Goal: Information Seeking & Learning: Learn about a topic

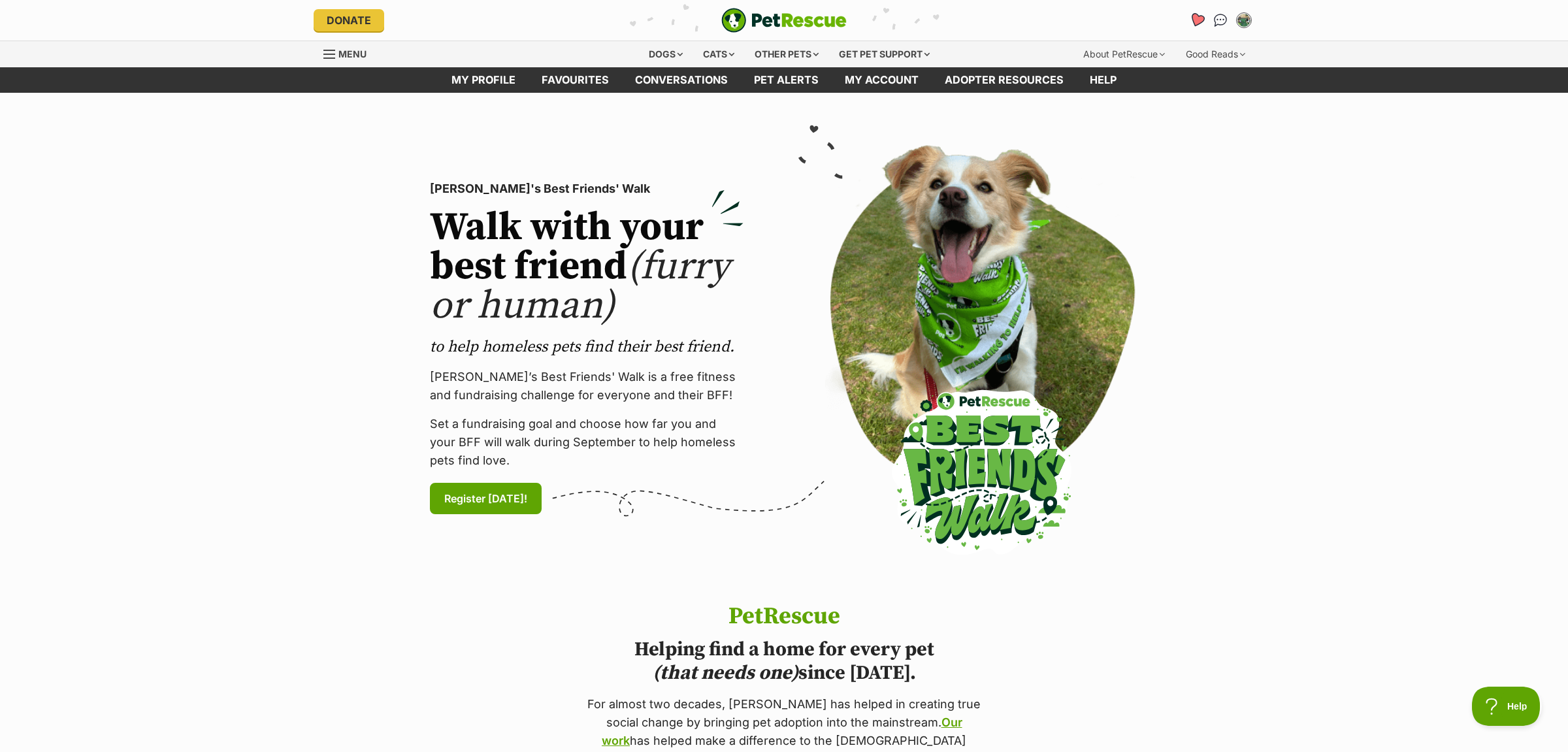
click at [1197, 18] on icon "Favourites" at bounding box center [1197, 20] width 16 height 15
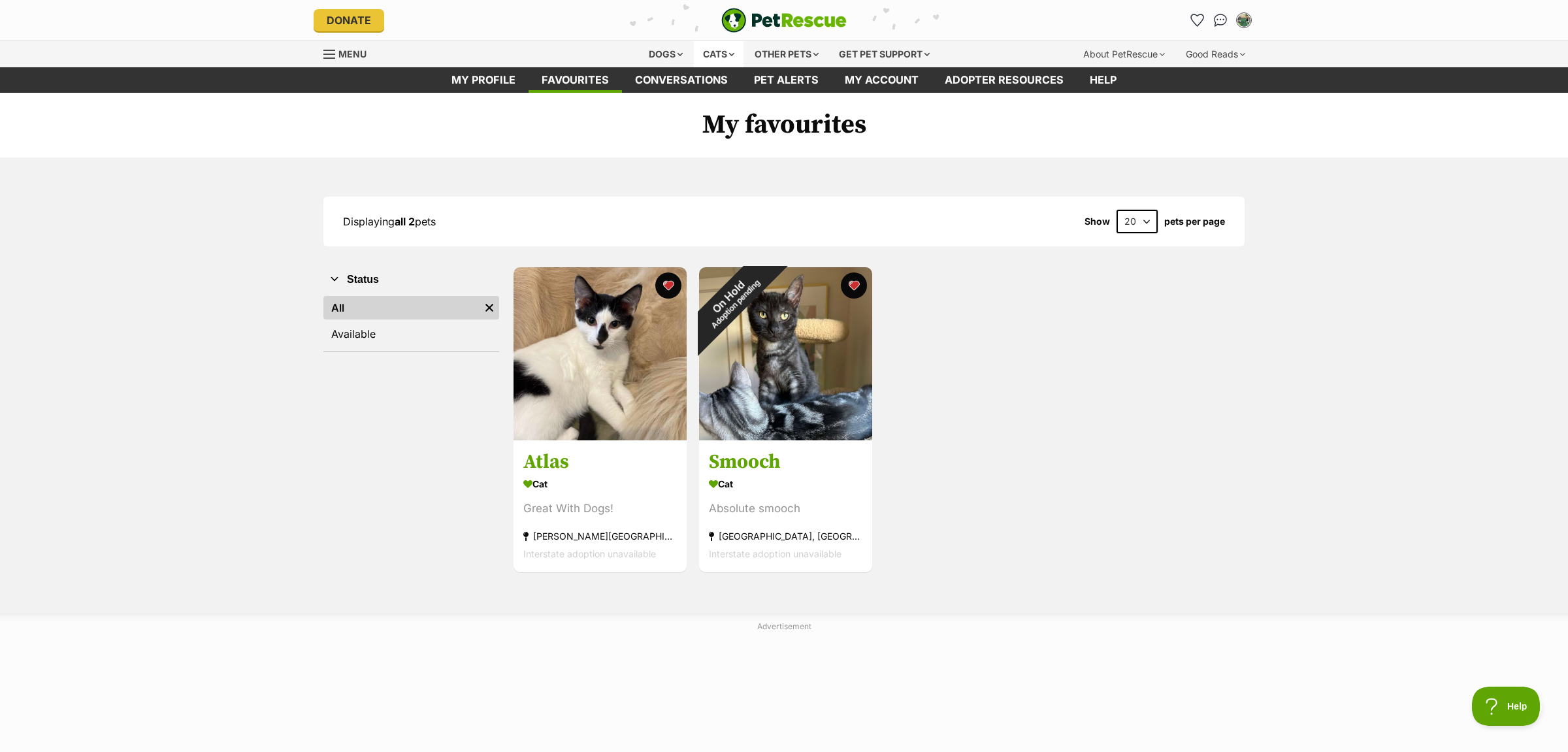
click at [716, 56] on div "Cats" at bounding box center [718, 54] width 49 height 26
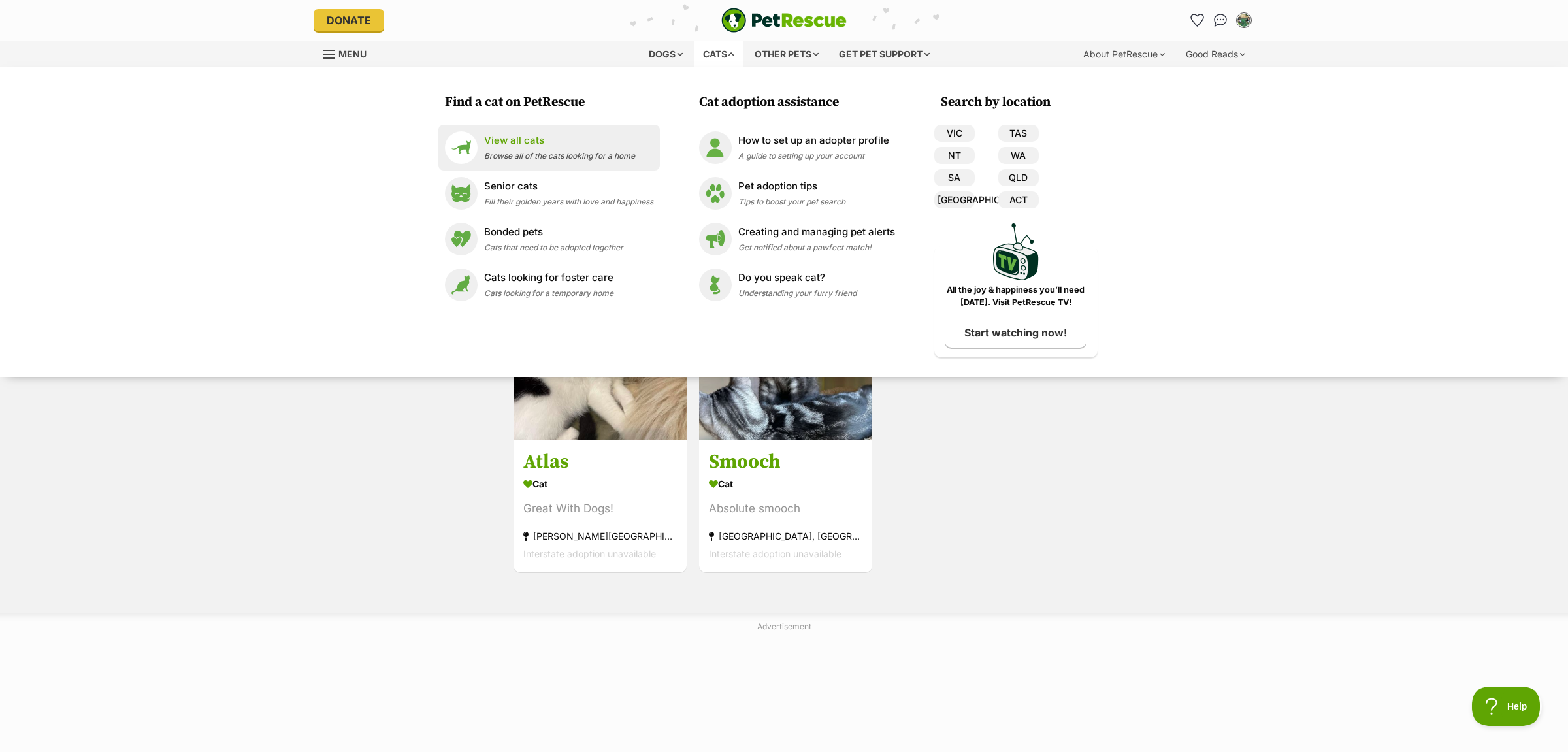
click at [503, 134] on p "View all cats" at bounding box center [559, 141] width 151 height 15
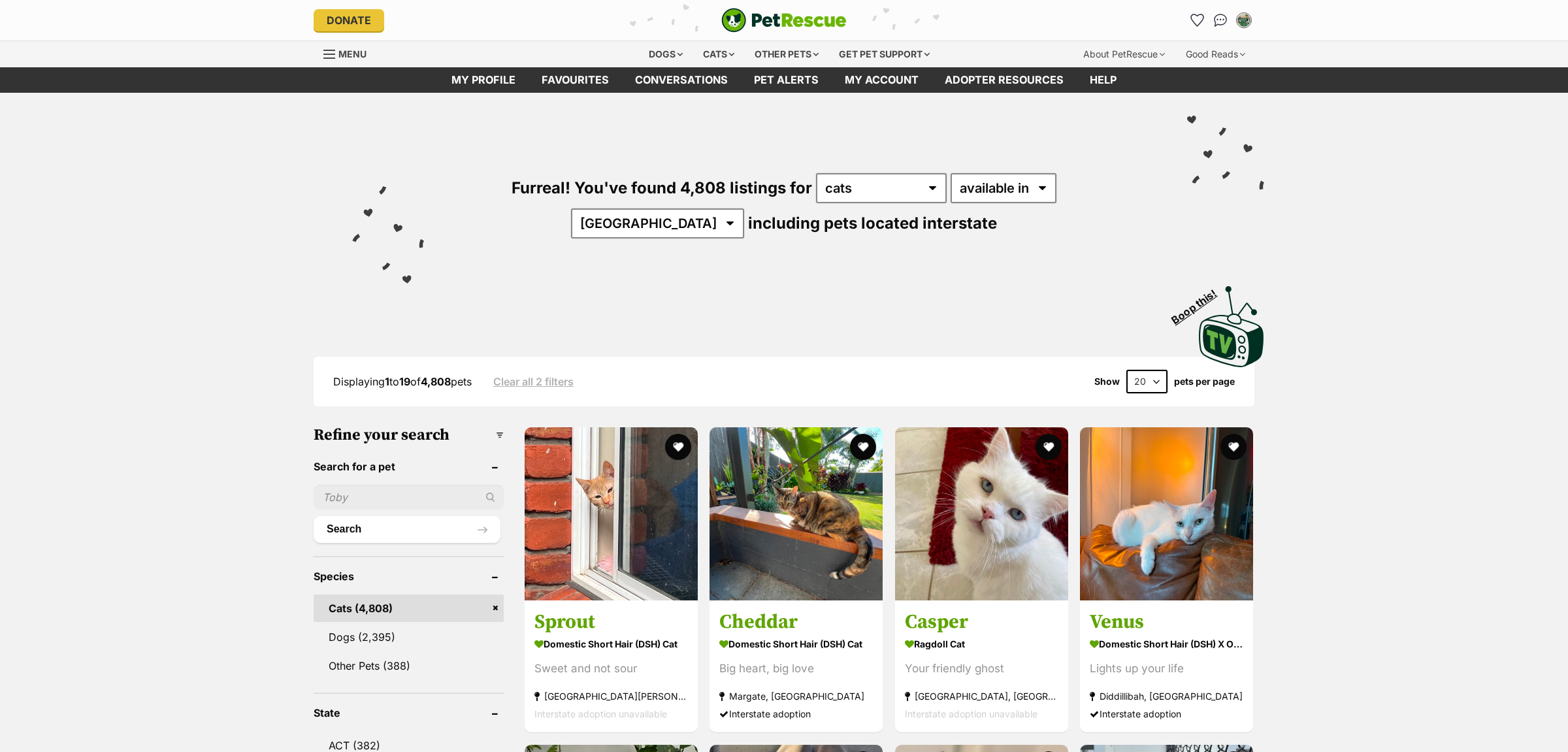
scroll to position [206, 0]
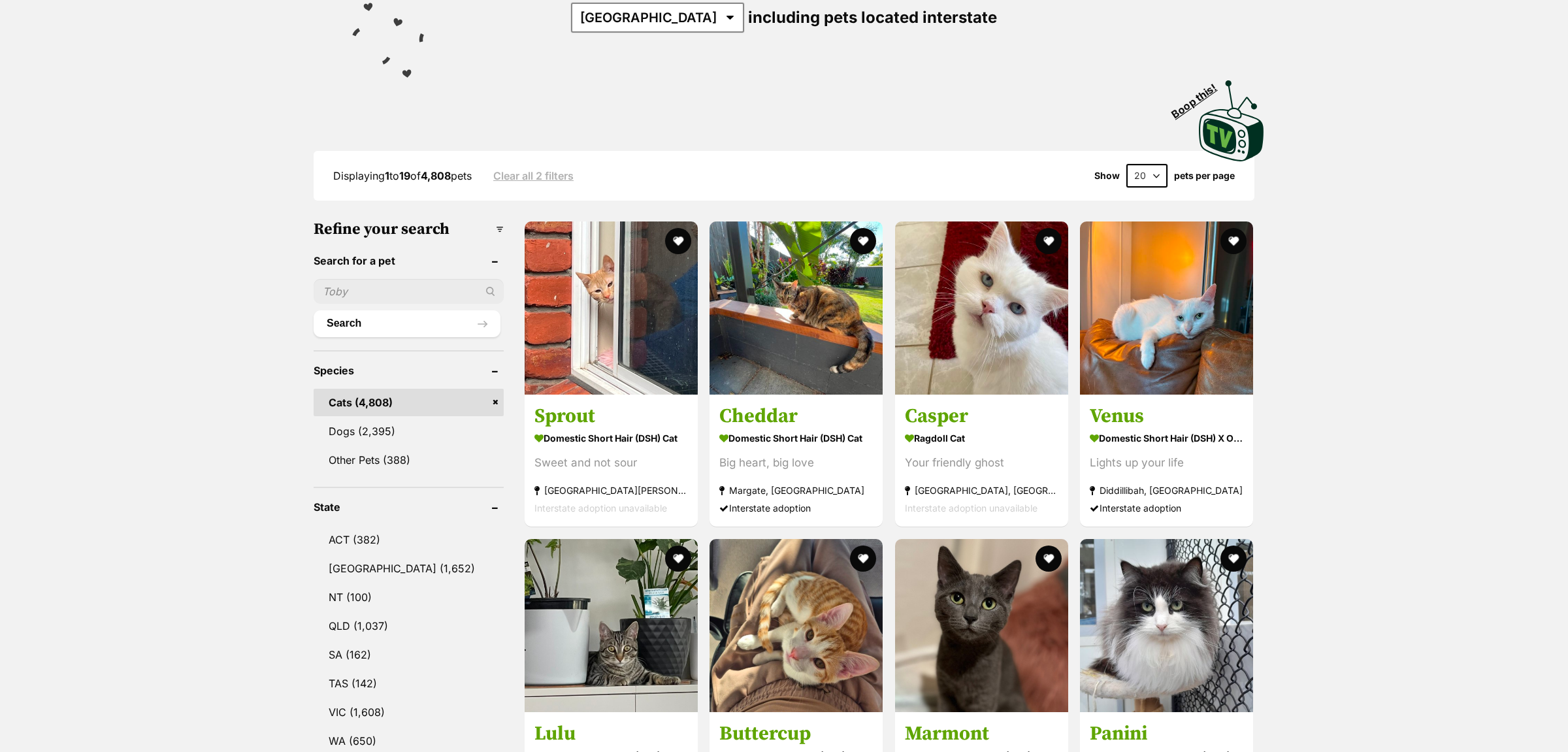
click at [376, 291] on input "text" at bounding box center [408, 292] width 190 height 25
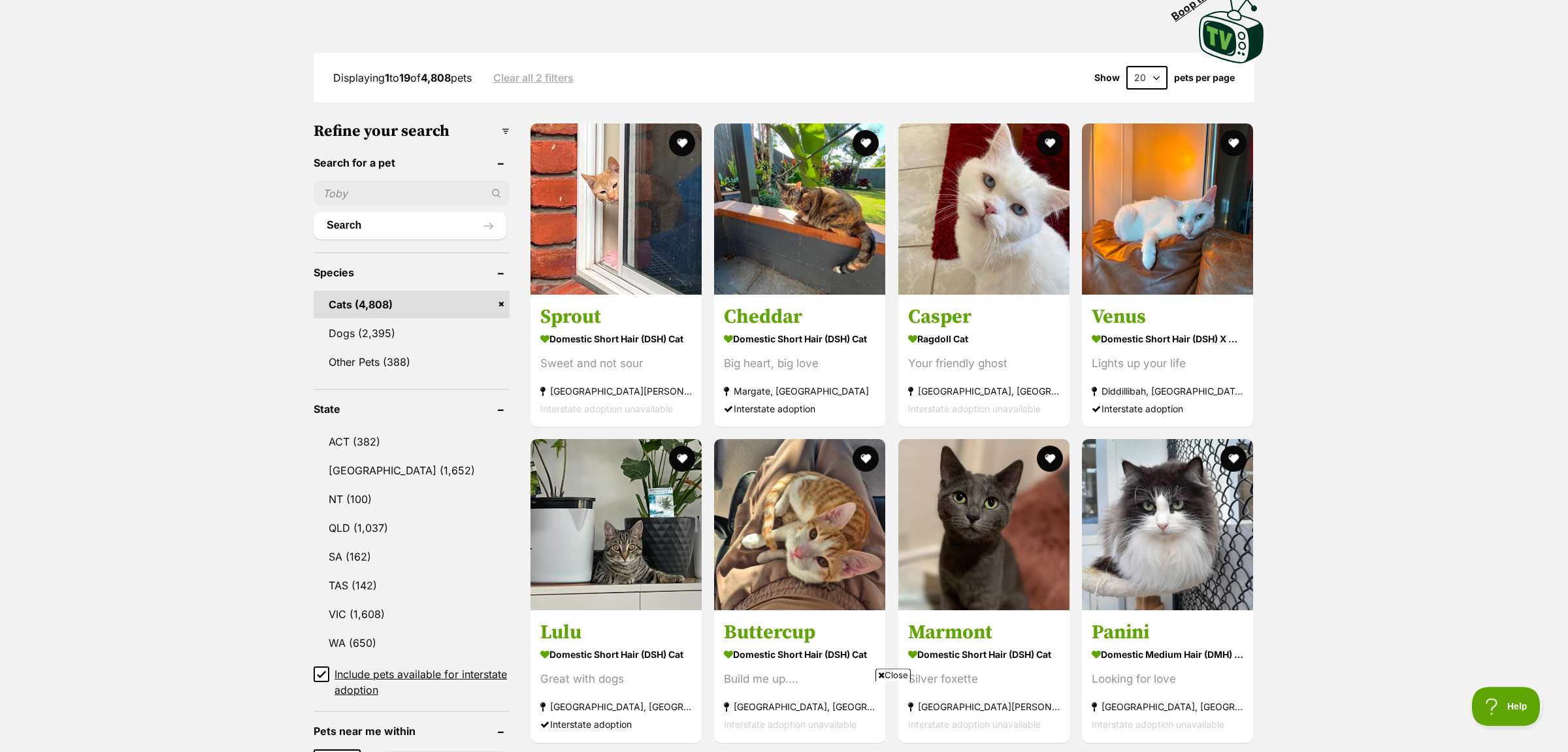
scroll to position [275, 0]
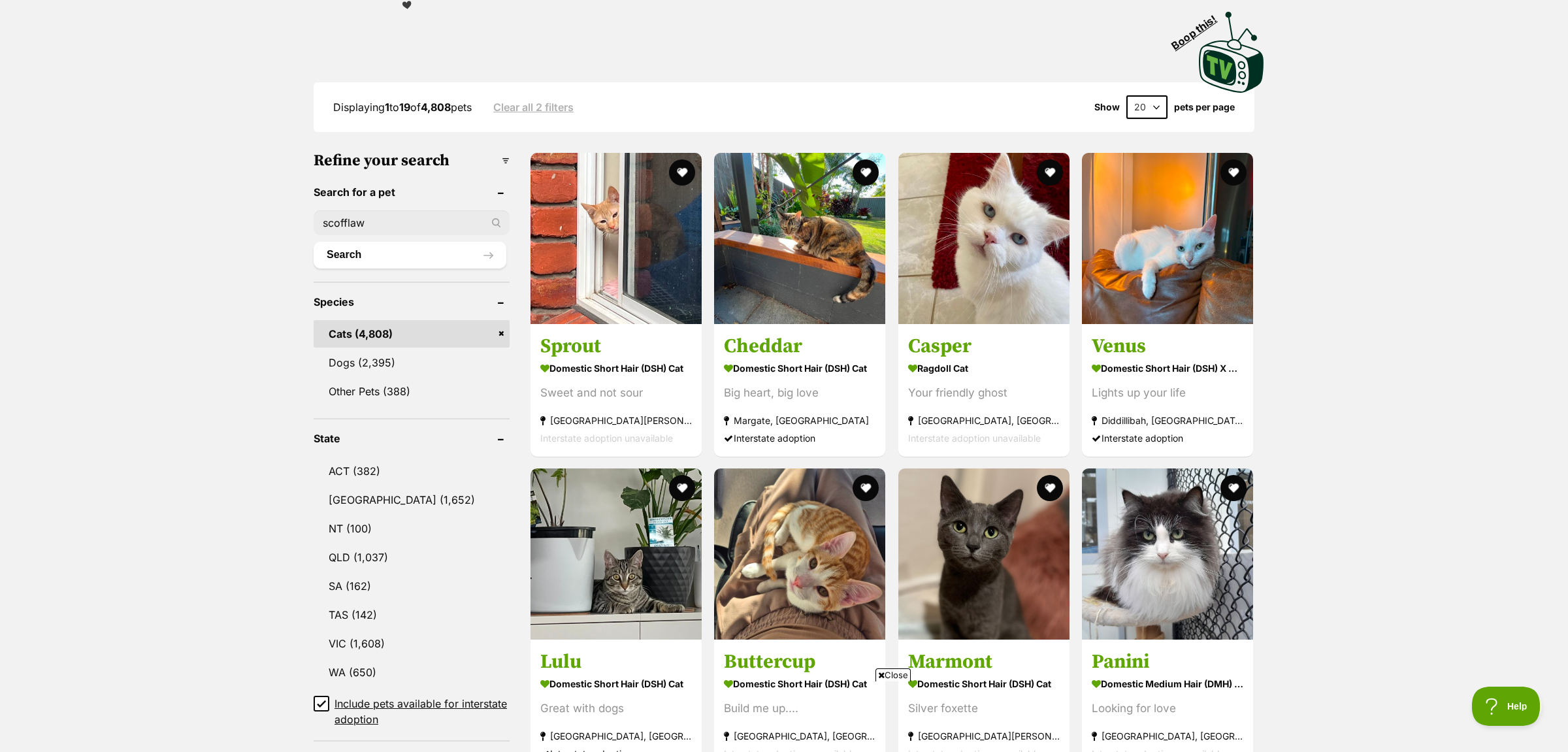
type input "scofflaw"
click at [313, 242] on button "Search" at bounding box center [409, 254] width 192 height 26
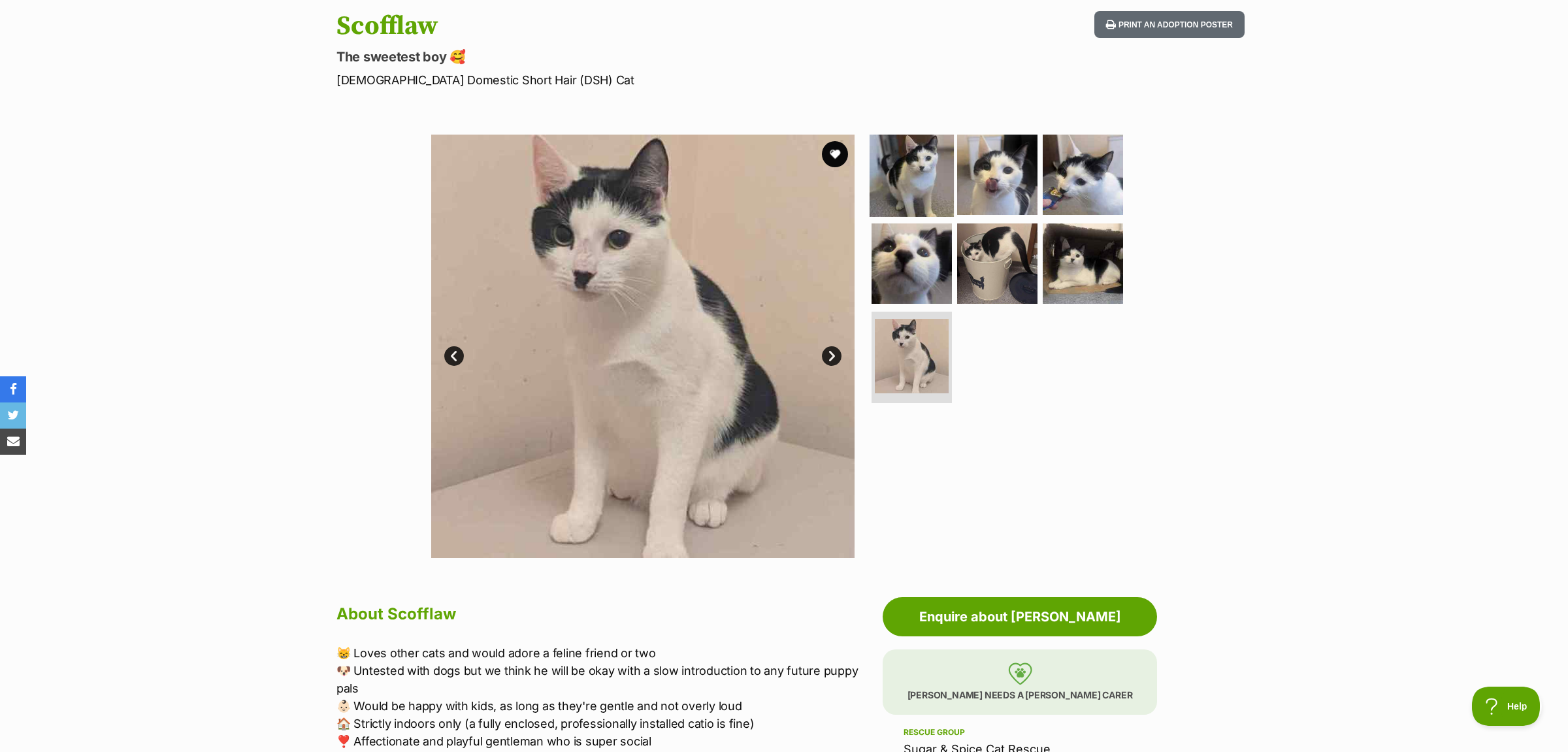
click at [885, 177] on img at bounding box center [912, 175] width 84 height 84
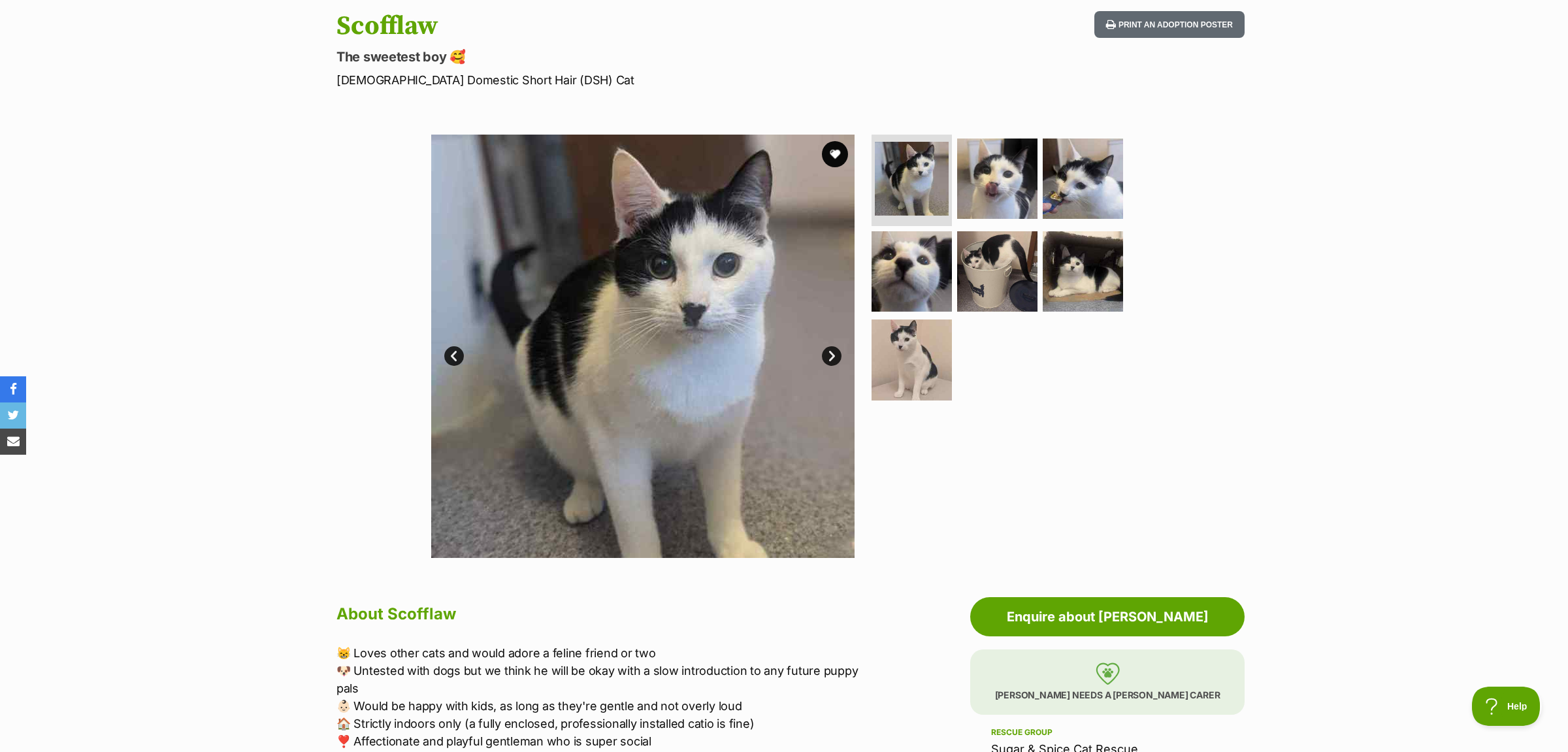
click at [188, 190] on div "Available 1 of 7 images 1 of 7 images 1 of 7 images 1 of 7 images 1 of 7 images…" at bounding box center [784, 336] width 1568 height 443
click at [820, 150] on img at bounding box center [643, 346] width 423 height 423
click at [837, 163] on button "favourite" at bounding box center [835, 154] width 29 height 29
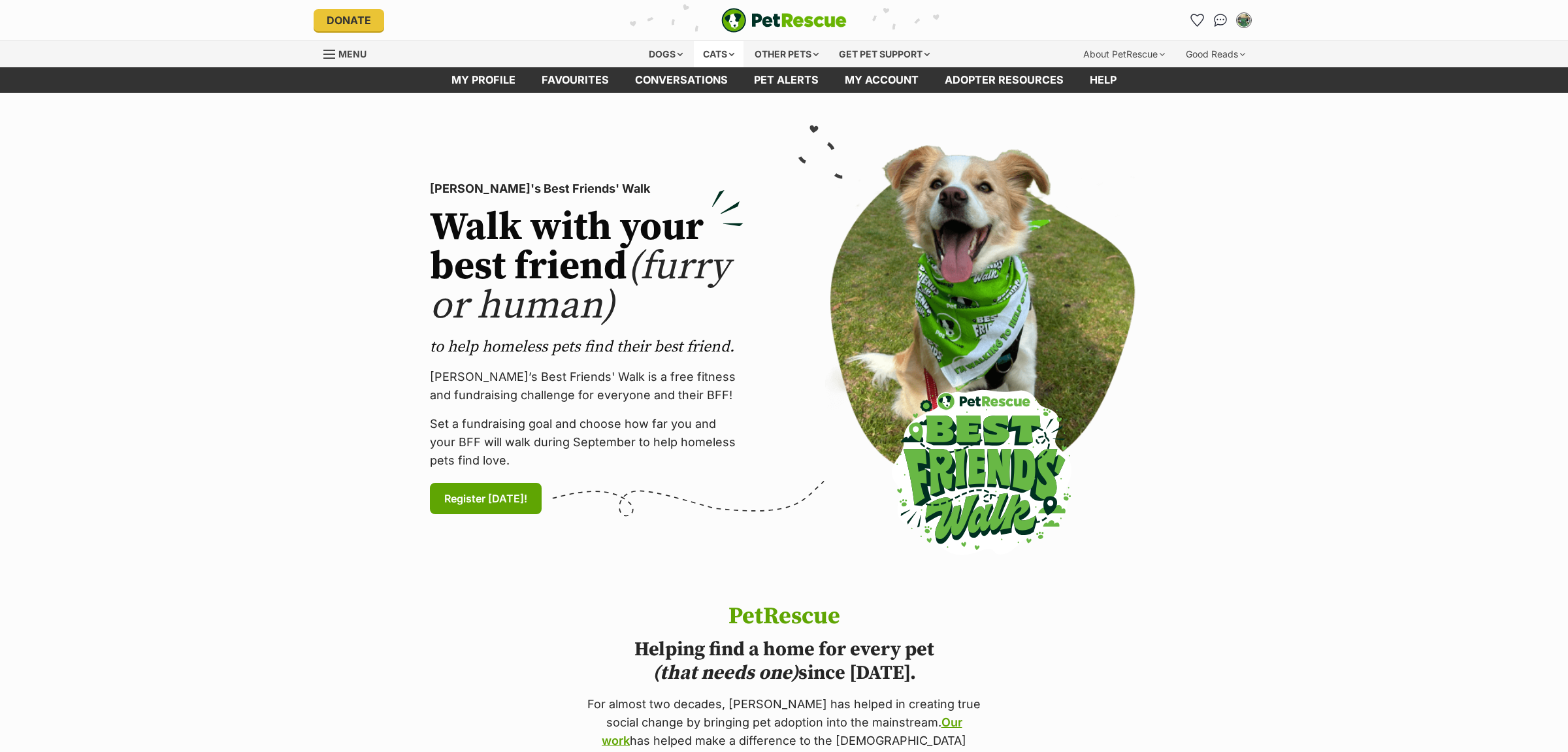
click at [705, 49] on div "Cats" at bounding box center [718, 54] width 49 height 26
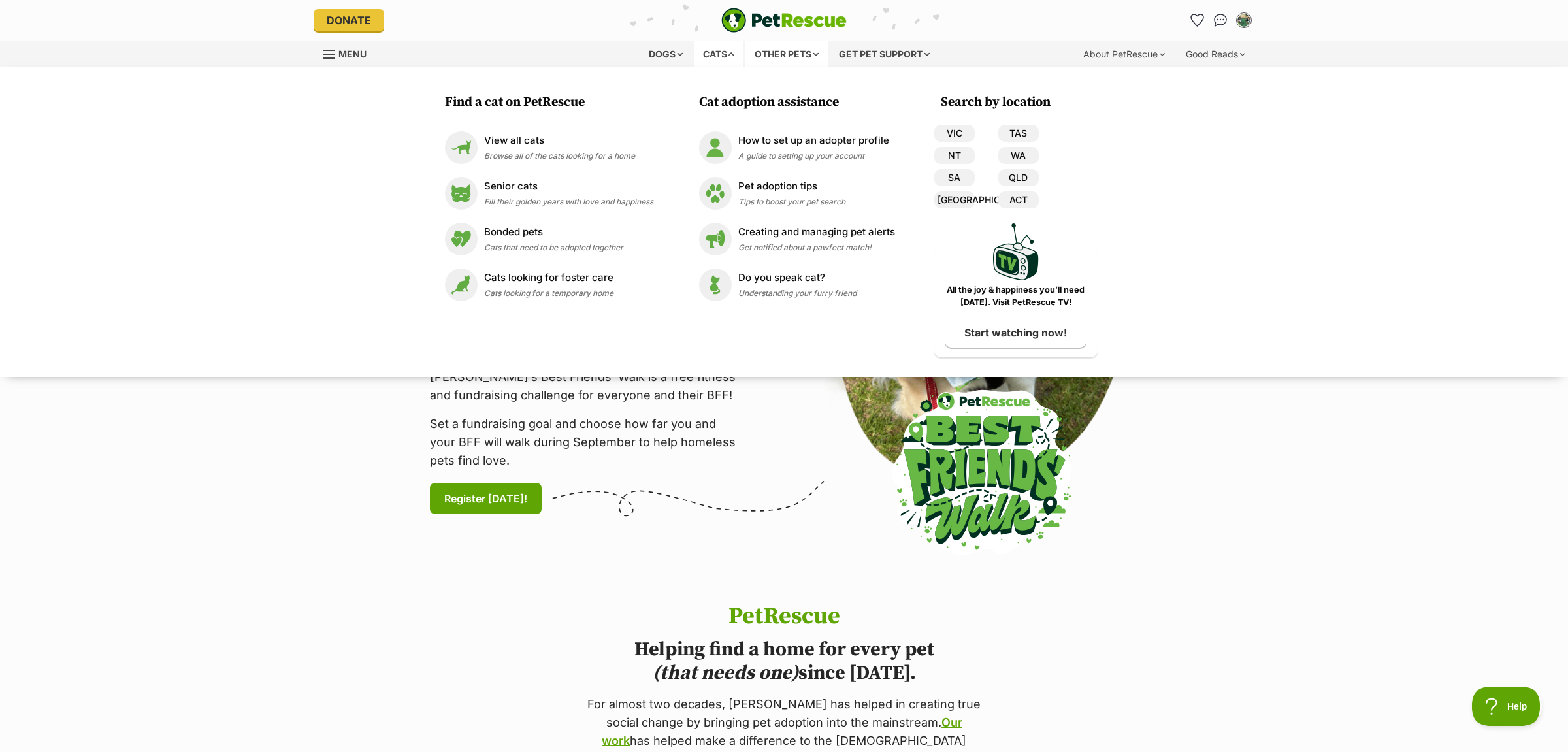
click at [797, 59] on div "Other pets" at bounding box center [787, 54] width 82 height 26
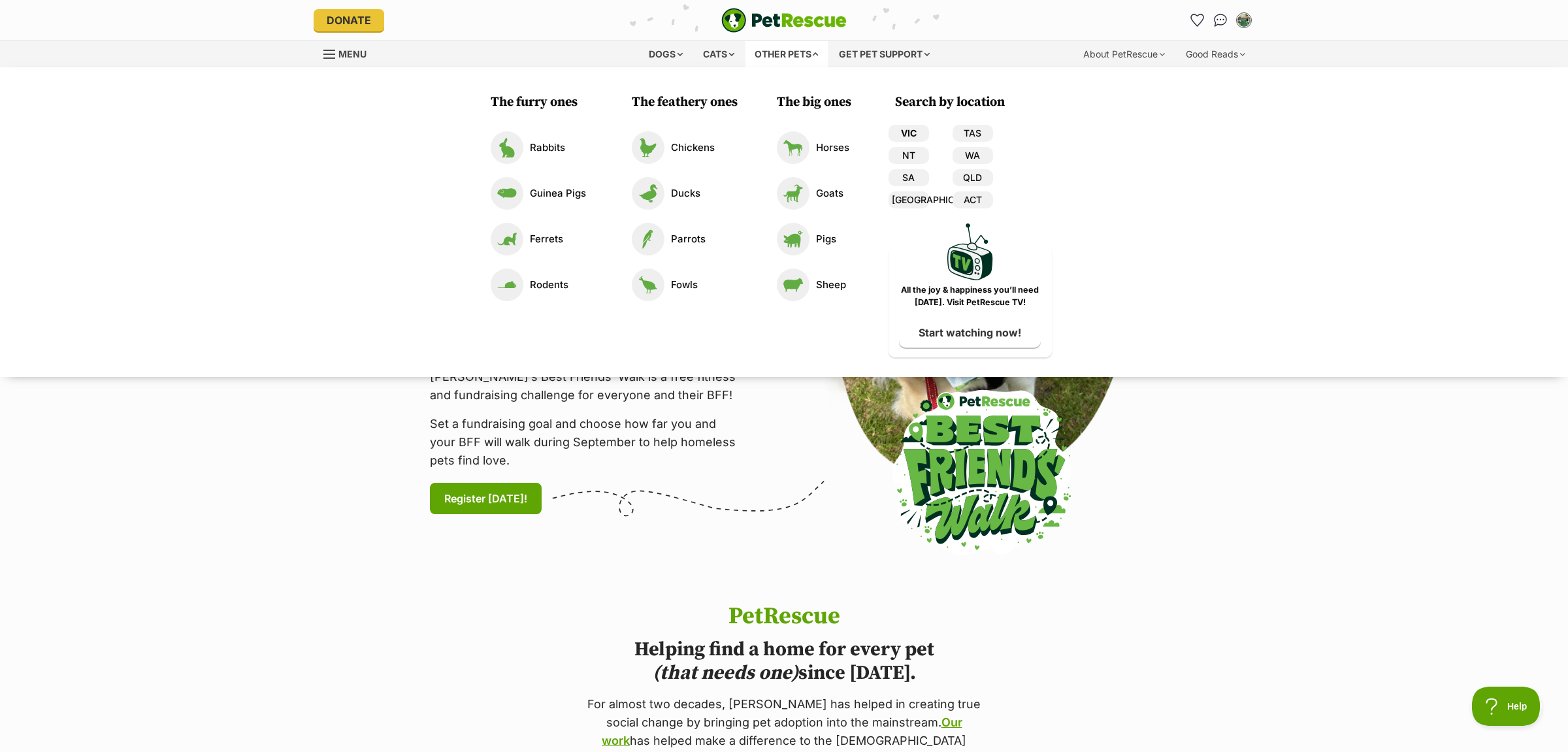
click at [915, 132] on link "VIC" at bounding box center [908, 132] width 40 height 17
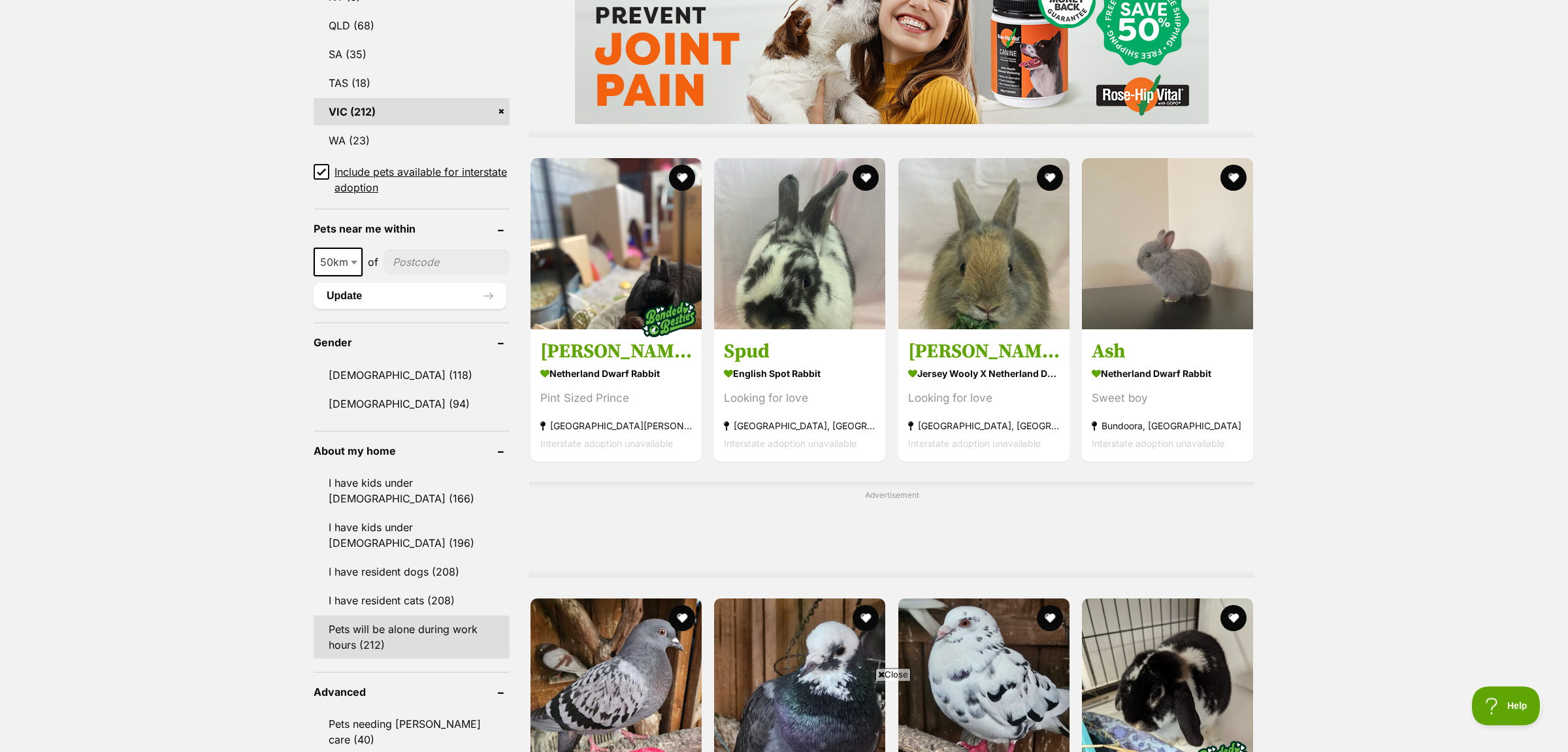
scroll to position [1166, 0]
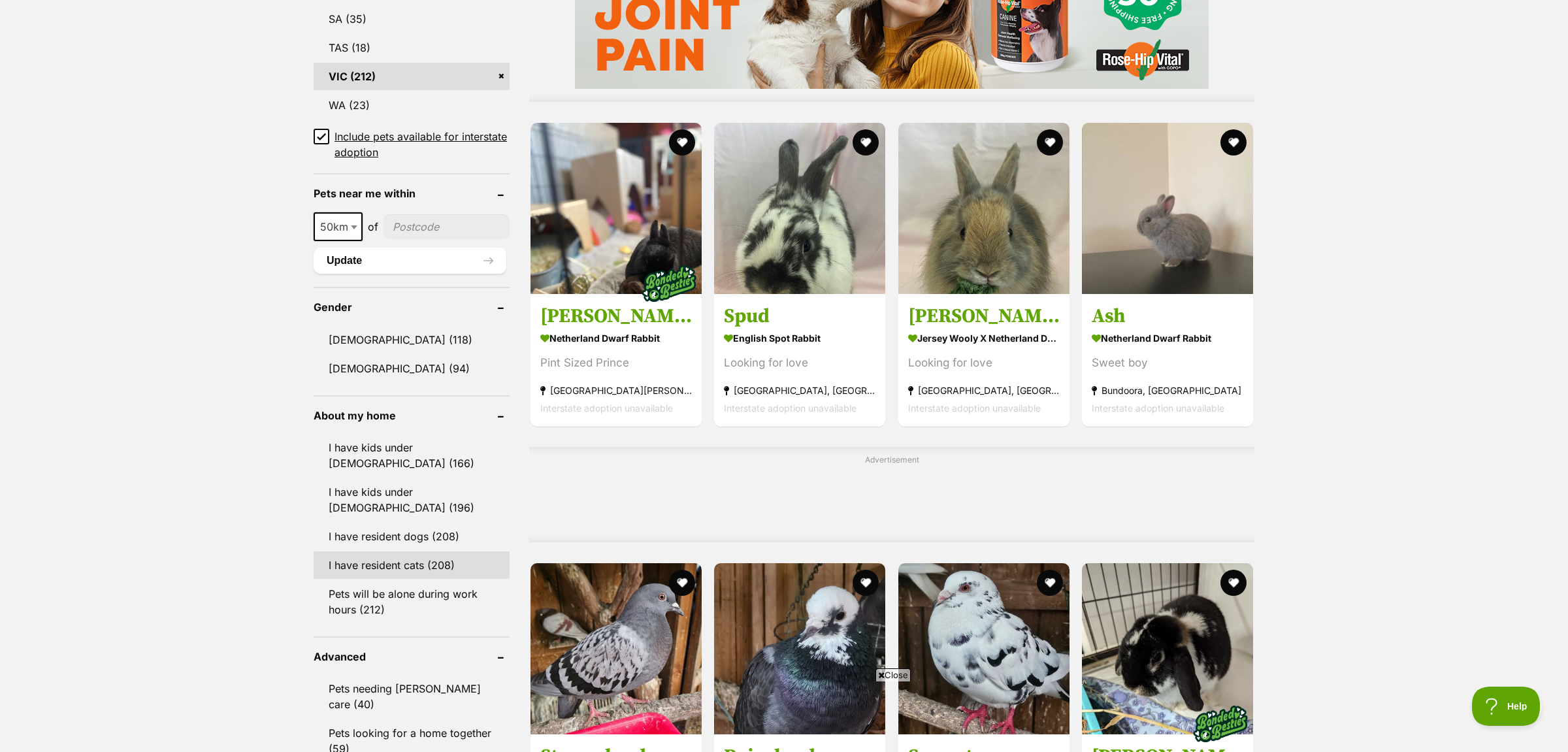
click at [424, 568] on link "I have resident cats (208)" at bounding box center [411, 565] width 196 height 28
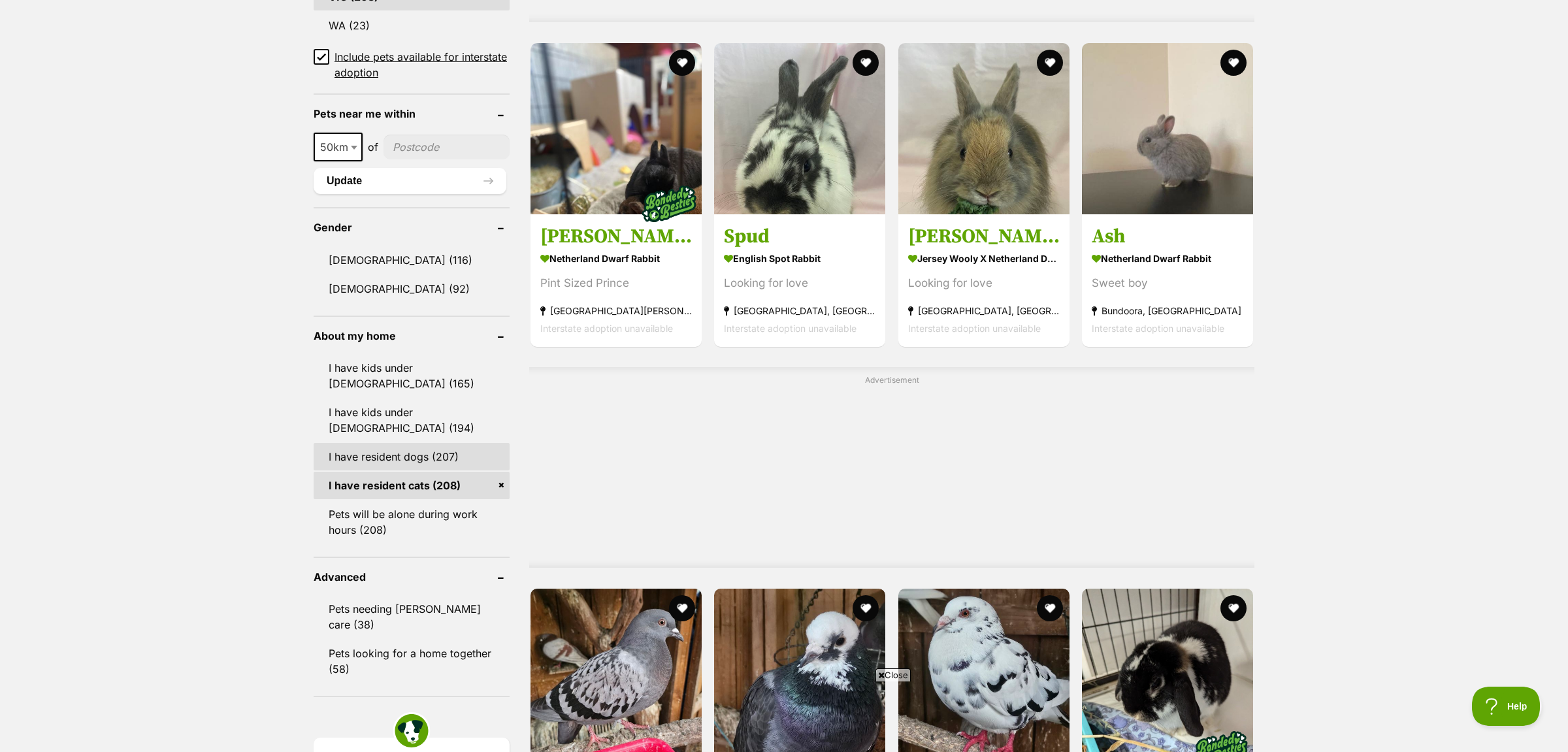
click at [448, 461] on link "I have resident dogs (207)" at bounding box center [411, 457] width 196 height 28
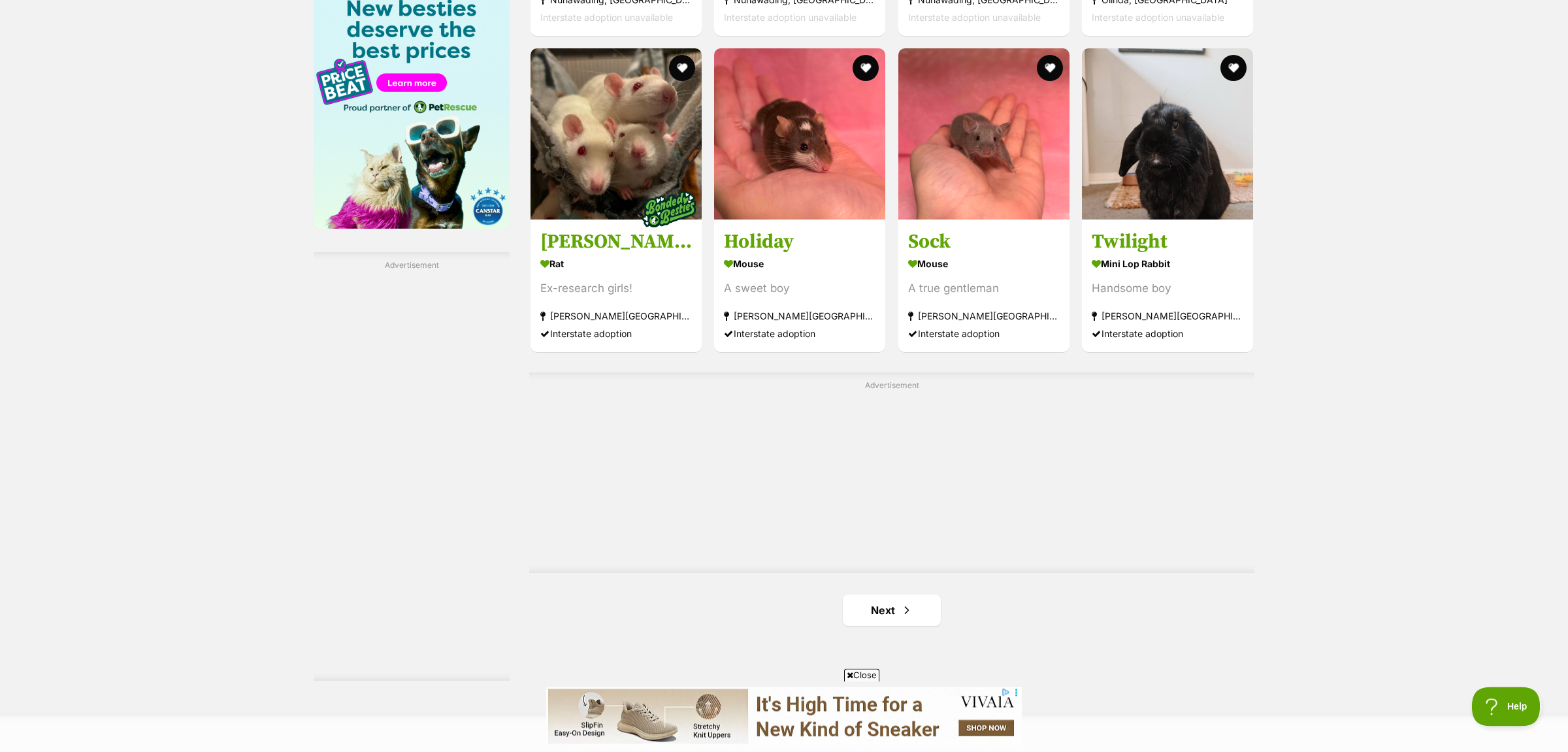
scroll to position [2058, 0]
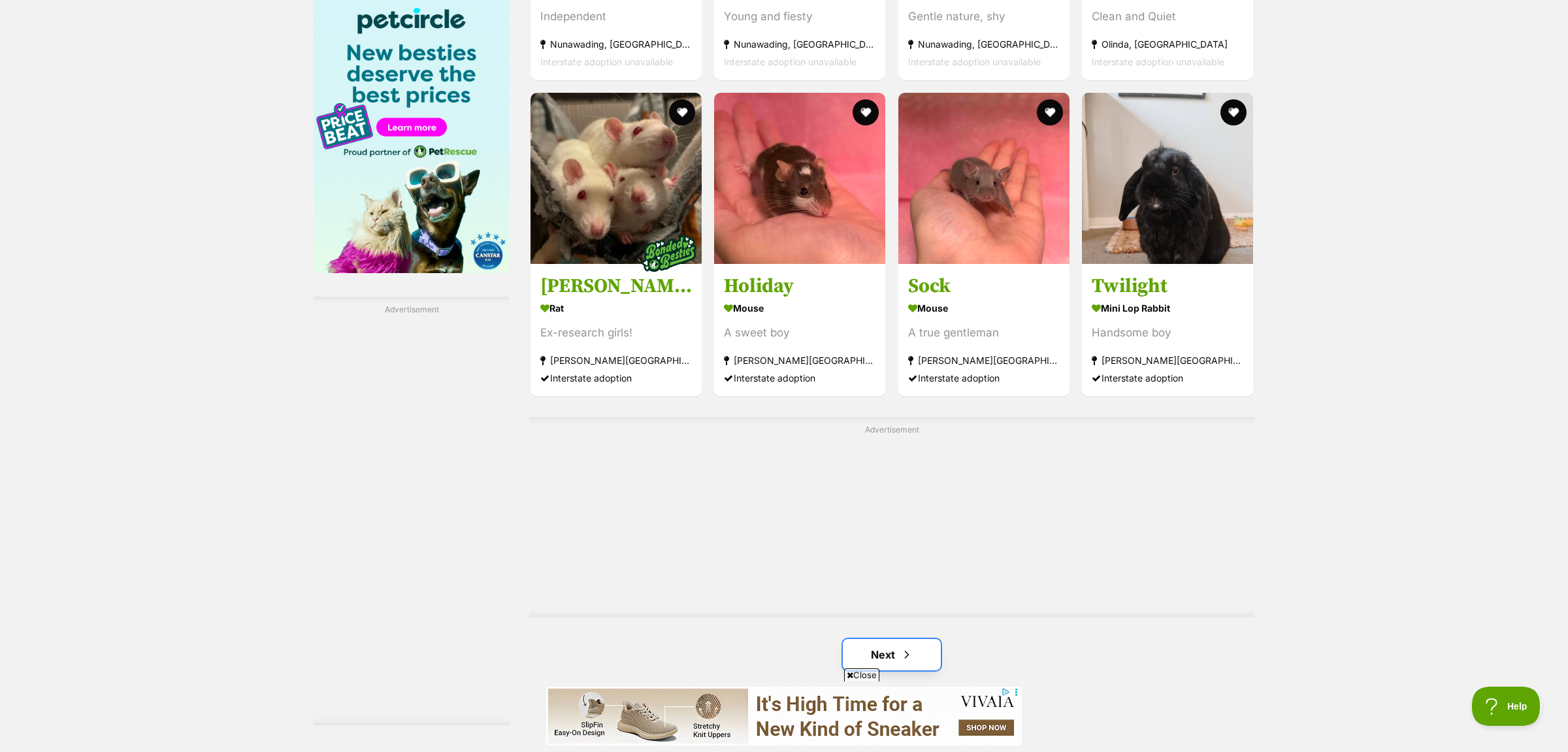
click at [918, 647] on link "Next" at bounding box center [891, 654] width 98 height 31
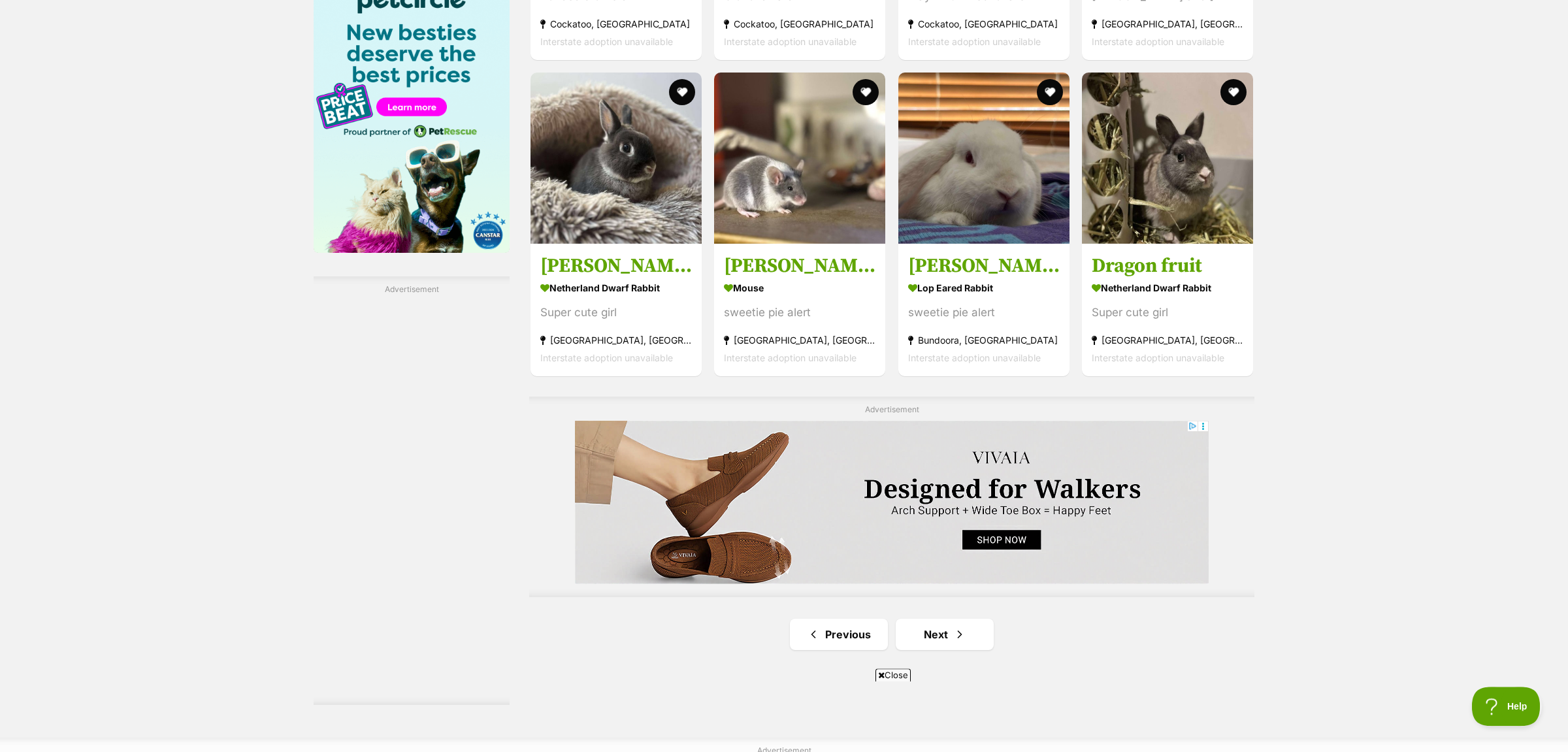
scroll to position [2127, 0]
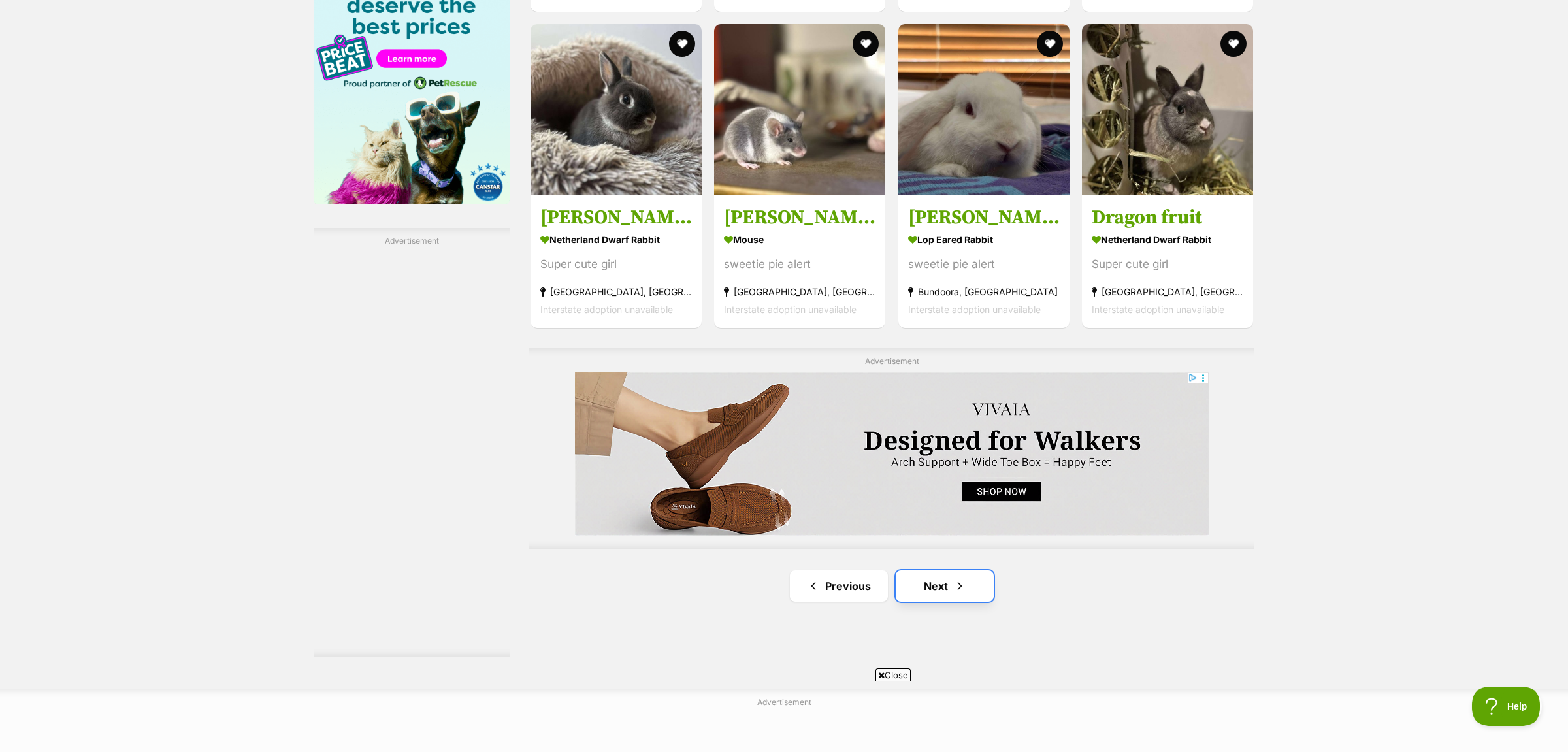
click at [959, 592] on link "Next" at bounding box center [944, 585] width 98 height 31
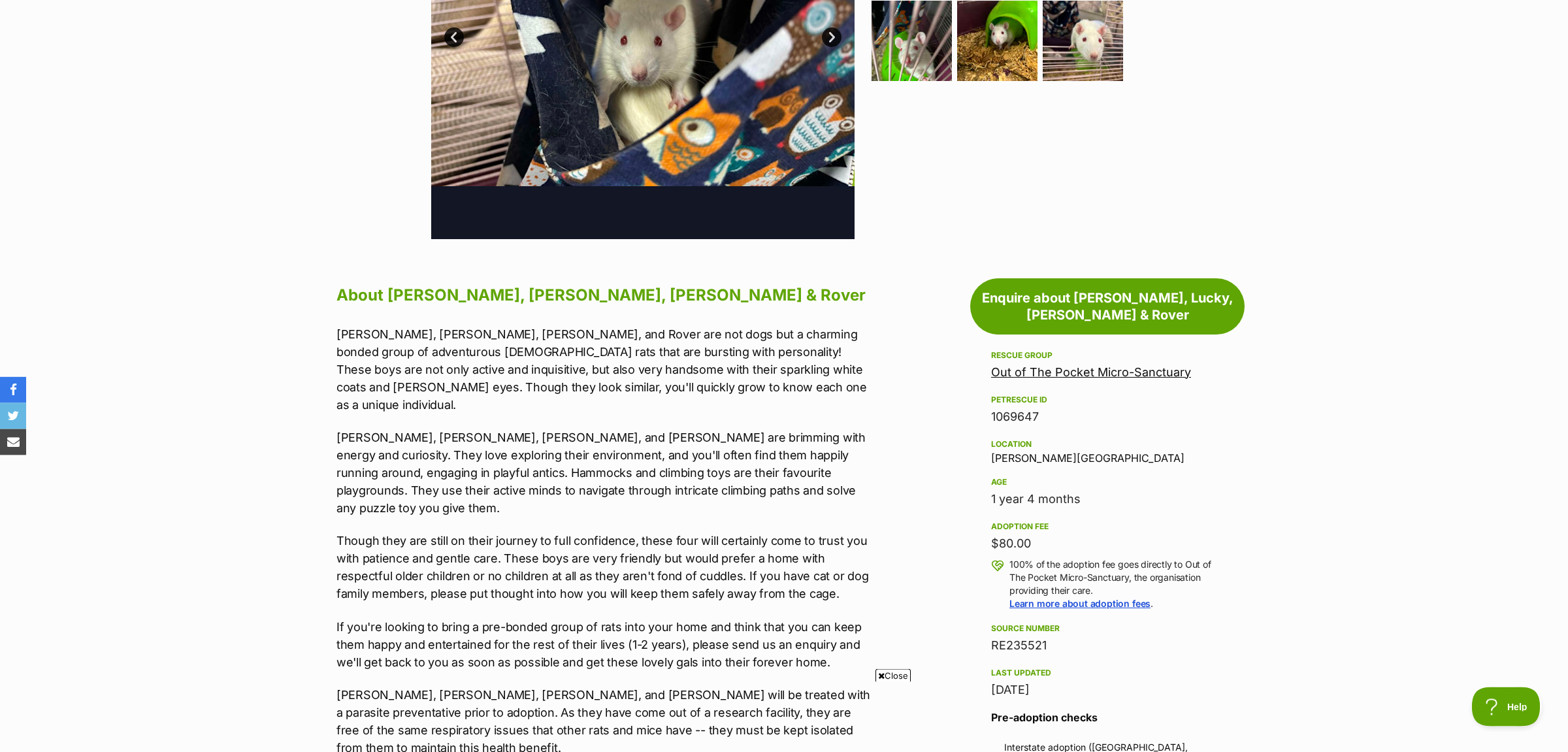
scroll to position [686, 0]
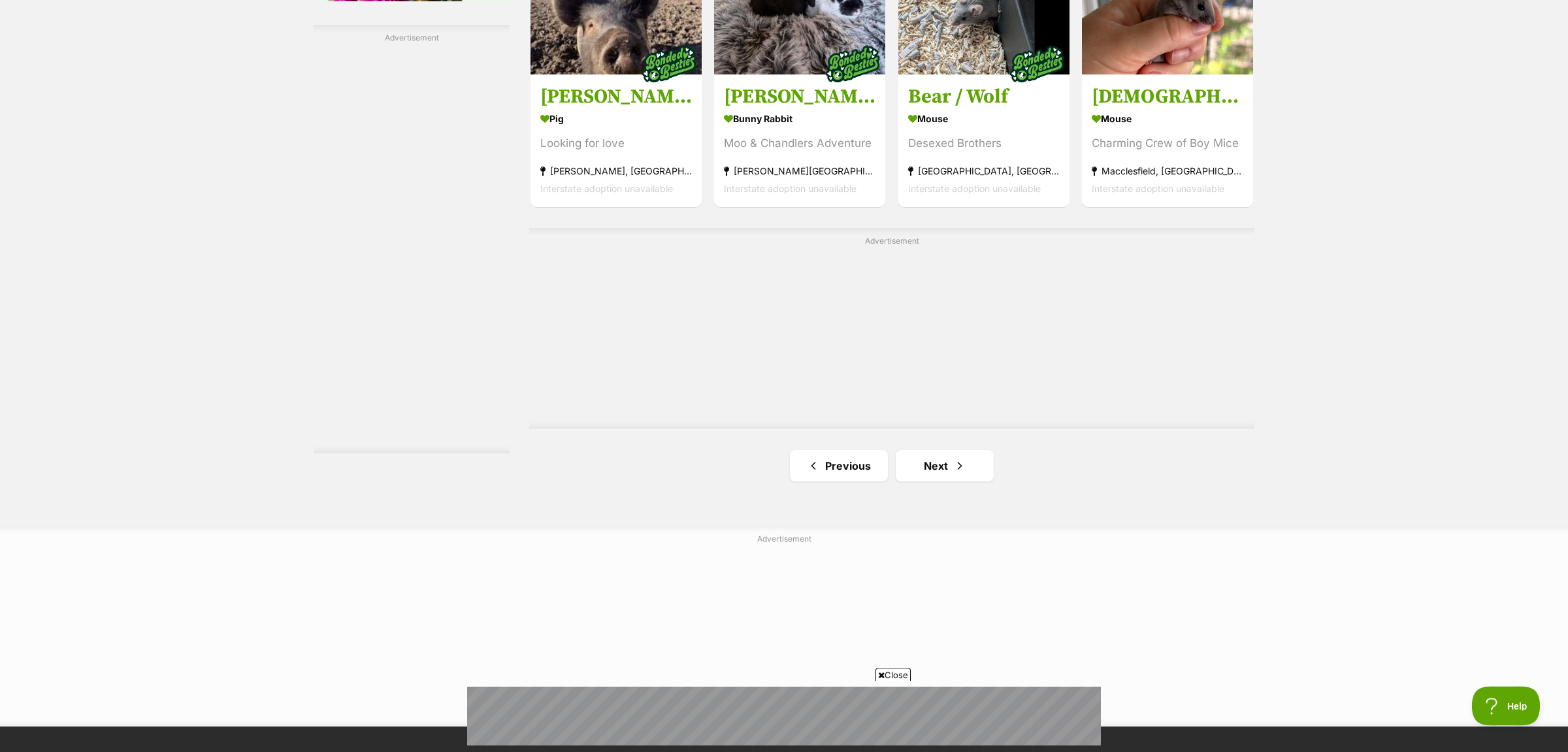
scroll to position [2333, 0]
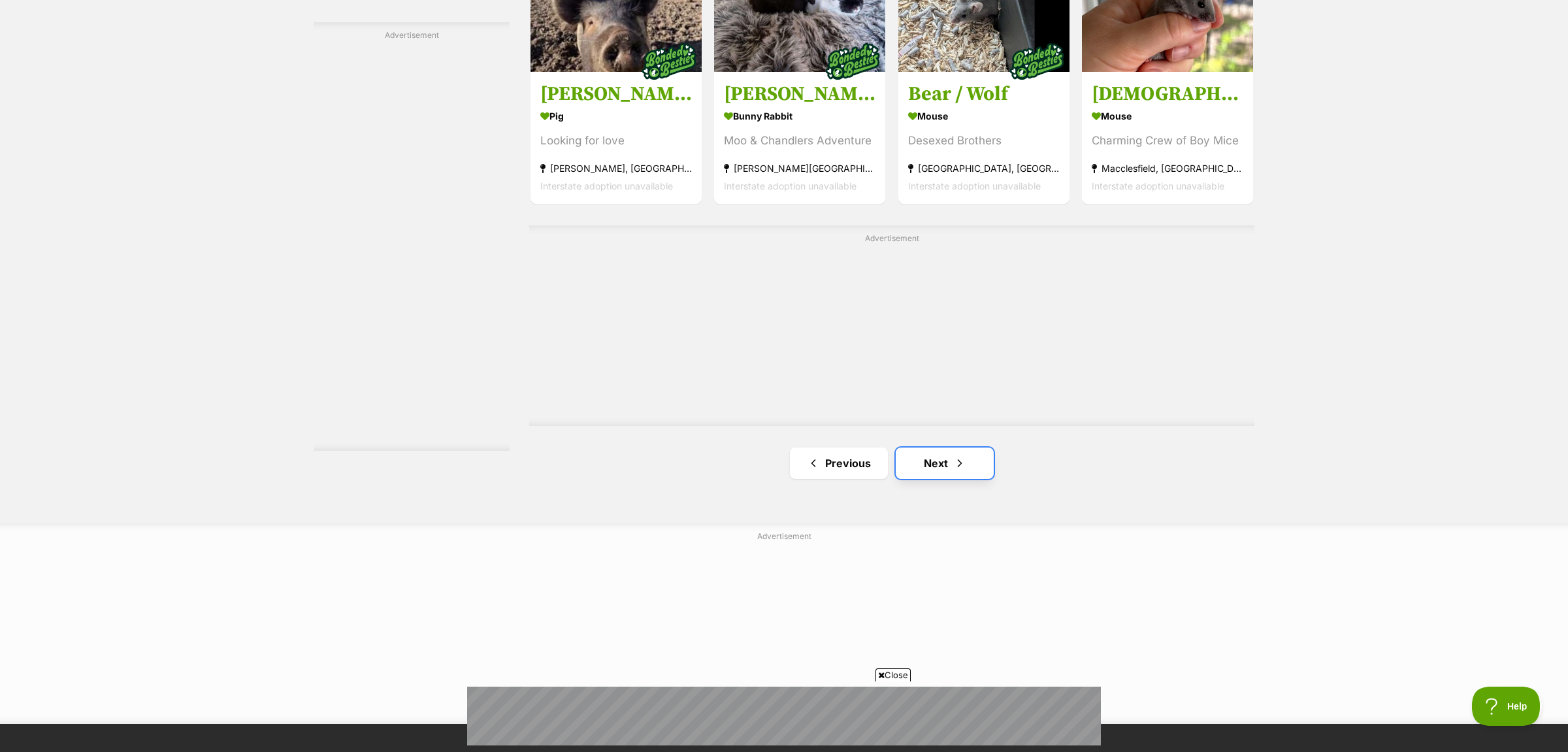
click at [952, 473] on link "Next" at bounding box center [944, 463] width 98 height 31
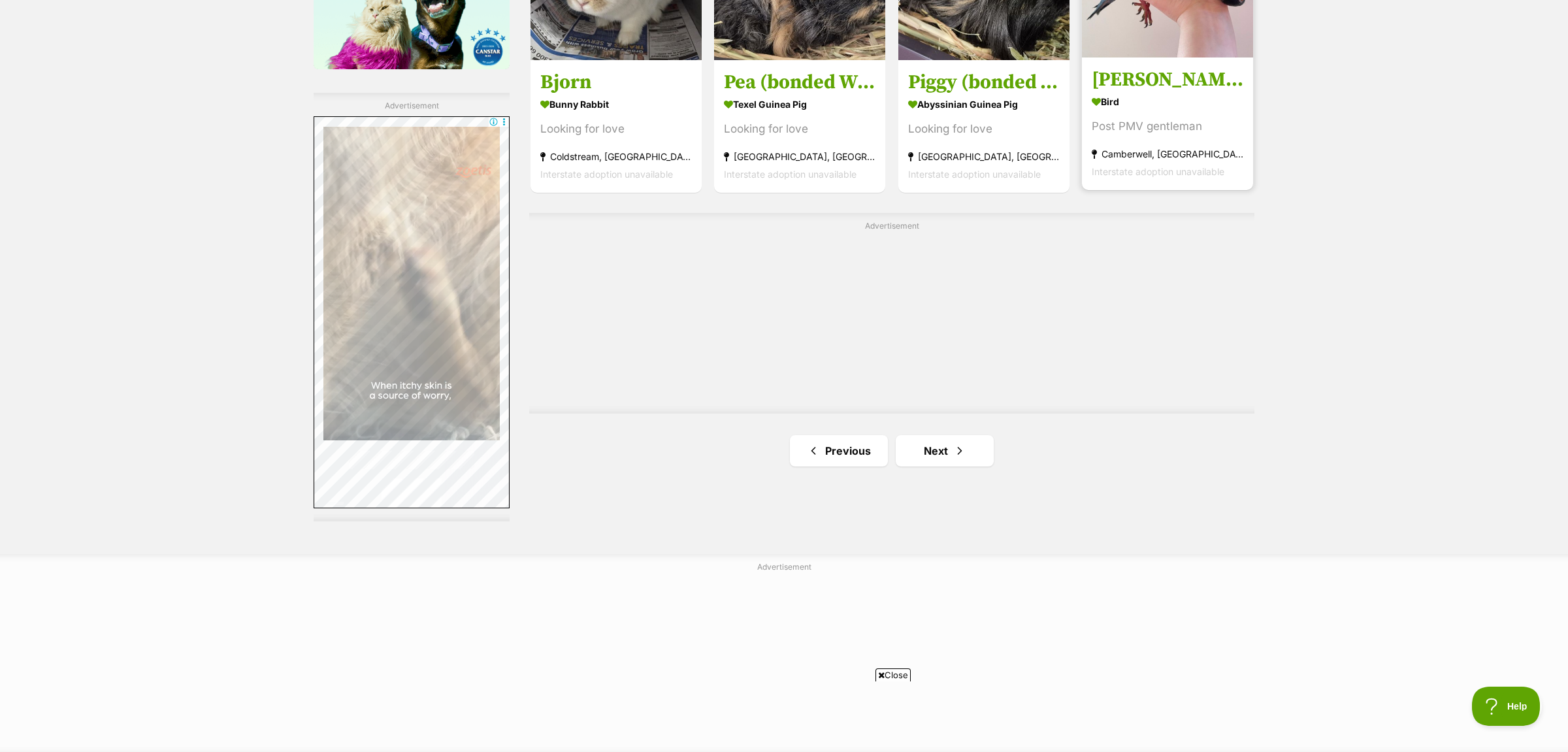
scroll to position [2264, 0]
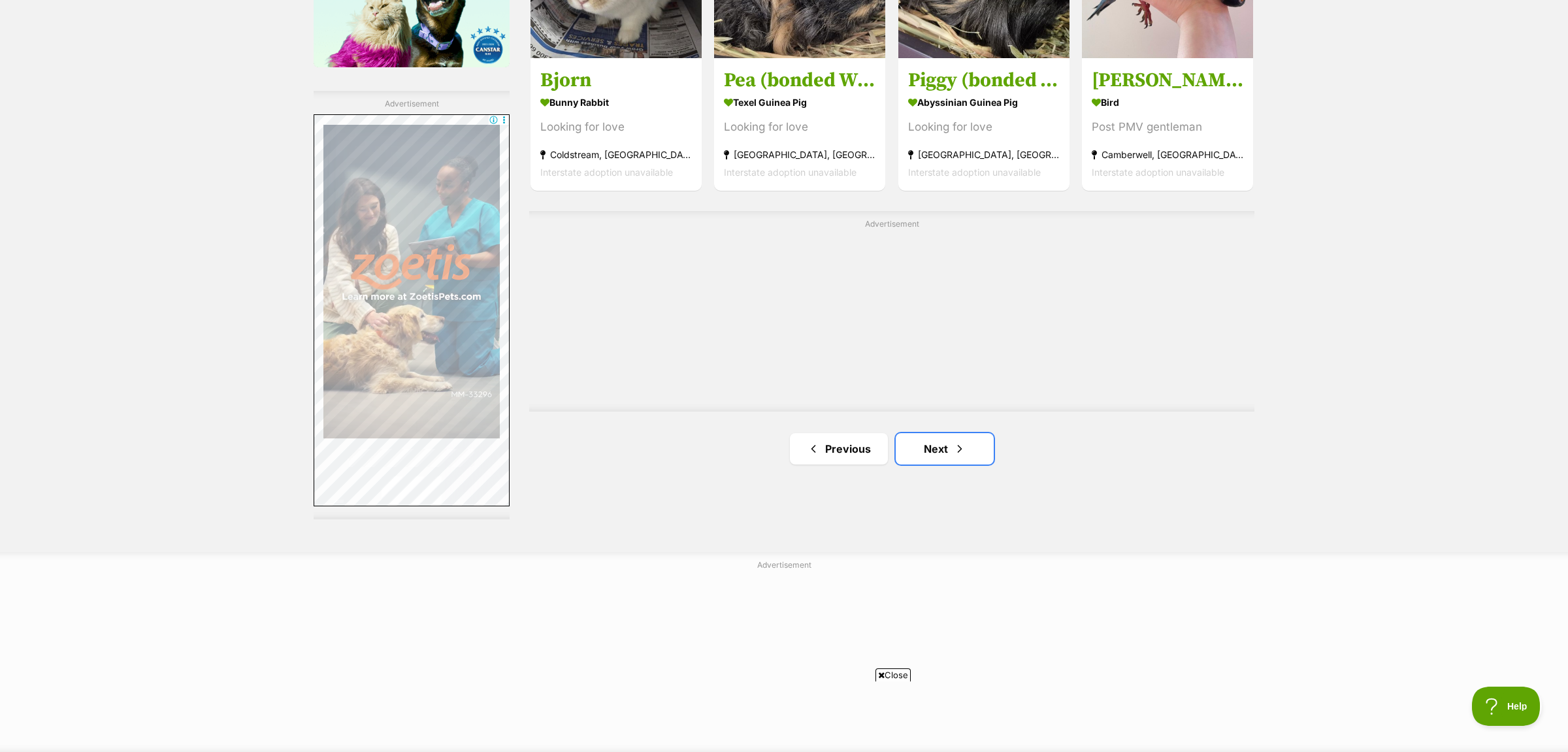
click at [971, 455] on link "Next" at bounding box center [944, 449] width 98 height 31
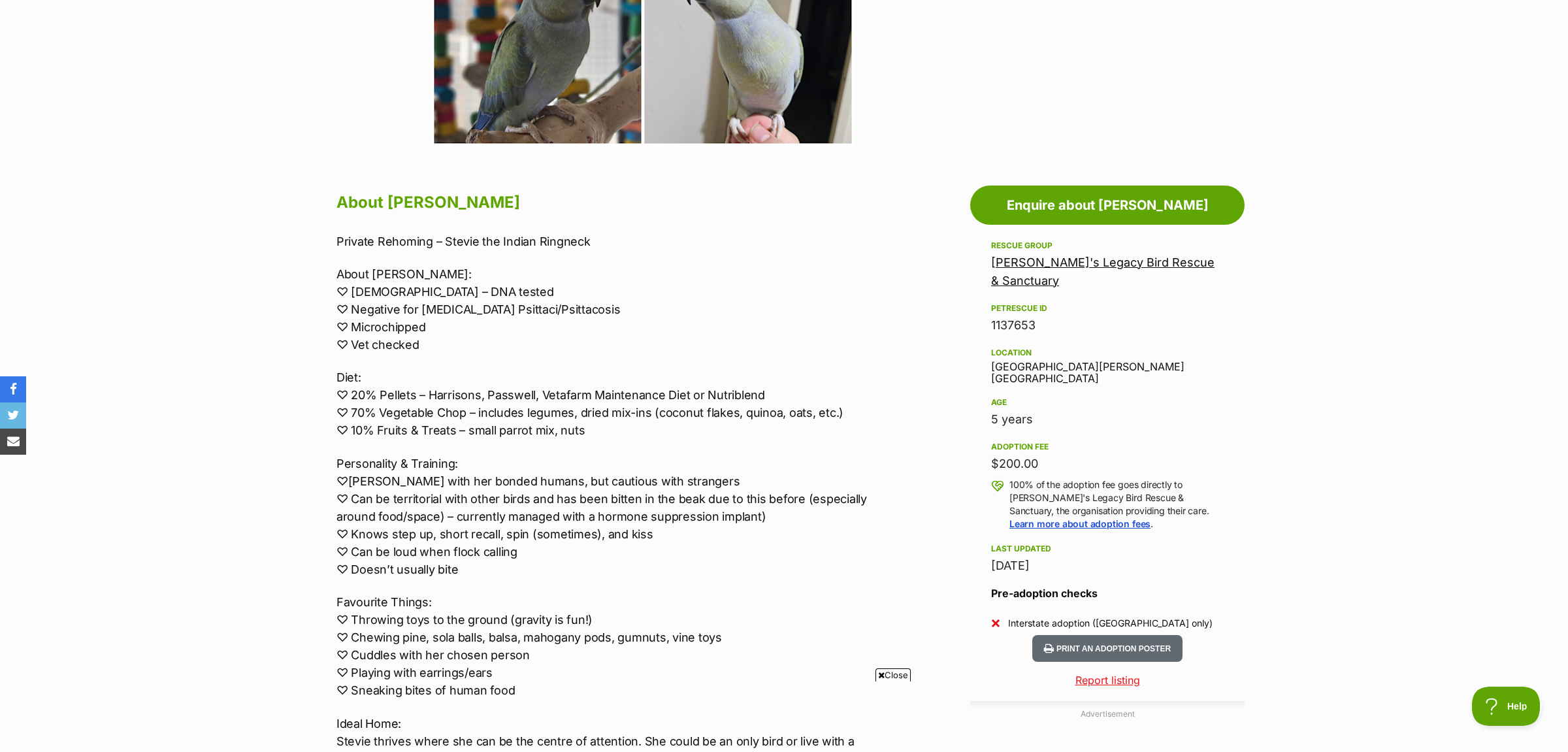
scroll to position [137, 0]
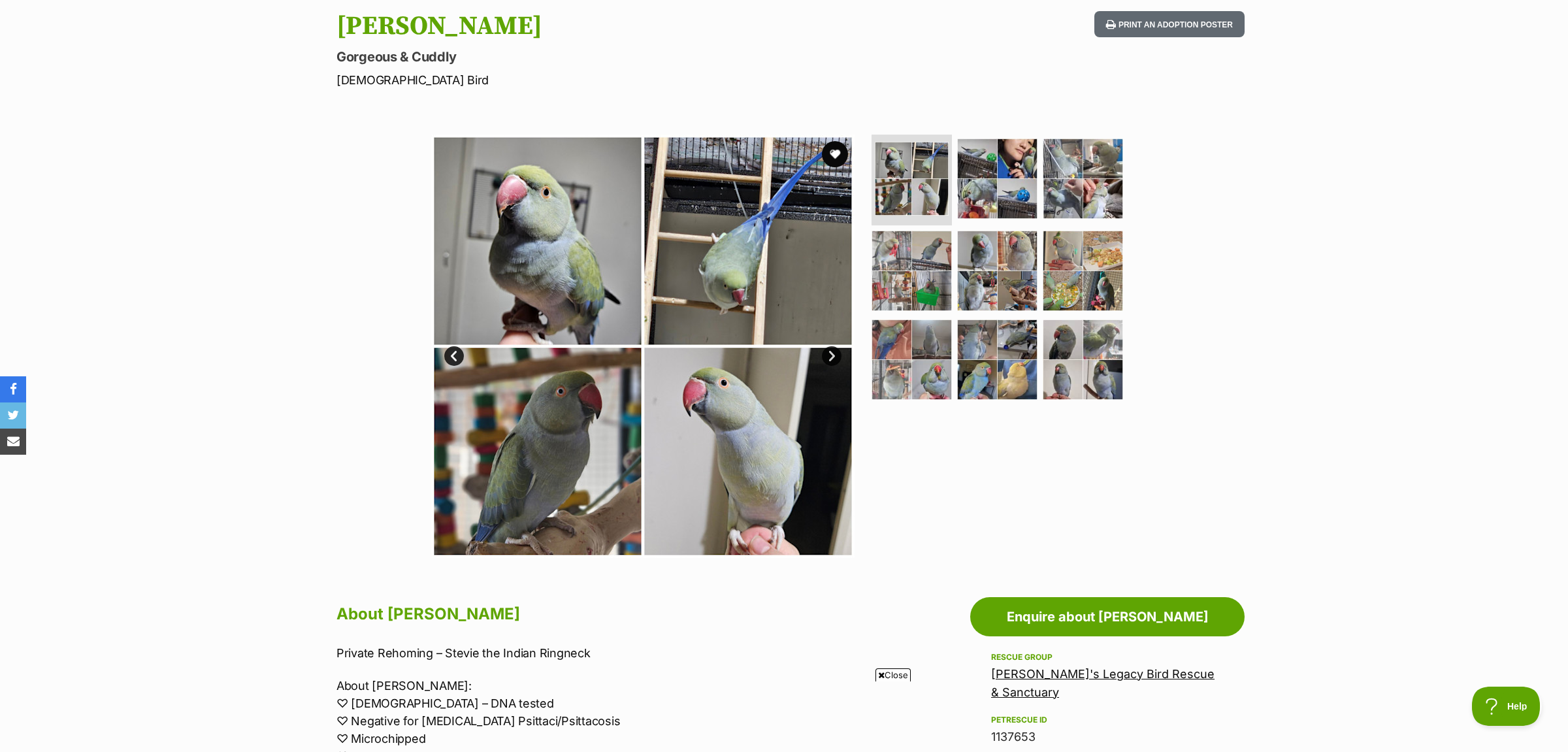
click at [790, 199] on img at bounding box center [643, 346] width 423 height 423
click at [590, 251] on img at bounding box center [643, 346] width 423 height 423
click at [582, 437] on img at bounding box center [643, 346] width 423 height 423
click at [731, 434] on img at bounding box center [643, 346] width 423 height 423
click at [829, 350] on link "Next" at bounding box center [831, 356] width 20 height 20
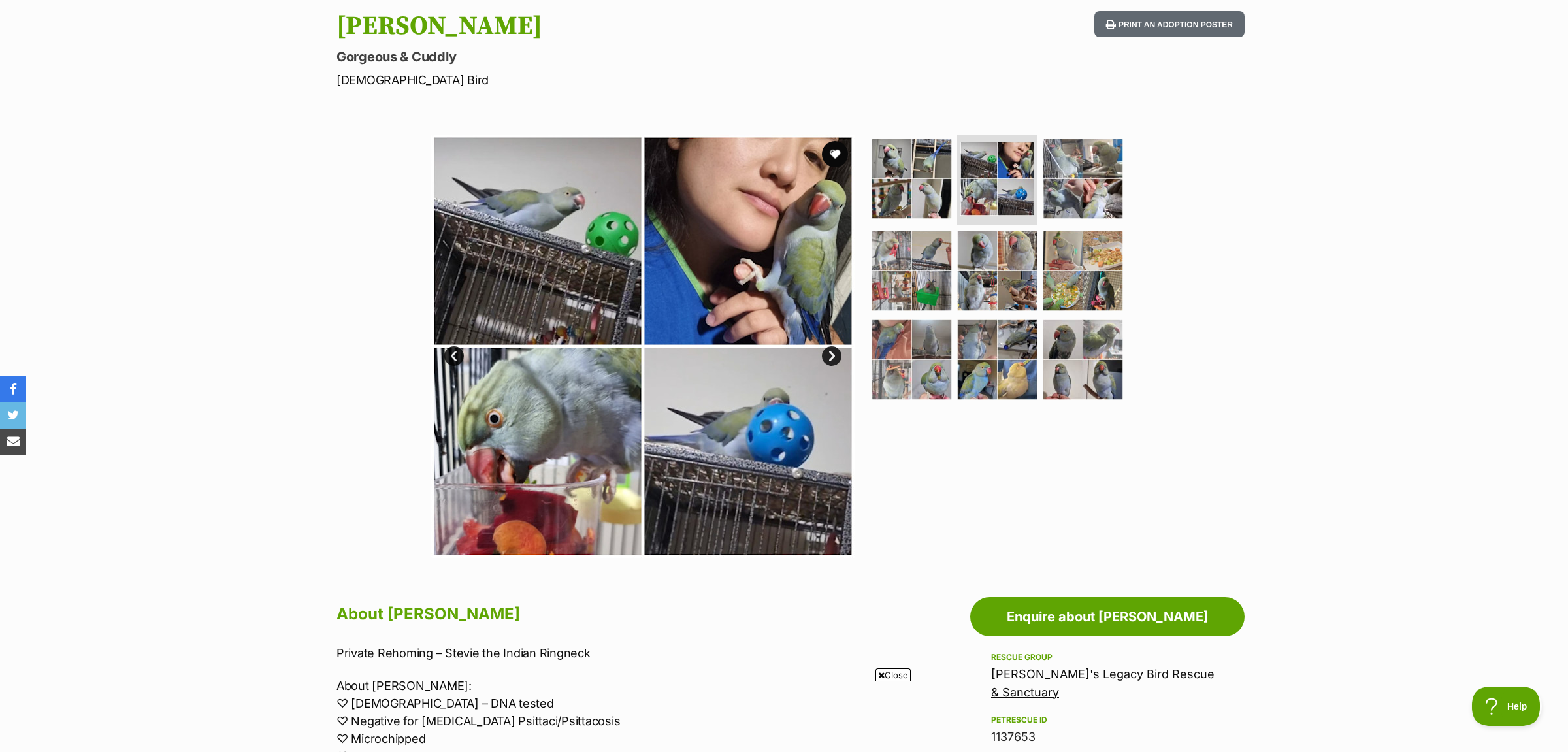
click at [829, 355] on link "Next" at bounding box center [831, 356] width 20 height 20
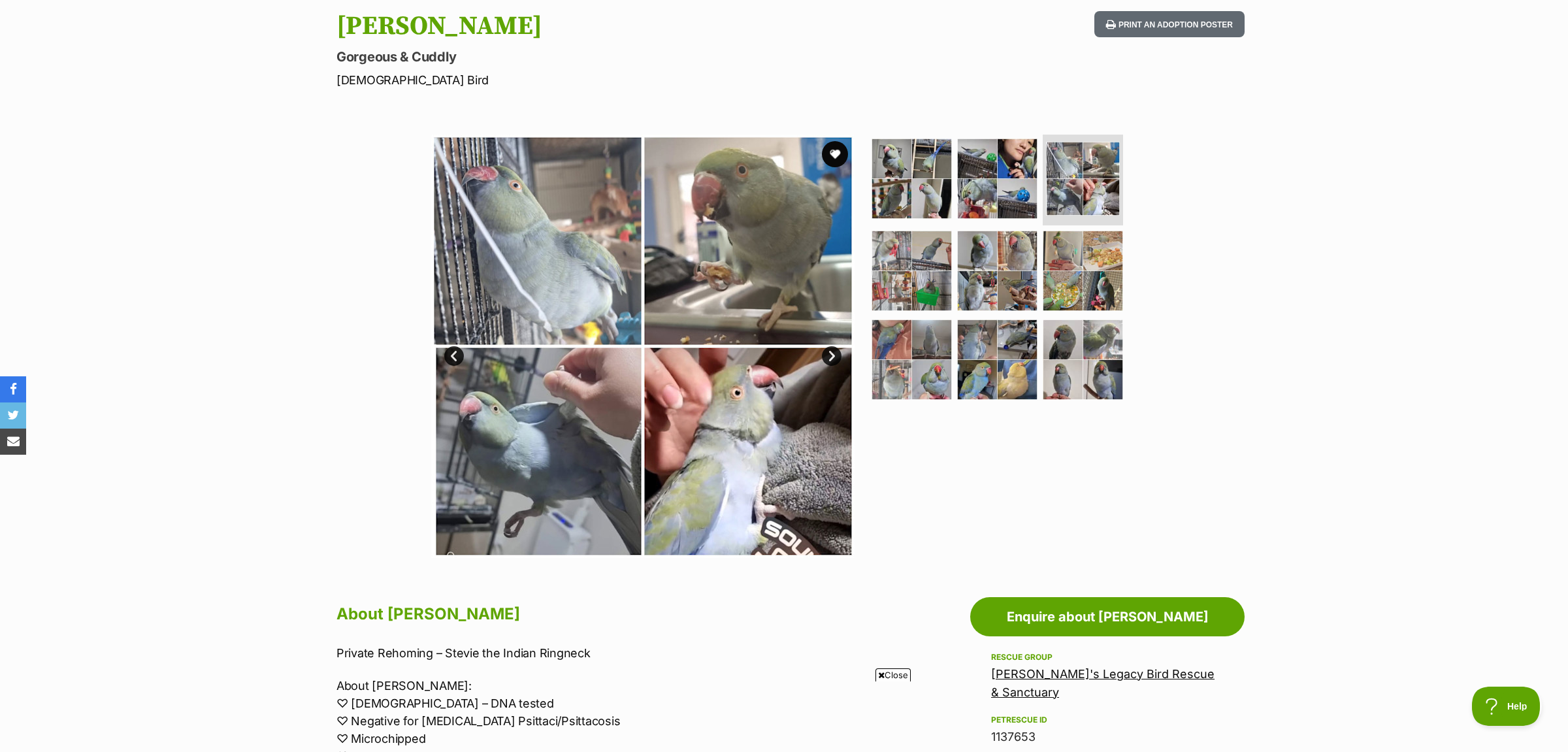
click at [829, 355] on link "Next" at bounding box center [831, 356] width 20 height 20
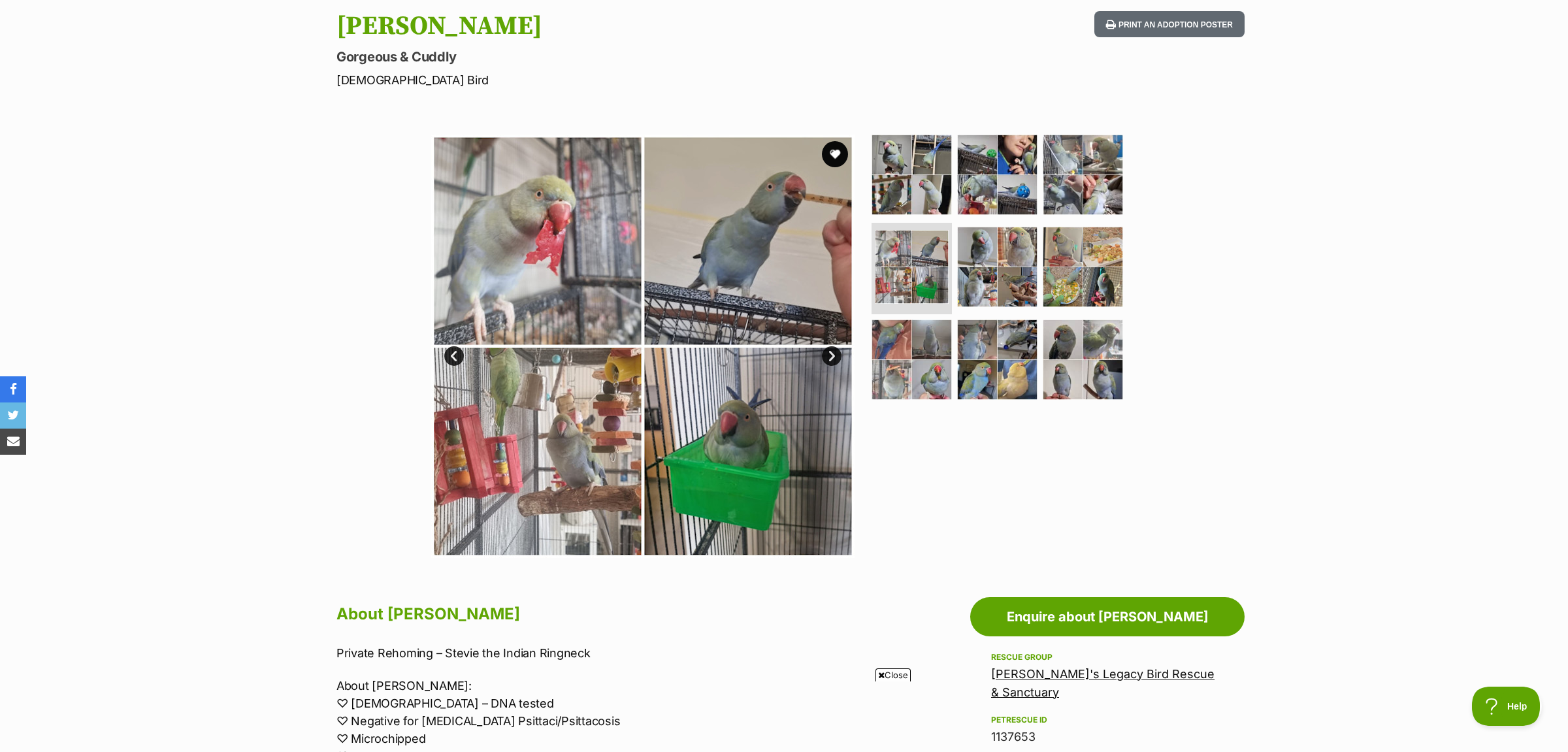
click at [829, 355] on link "Next" at bounding box center [831, 356] width 20 height 20
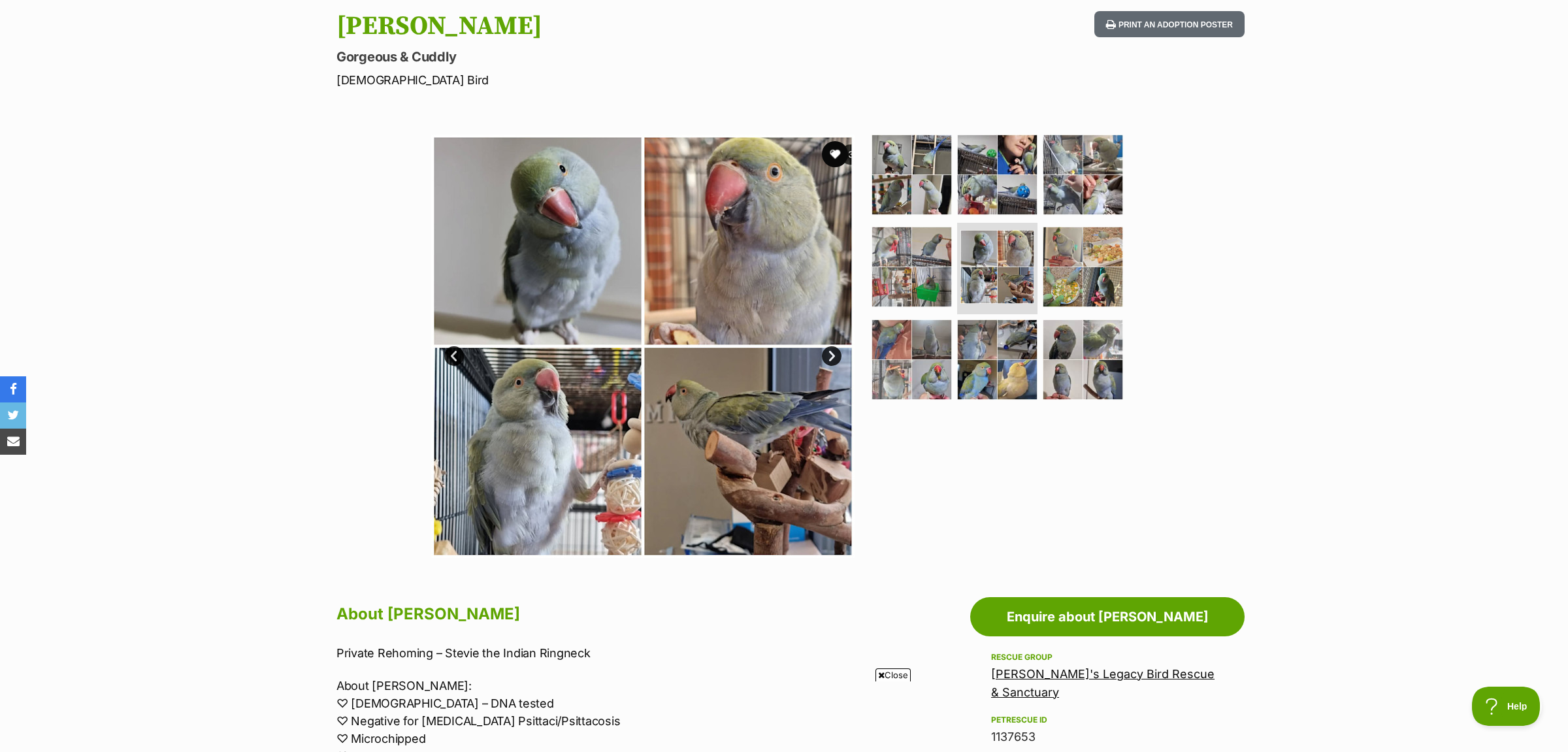
click at [829, 355] on link "Next" at bounding box center [831, 356] width 20 height 20
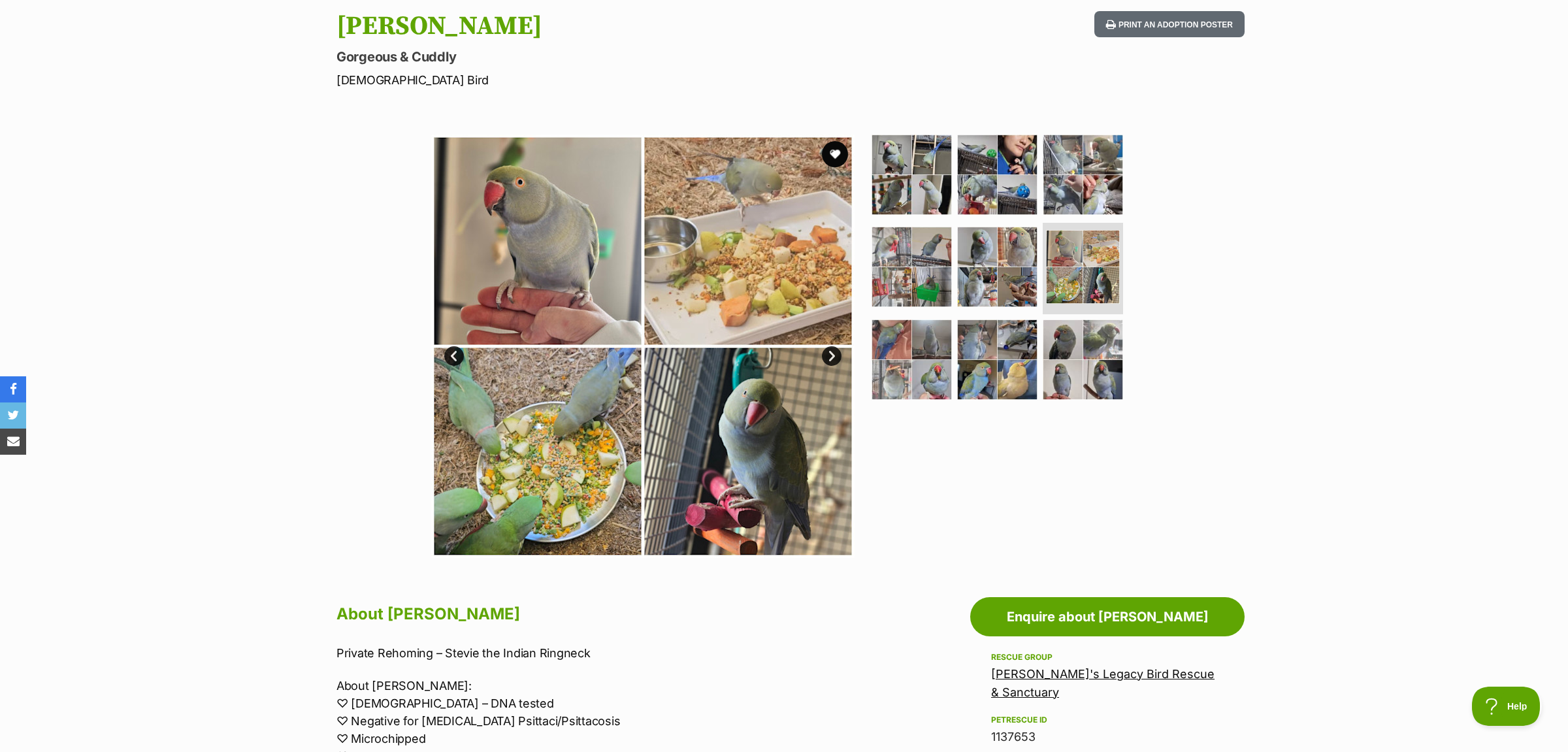
scroll to position [0, 0]
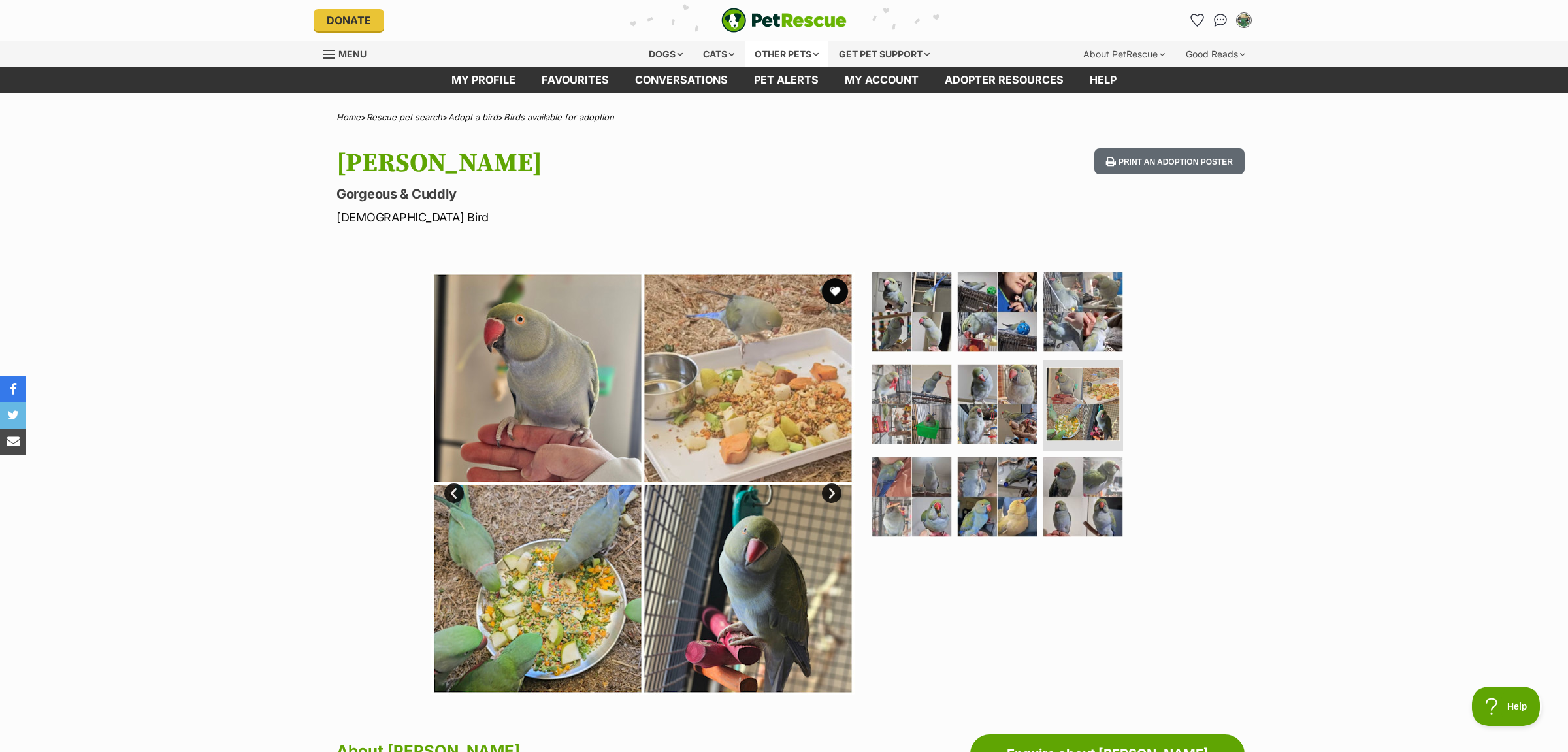
click at [797, 57] on div "Other pets" at bounding box center [787, 54] width 82 height 26
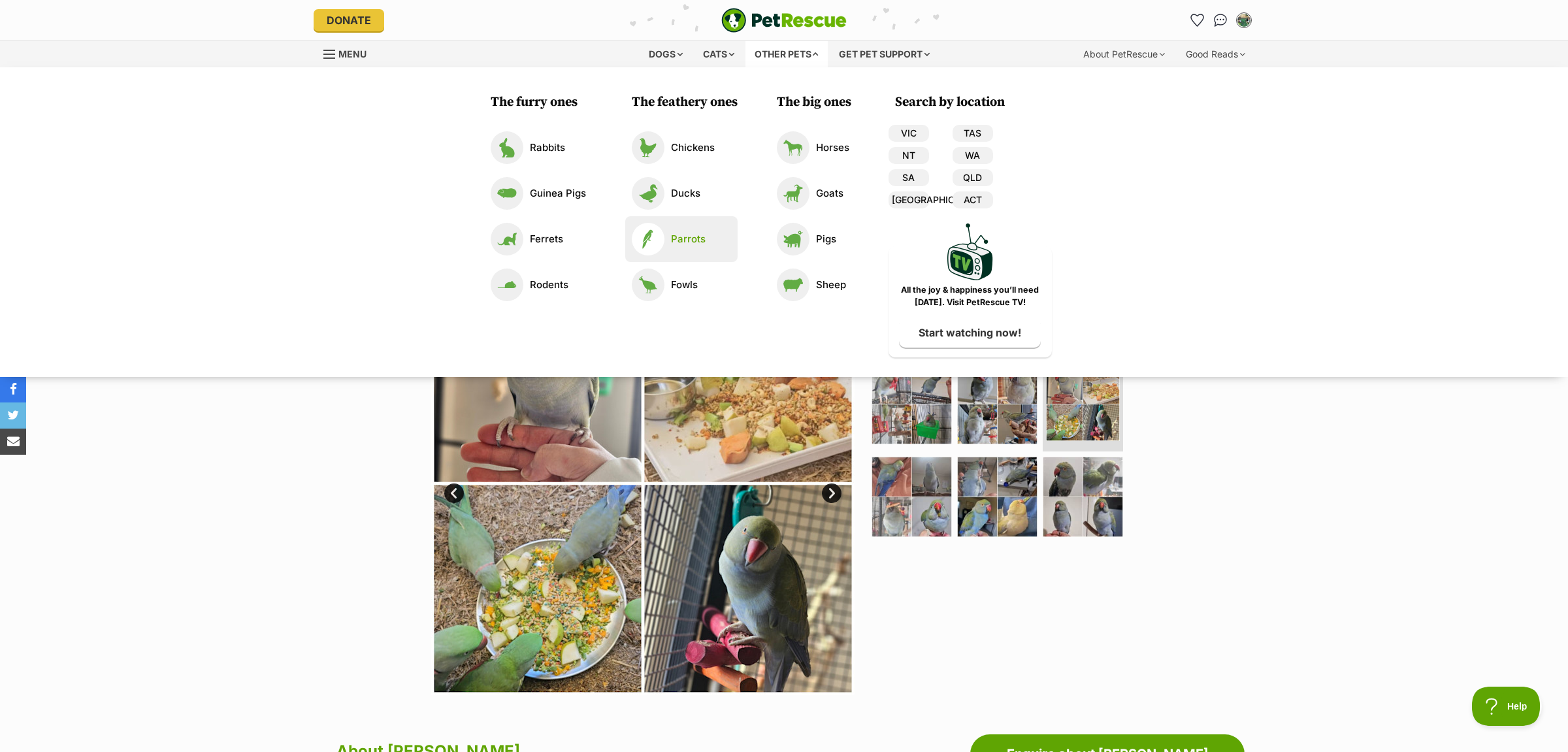
click at [679, 251] on link "Parrots" at bounding box center [681, 239] width 99 height 32
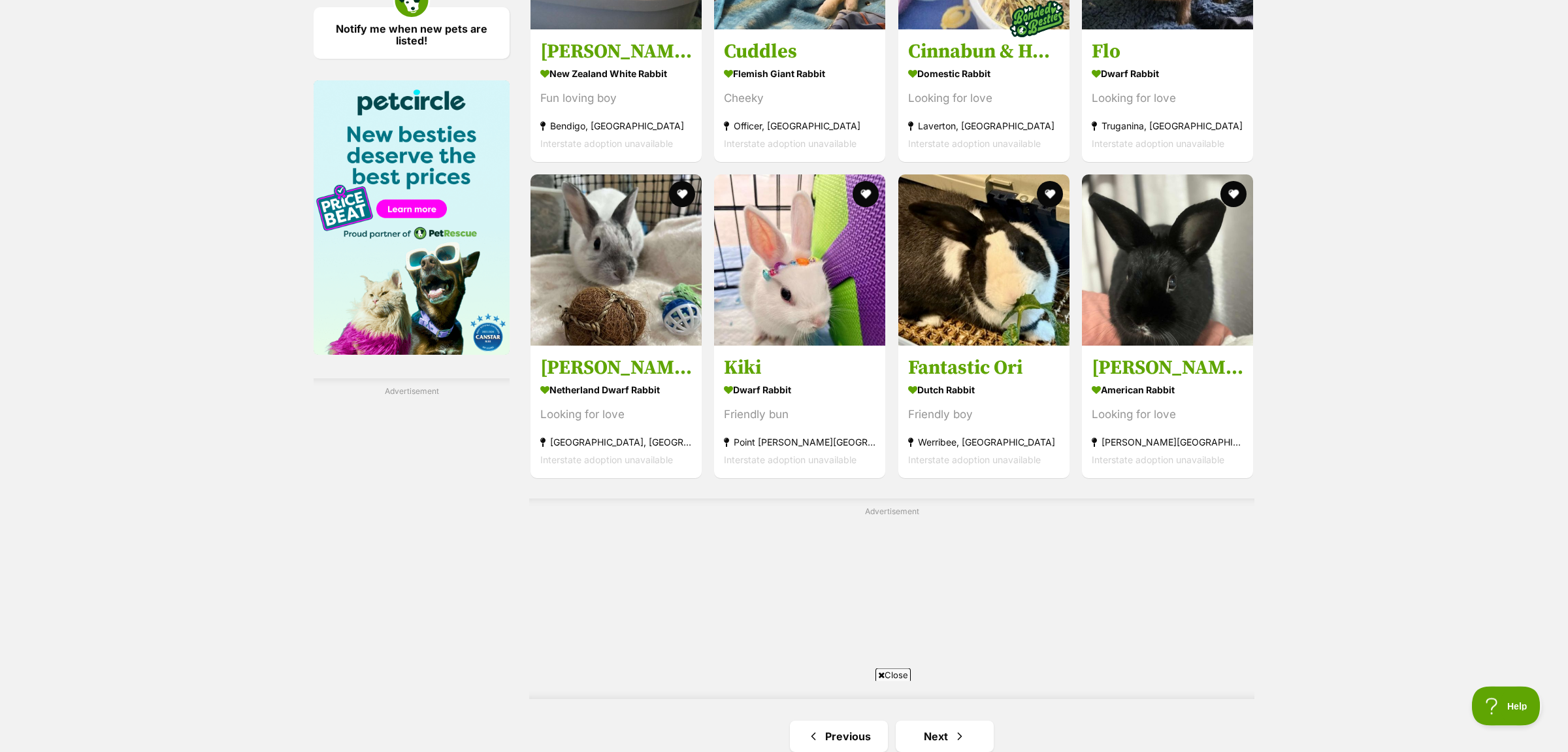
scroll to position [2138, 0]
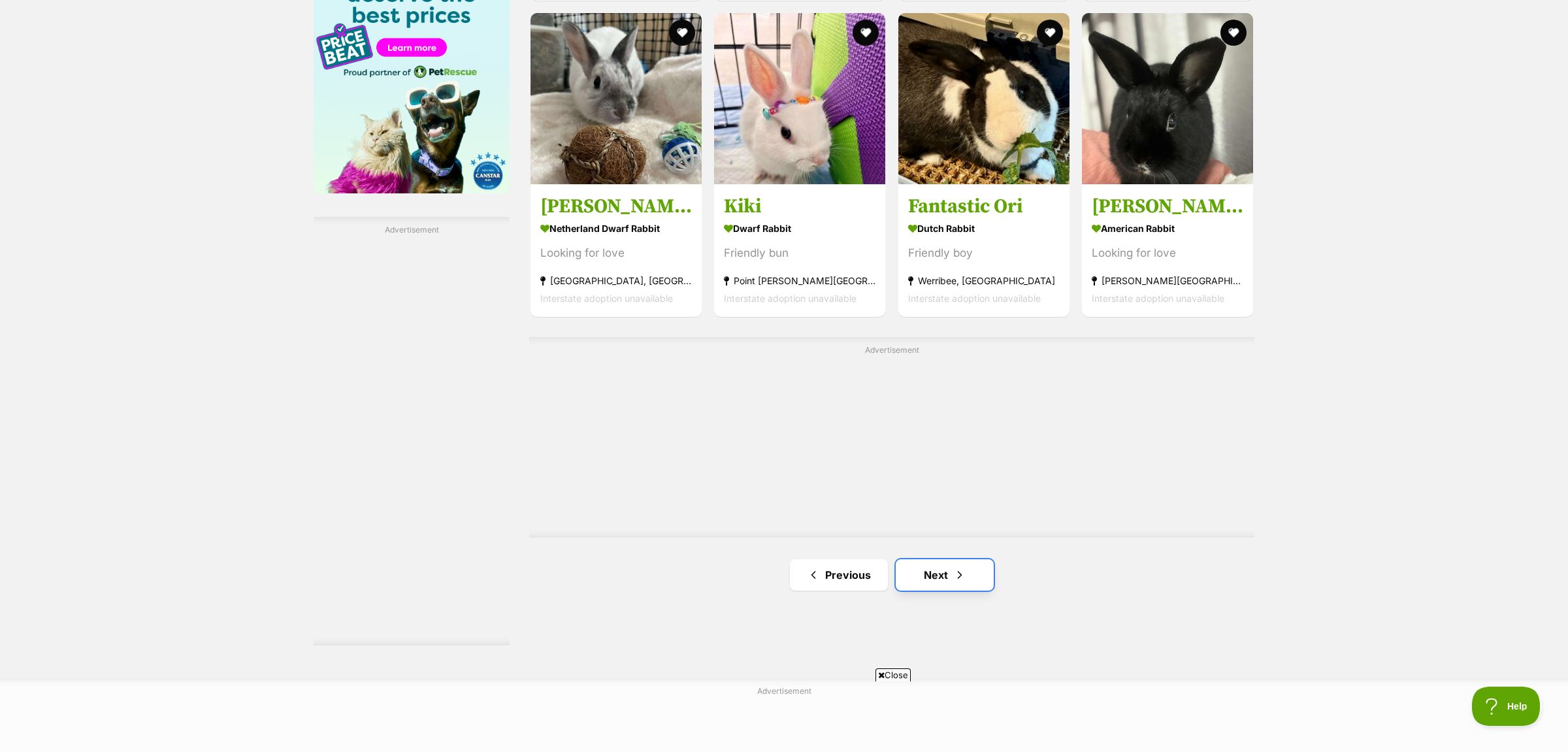
click at [925, 560] on link "Next" at bounding box center [944, 575] width 98 height 31
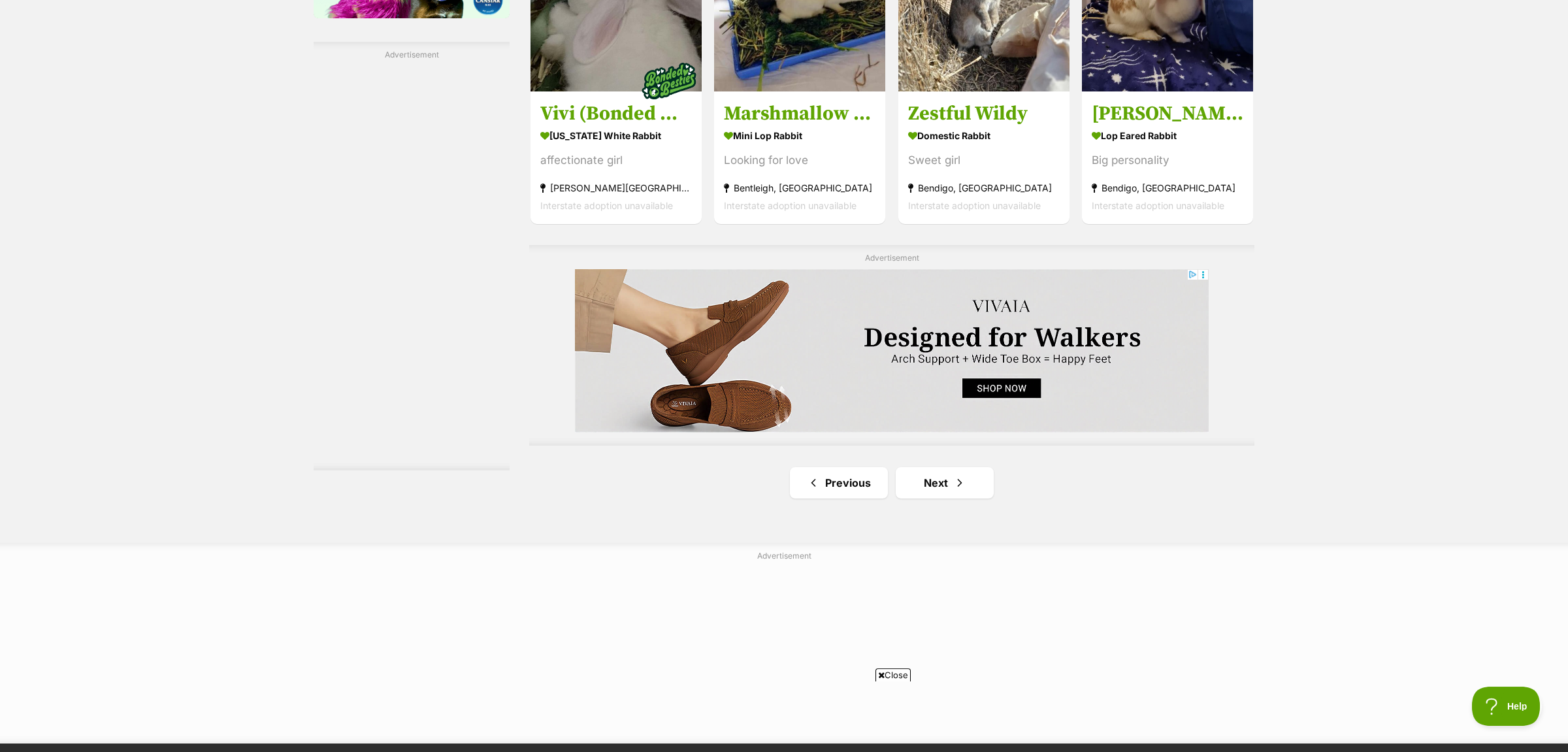
scroll to position [2333, 0]
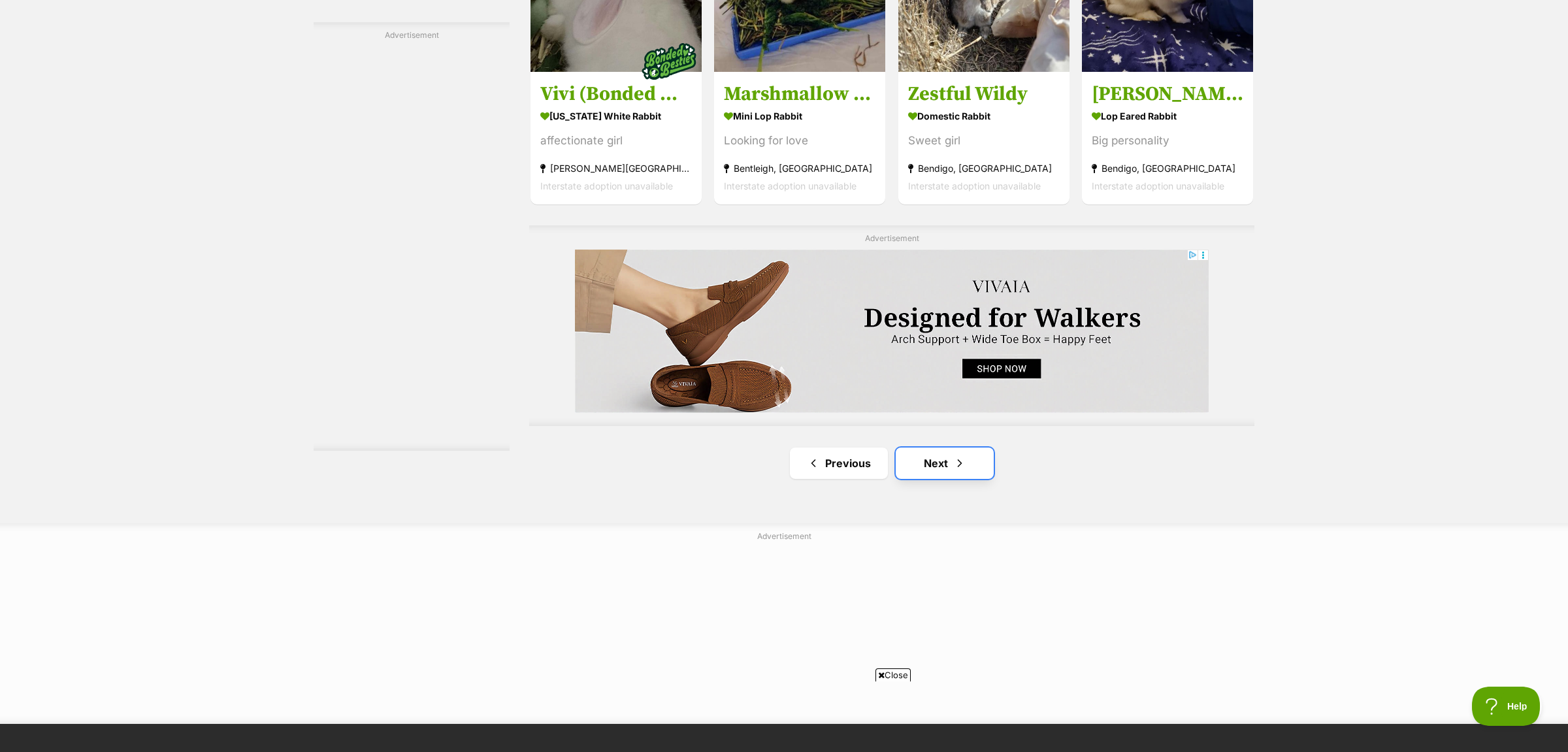
click at [950, 465] on link "Next" at bounding box center [944, 463] width 98 height 31
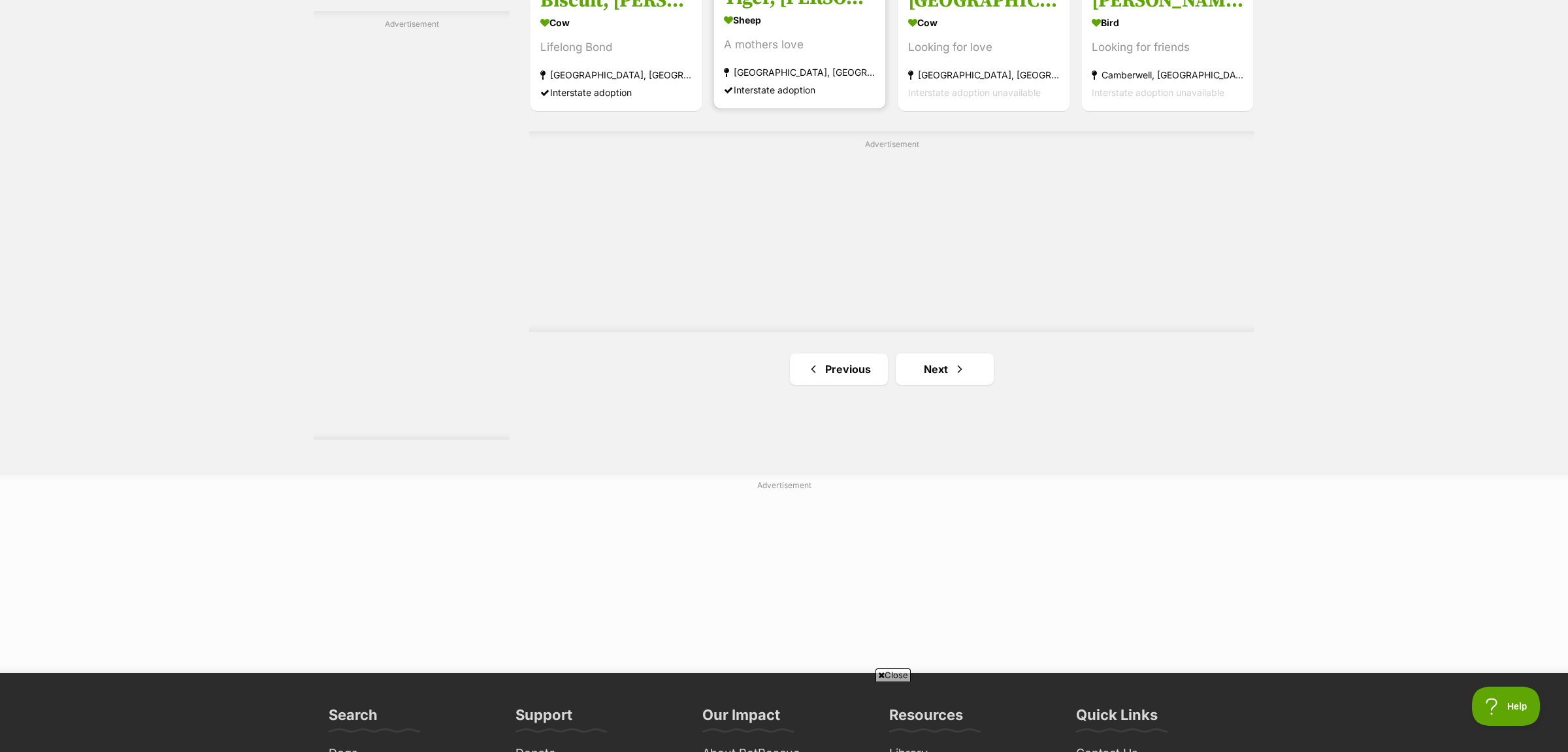
scroll to position [2207, 0]
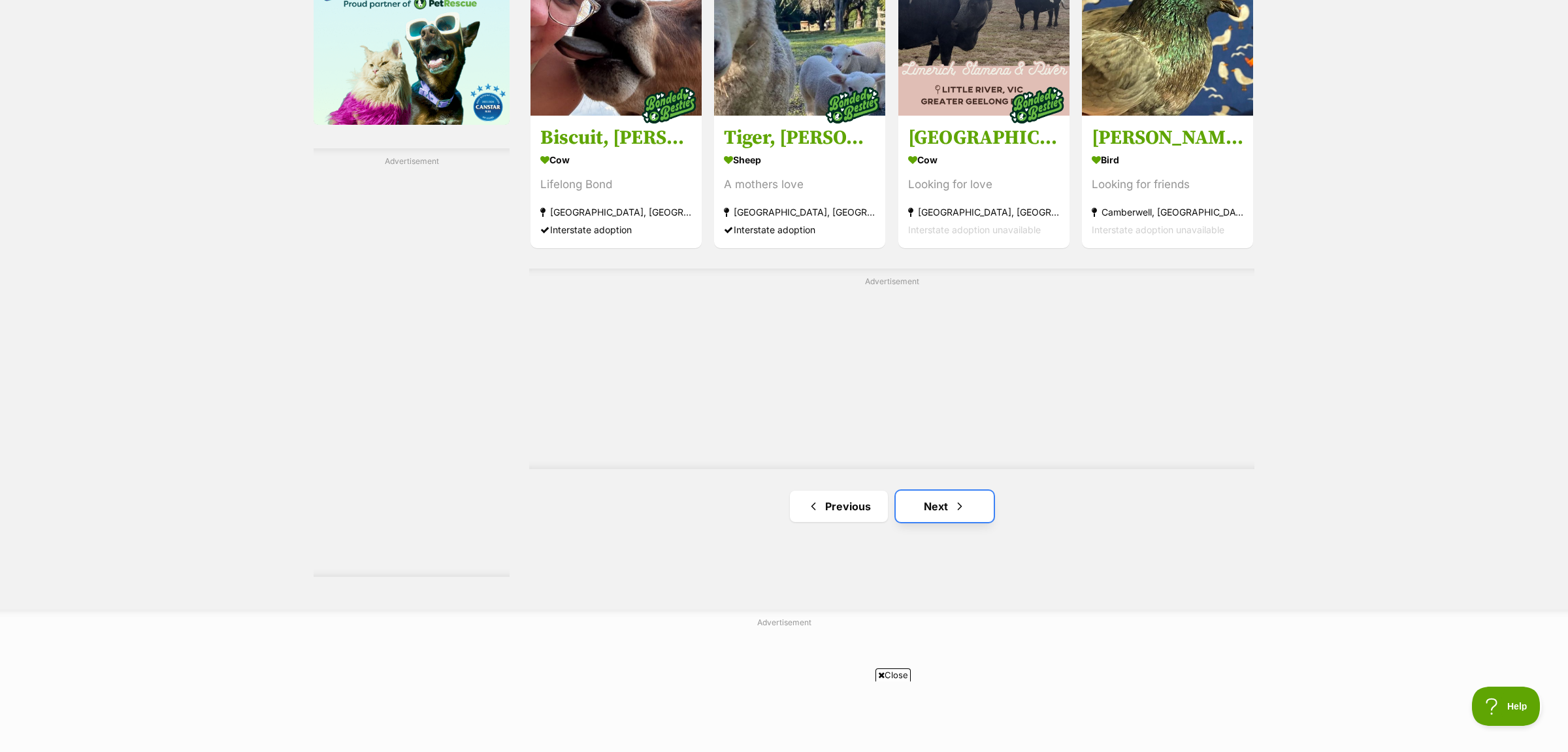
click at [925, 491] on link "Next" at bounding box center [944, 506] width 98 height 31
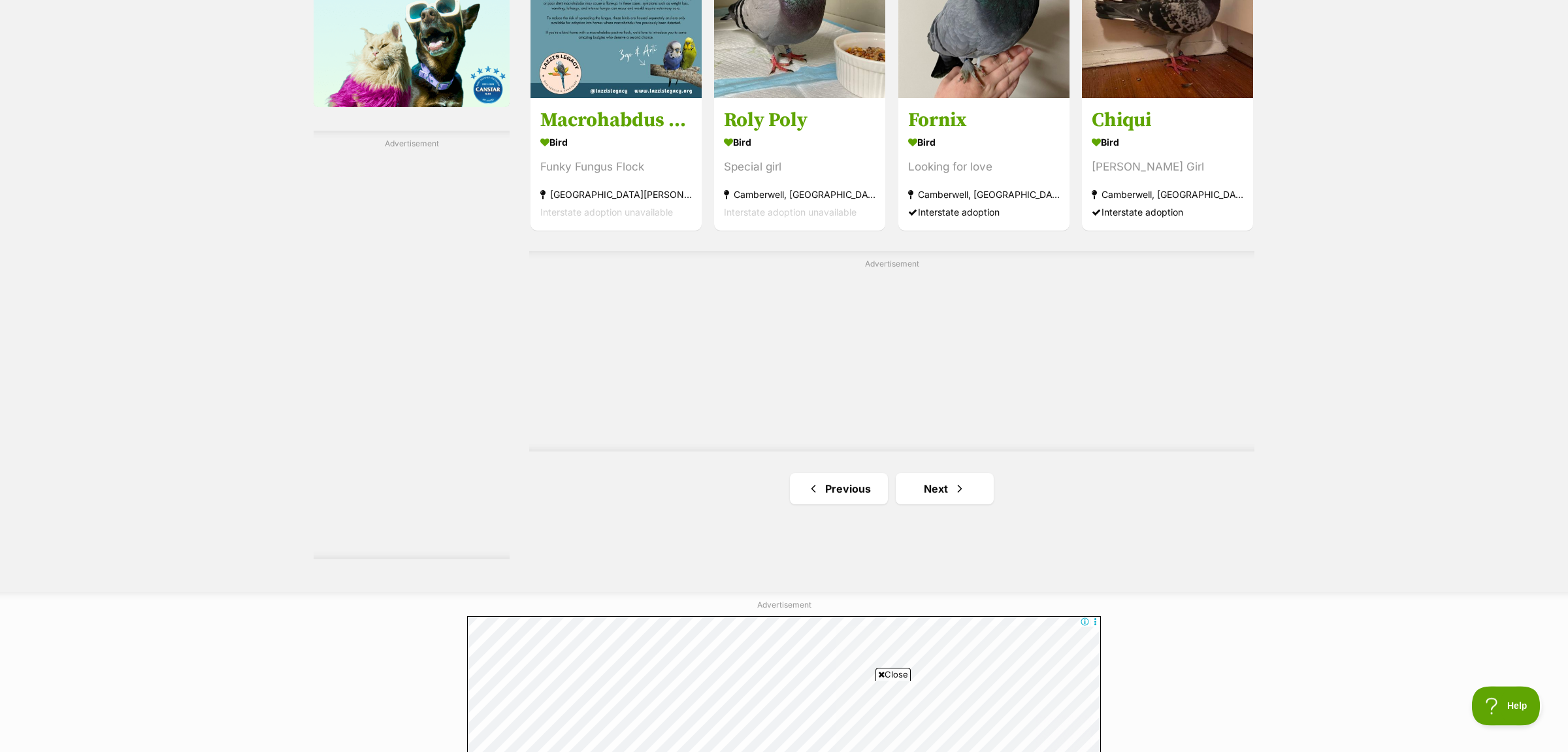
scroll to position [2344, 0]
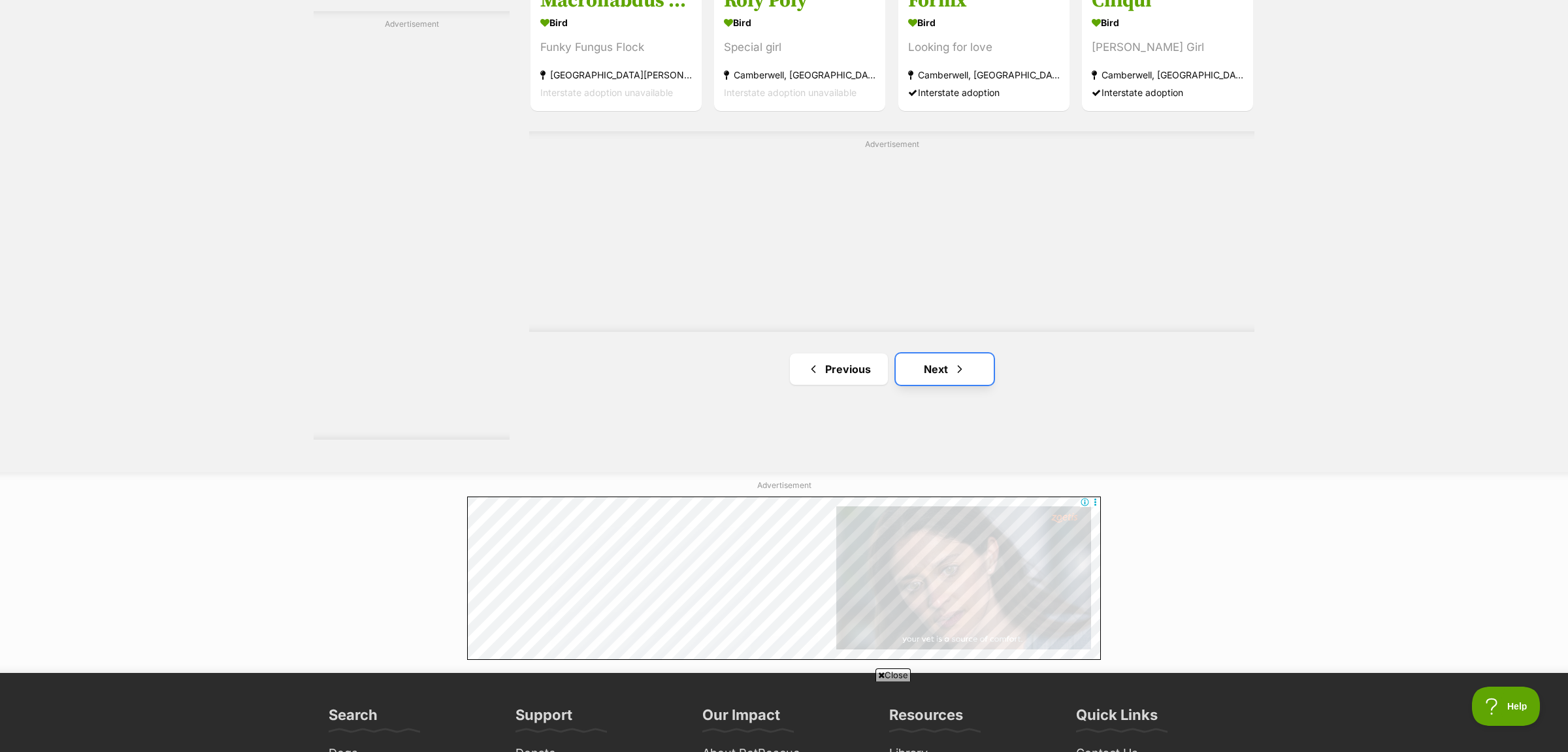
click at [971, 383] on link "Next" at bounding box center [944, 369] width 98 height 31
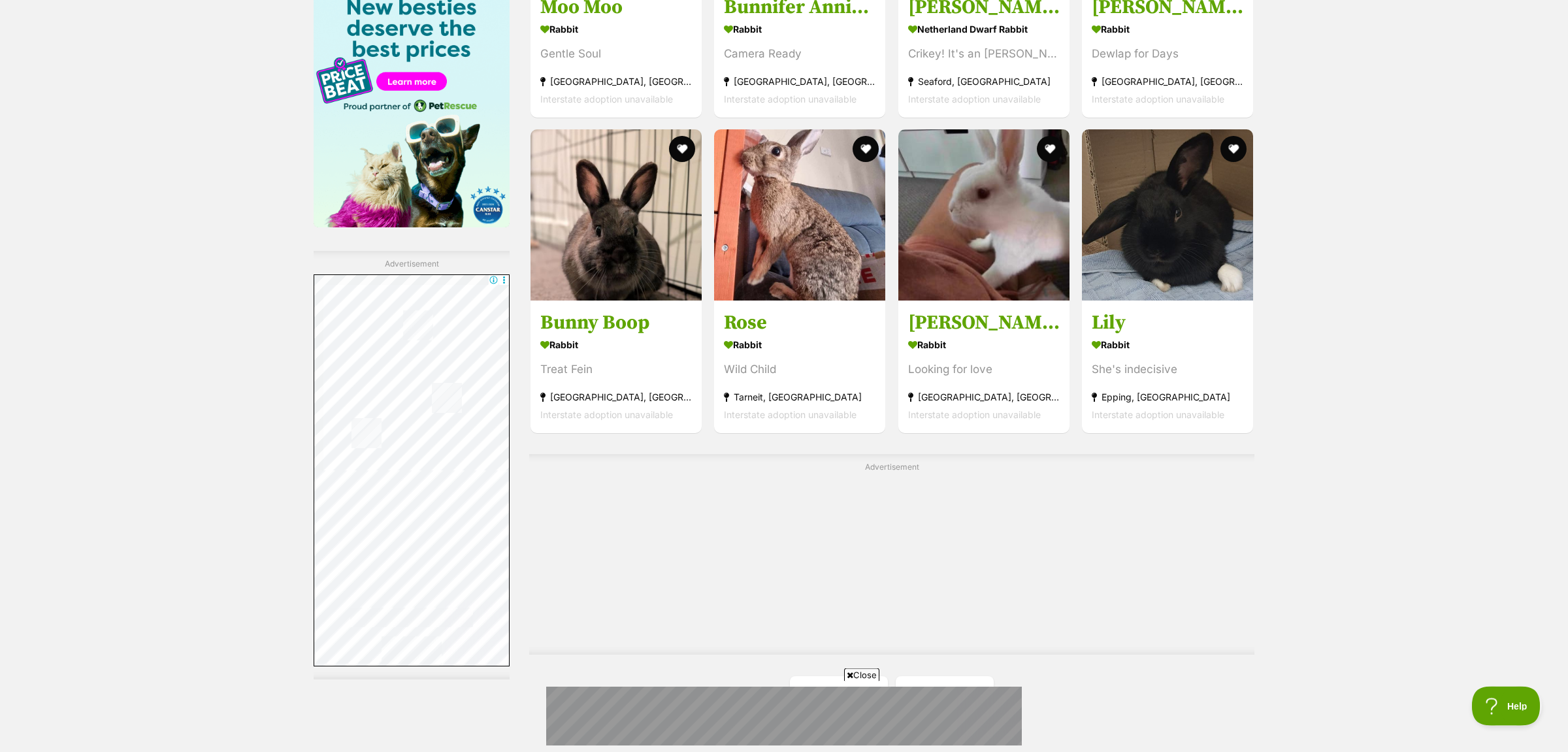
scroll to position [2207, 0]
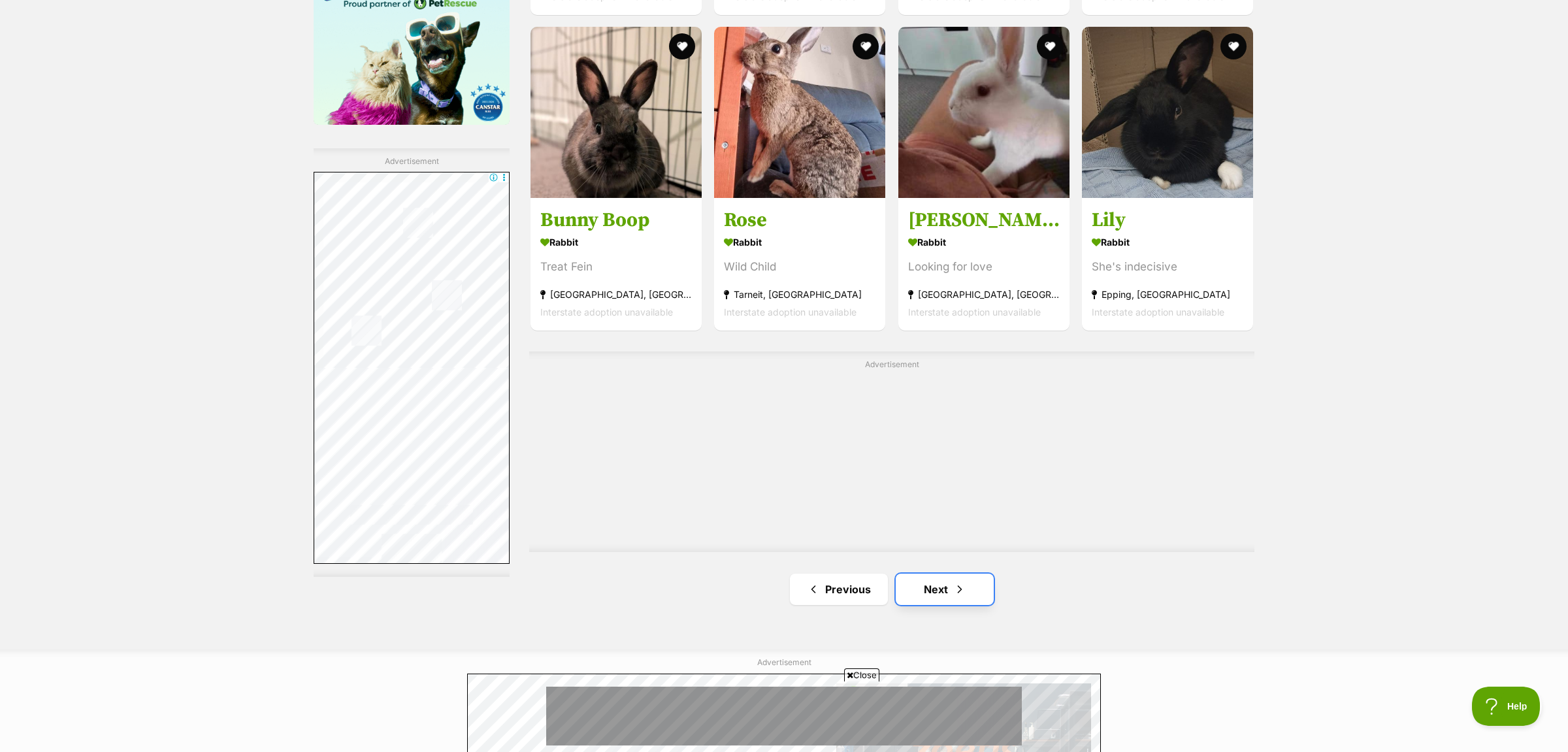
click at [946, 588] on link "Next" at bounding box center [944, 589] width 98 height 31
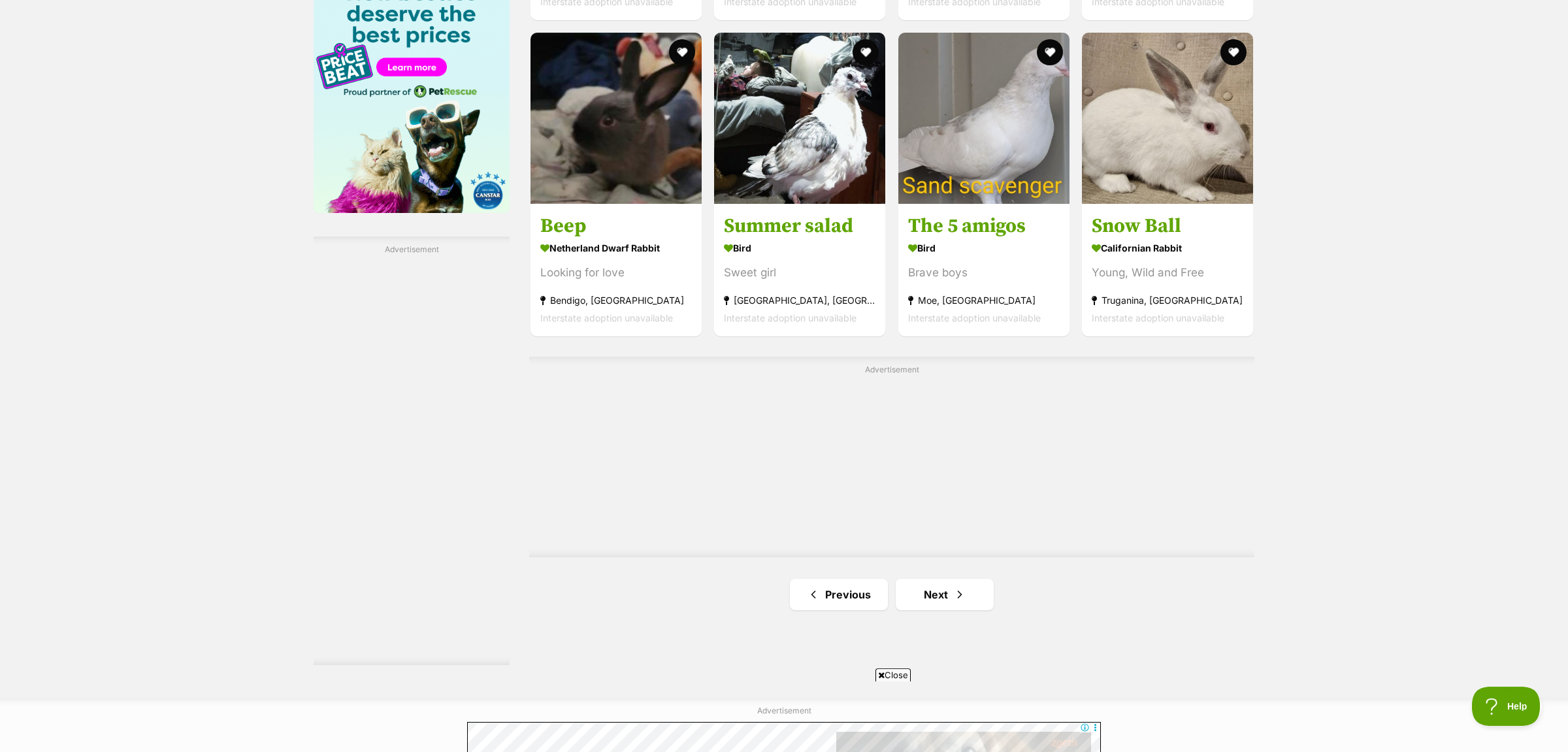
scroll to position [2402, 0]
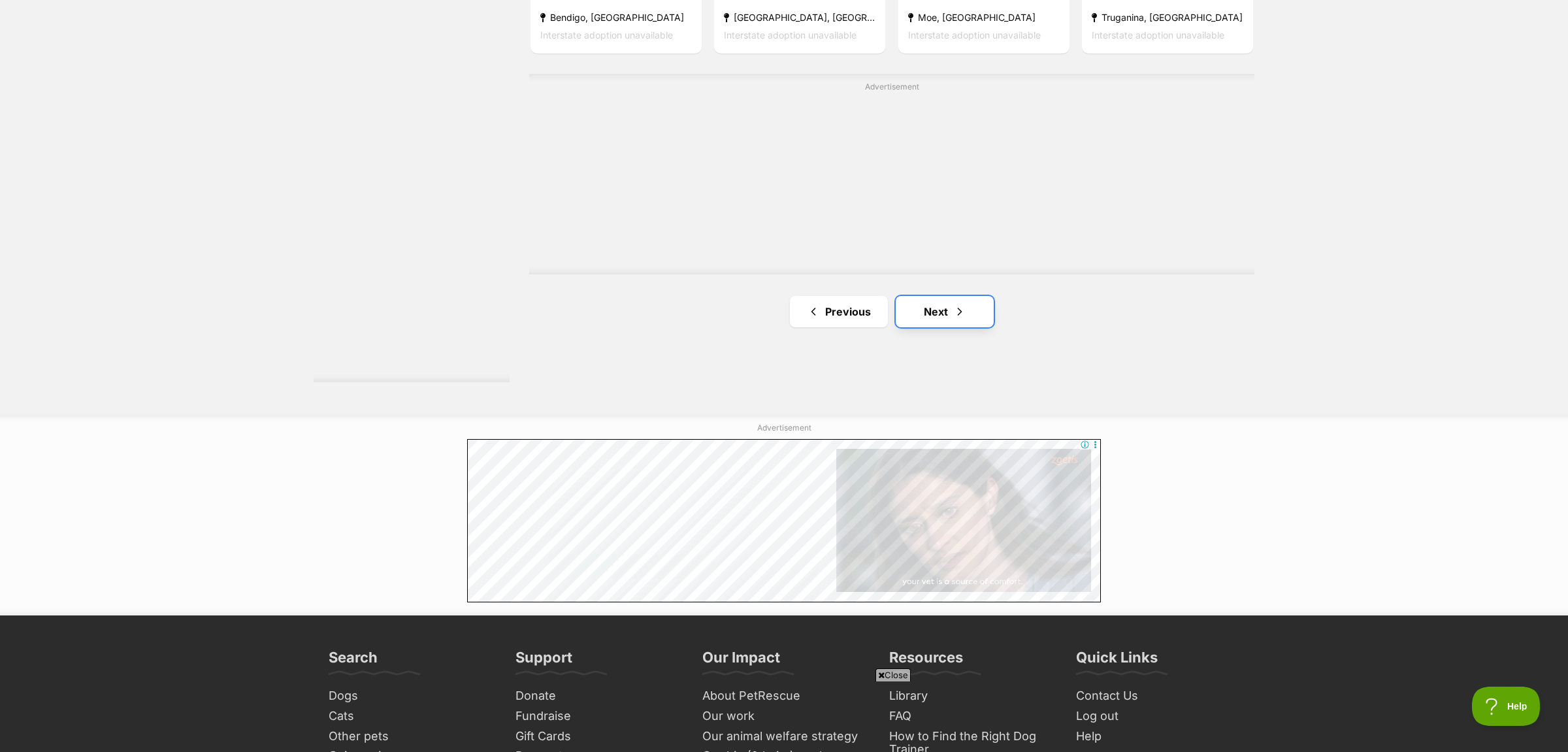
click at [959, 322] on link "Next" at bounding box center [944, 312] width 98 height 31
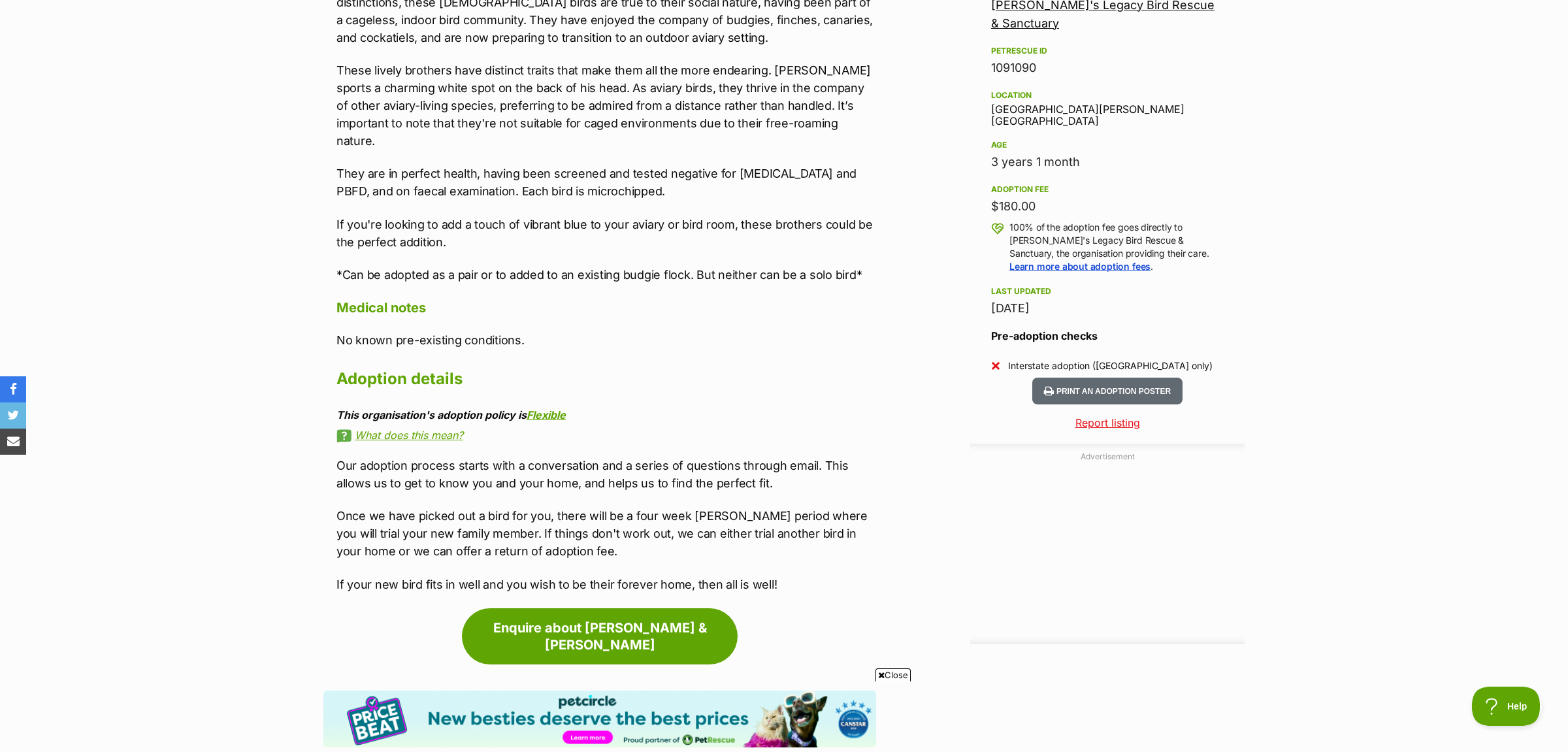
scroll to position [549, 0]
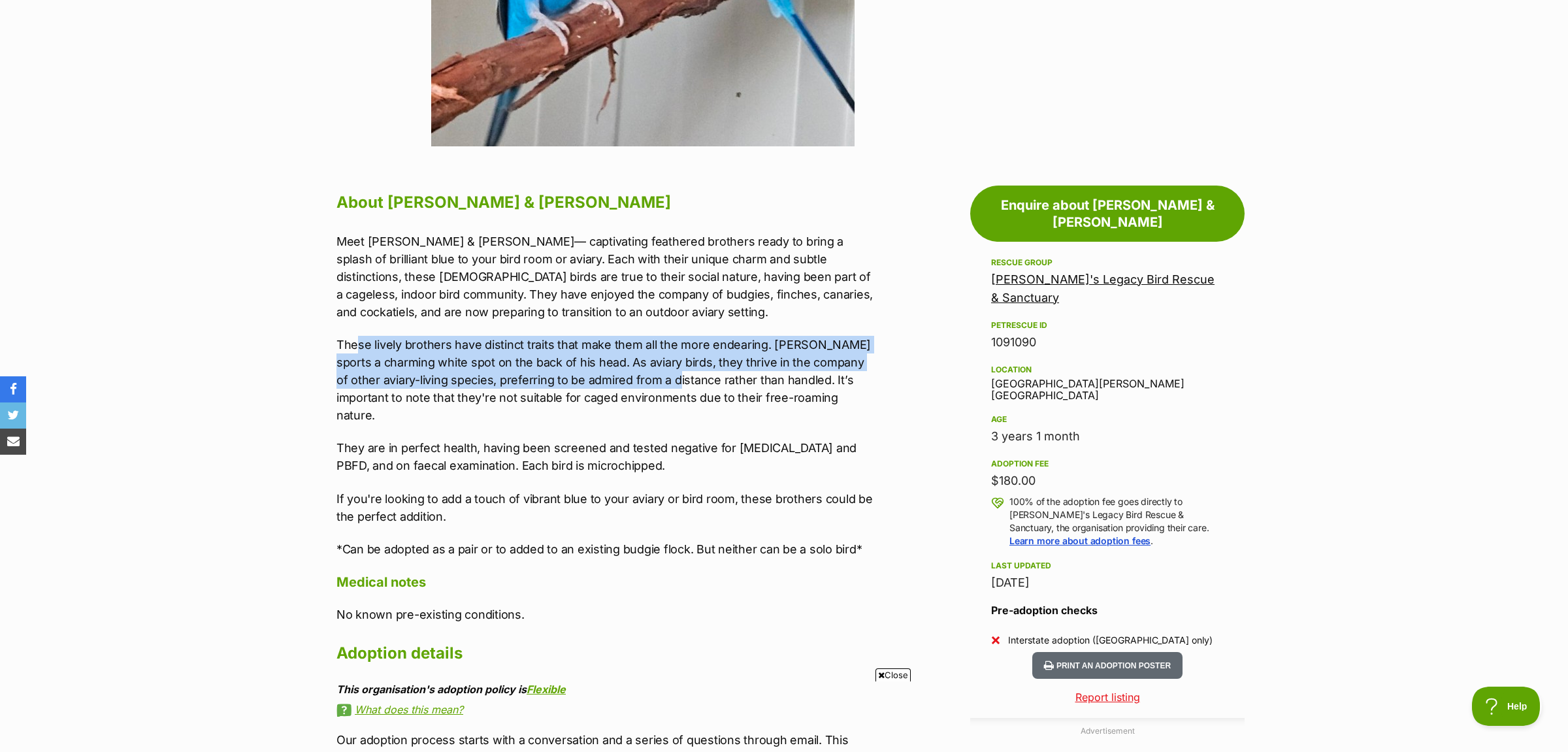
drag, startPoint x: 359, startPoint y: 342, endPoint x: 672, endPoint y: 373, distance: 314.5
click at [672, 373] on p "These lively brothers have distinct traits that make them all the more endearin…" at bounding box center [606, 380] width 540 height 89
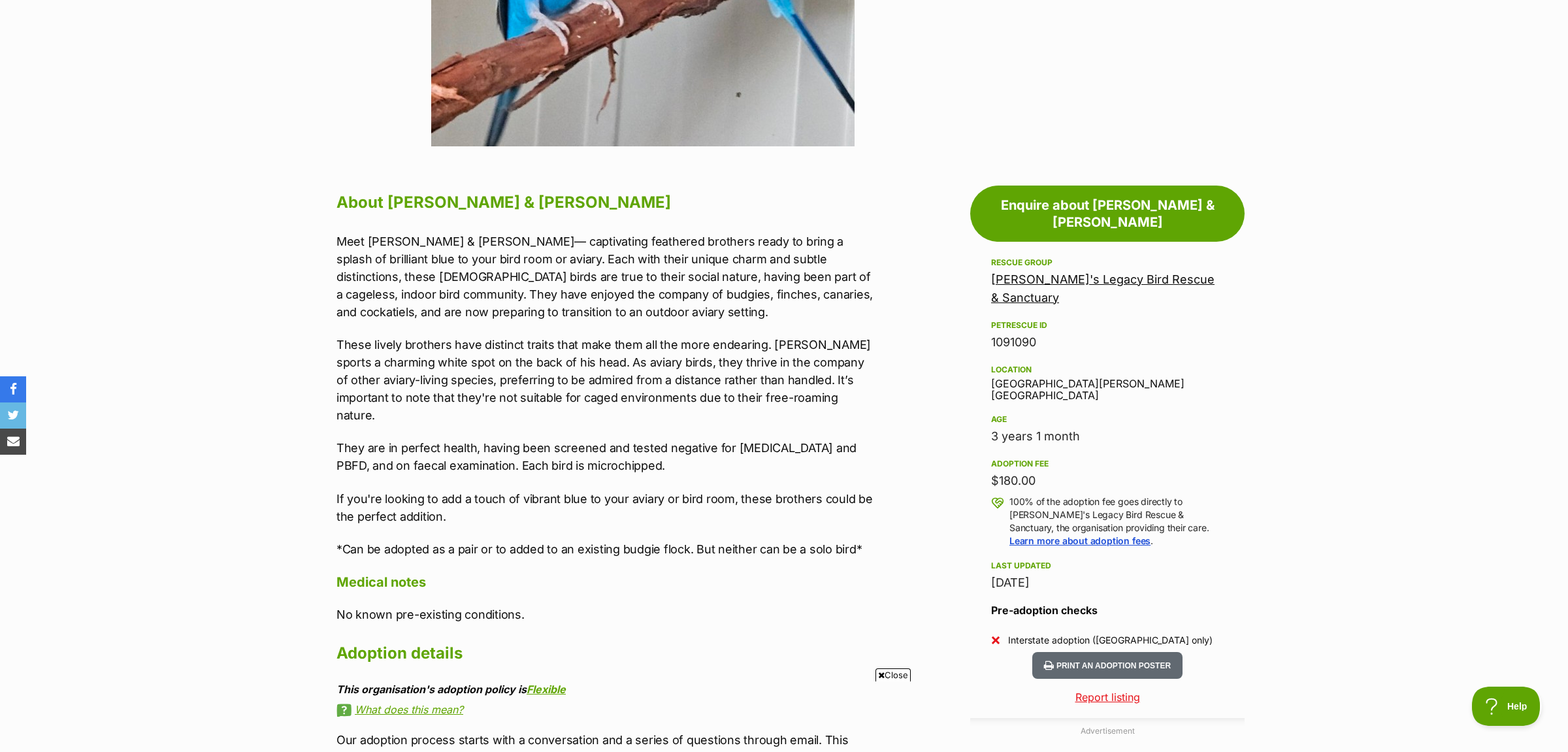
click at [819, 412] on div "Meet Pierre & Kimbral— captivating feathered brothers ready to bring a splash o…" at bounding box center [606, 396] width 540 height 326
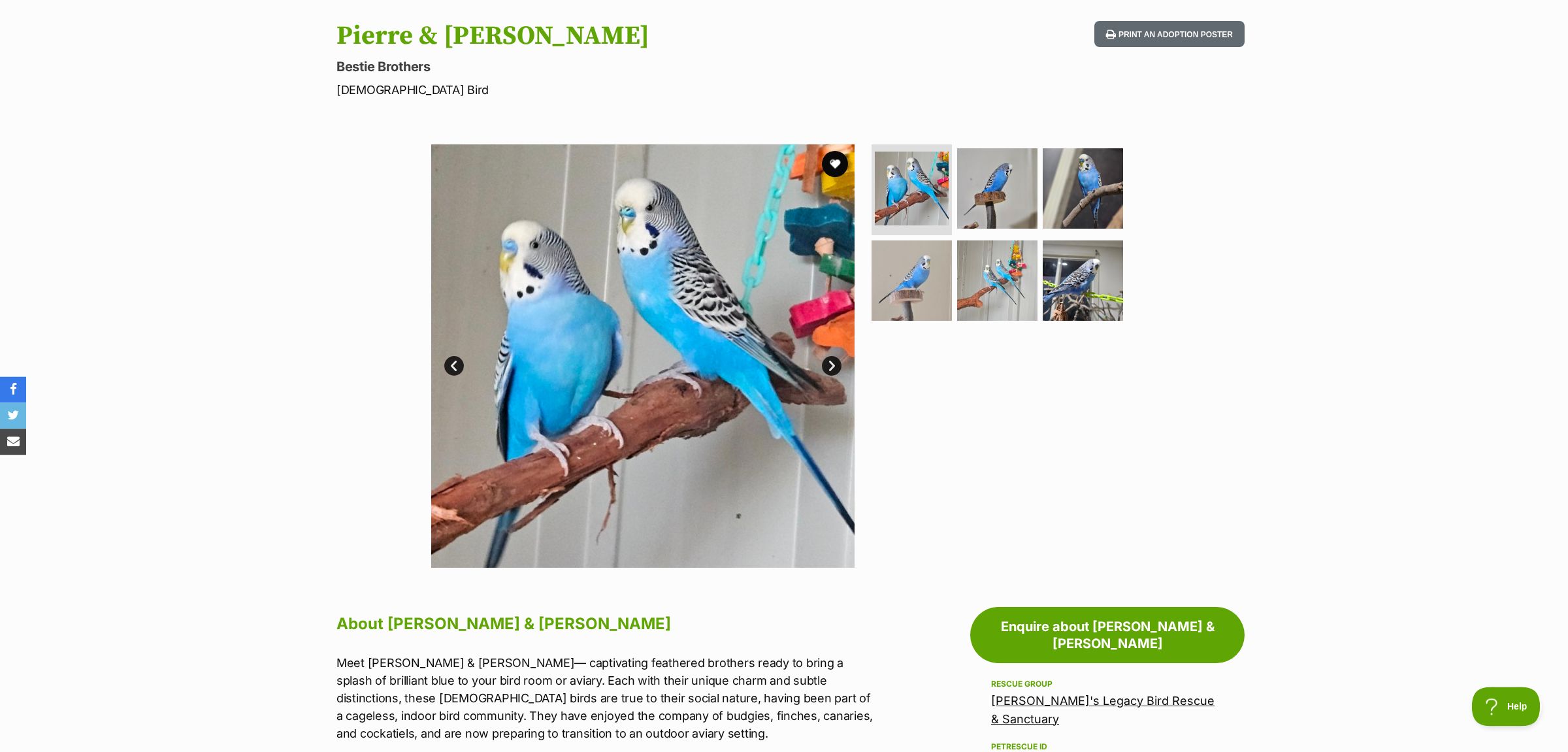
scroll to position [0, 0]
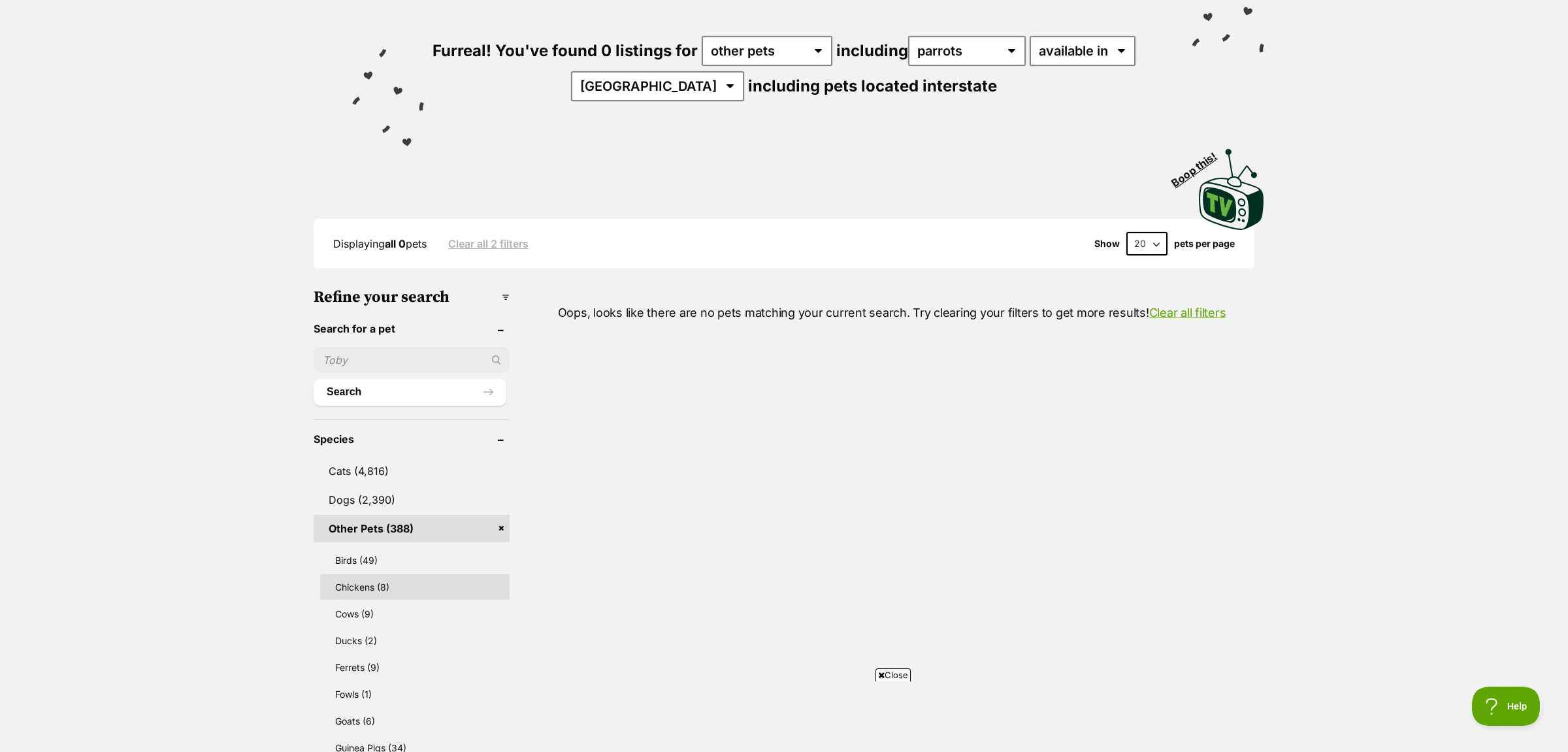
scroll to position [206, 0]
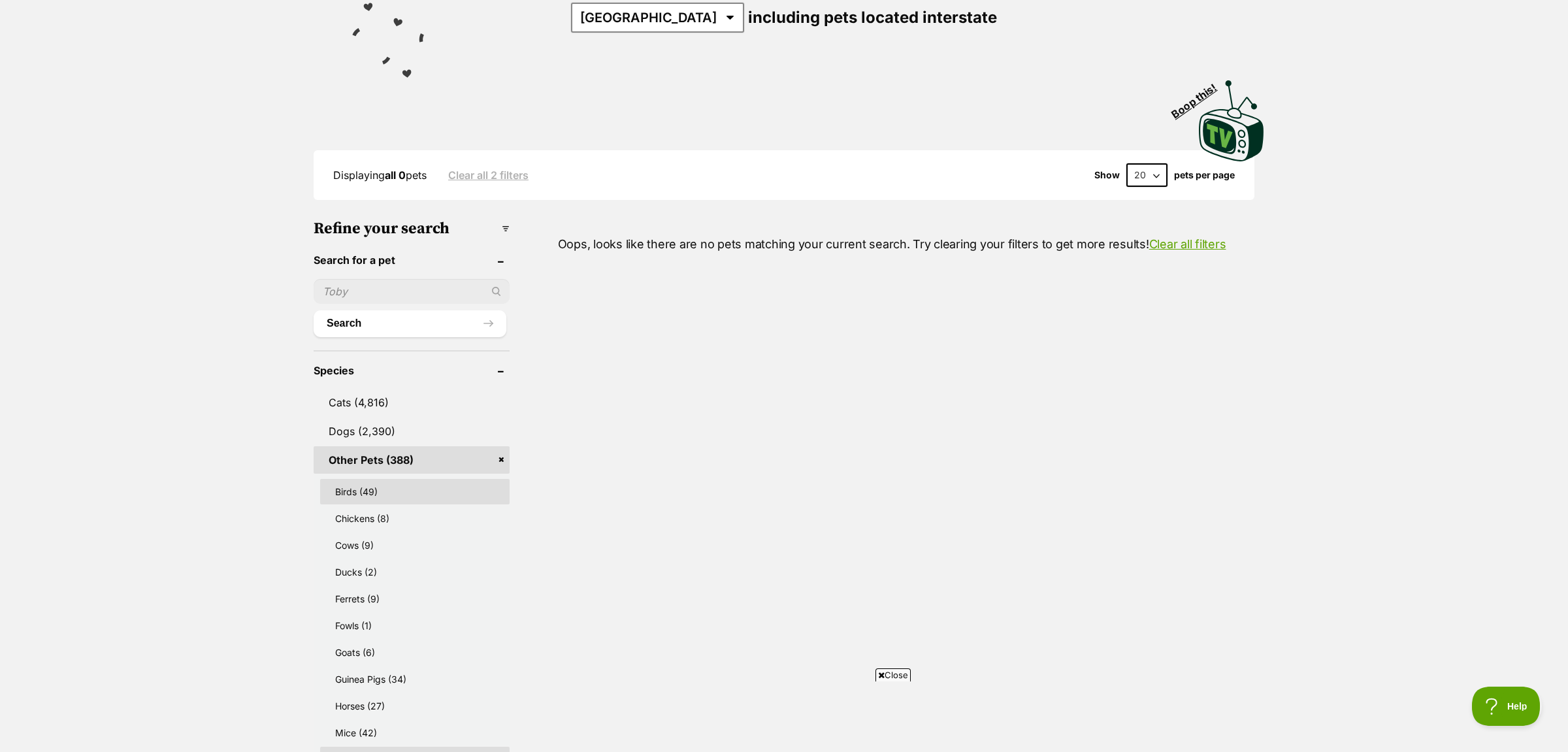
click at [334, 485] on link "Birds (49)" at bounding box center [415, 491] width 190 height 25
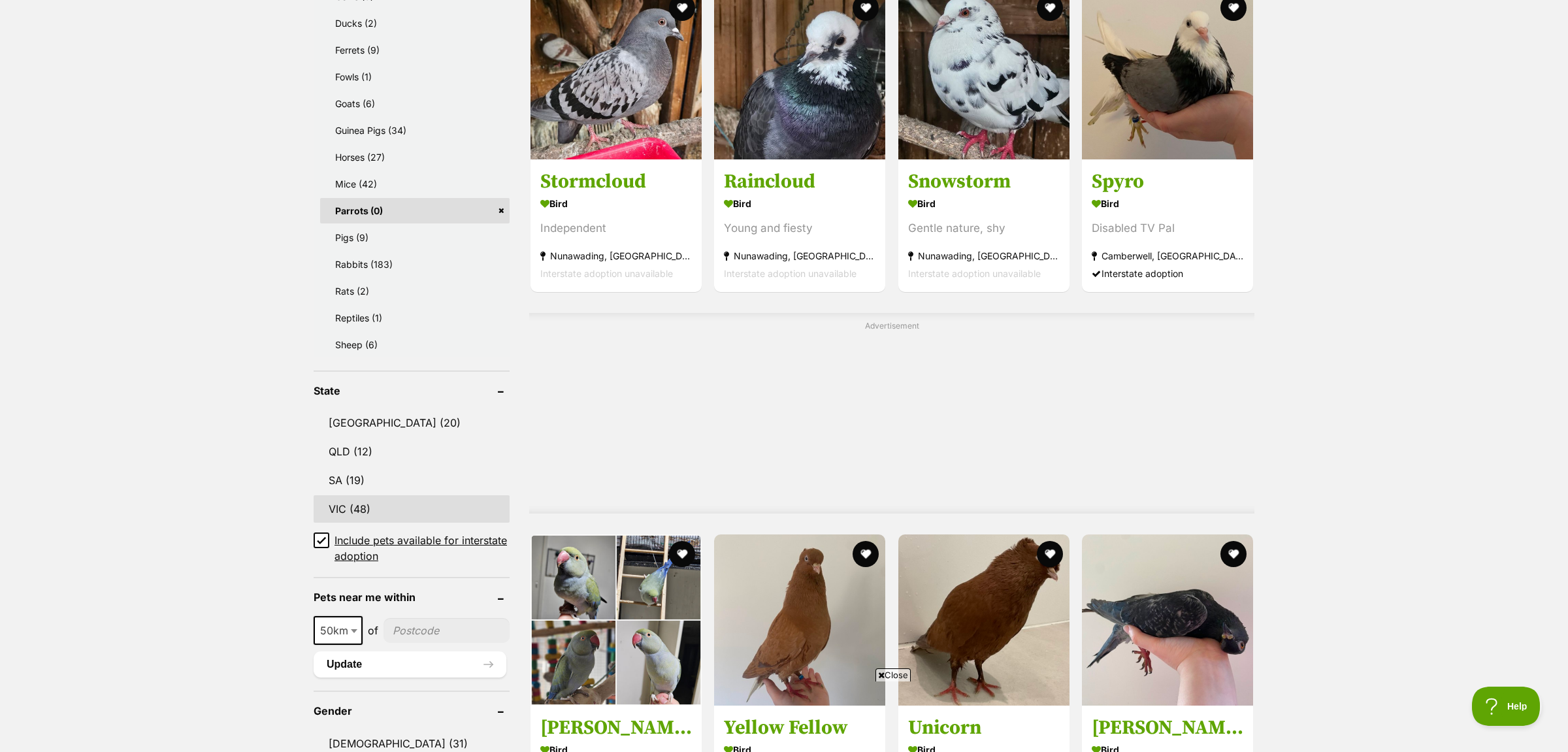
click at [345, 503] on link "VIC (48)" at bounding box center [411, 508] width 196 height 28
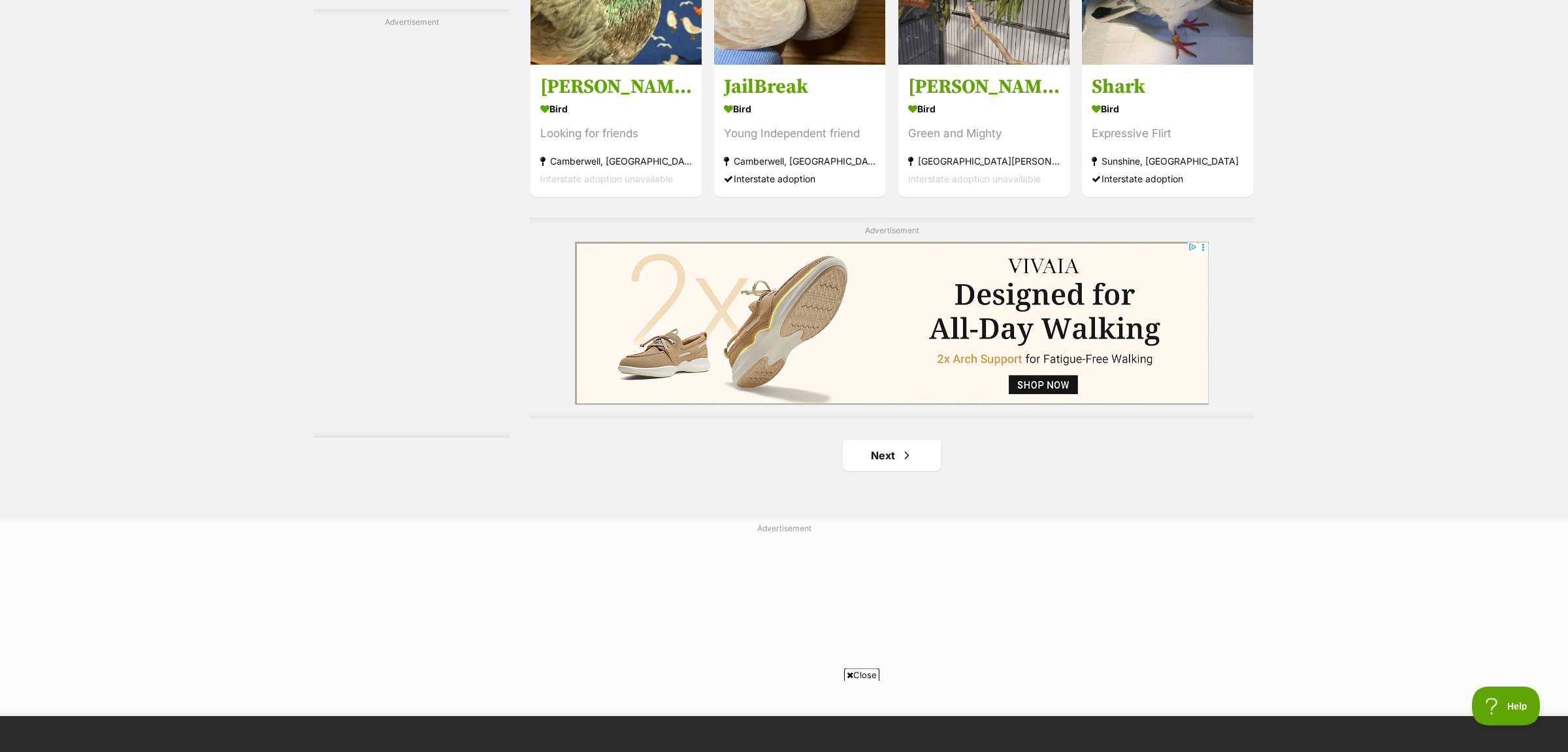
scroll to position [2333, 0]
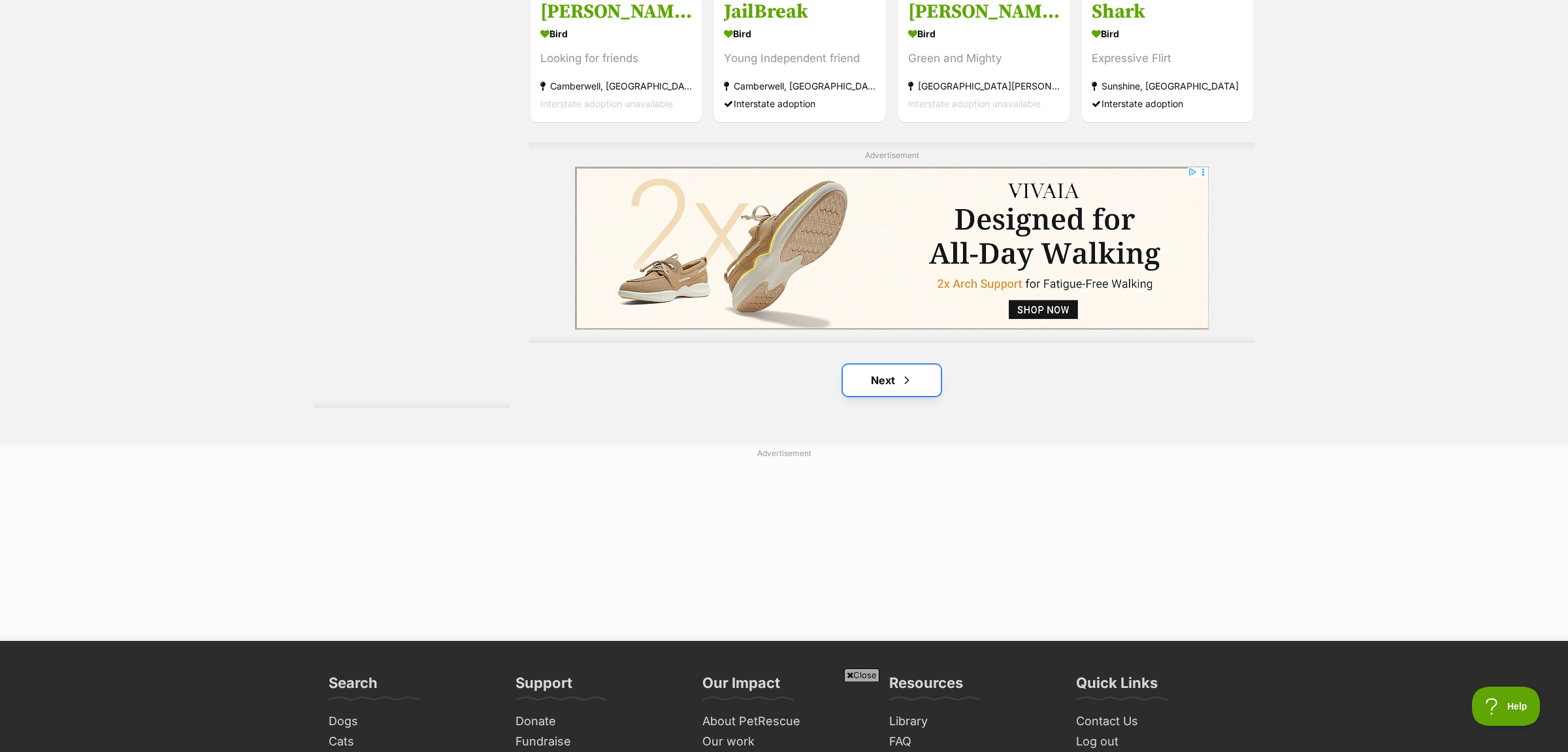
click at [892, 383] on link "Next" at bounding box center [891, 380] width 98 height 31
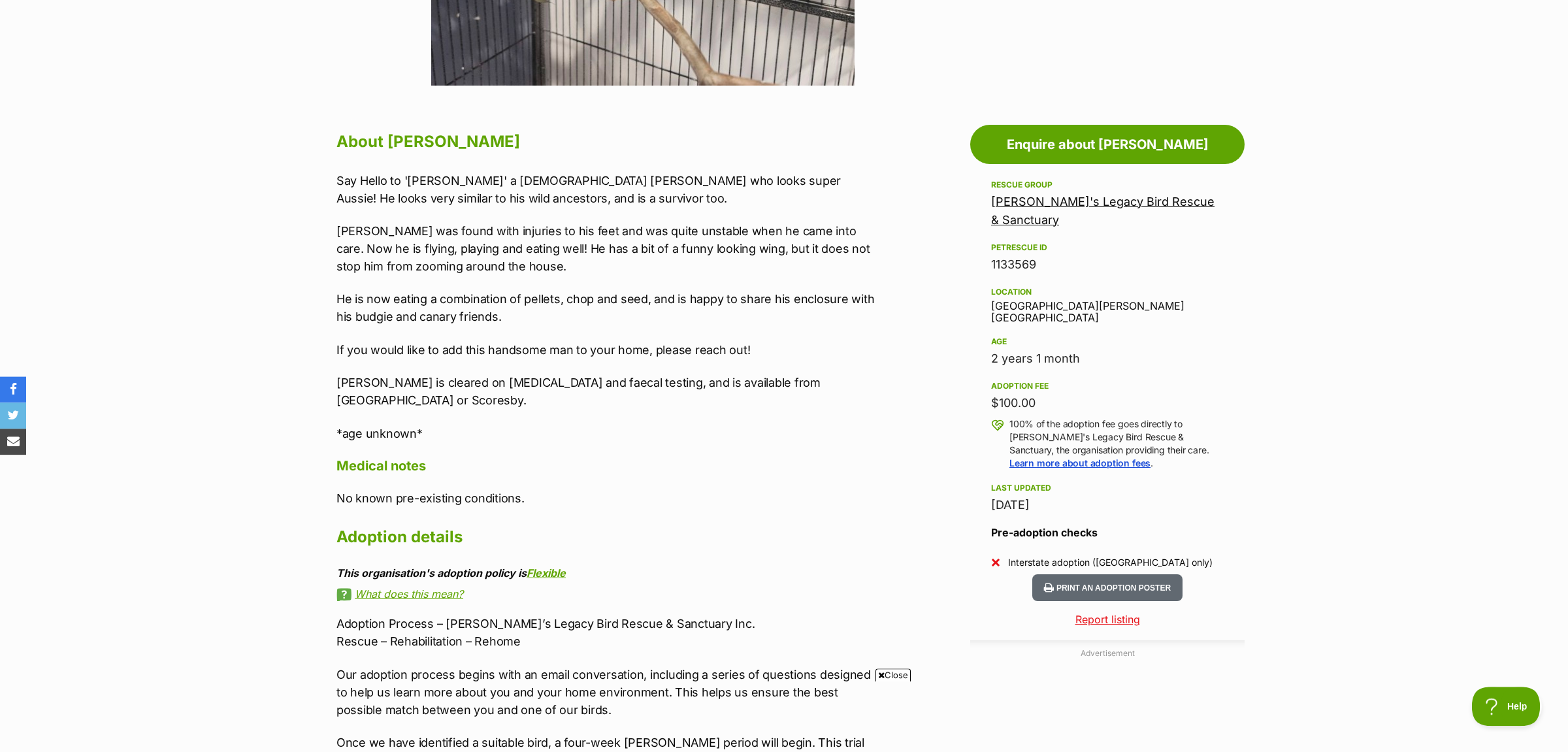
scroll to position [686, 0]
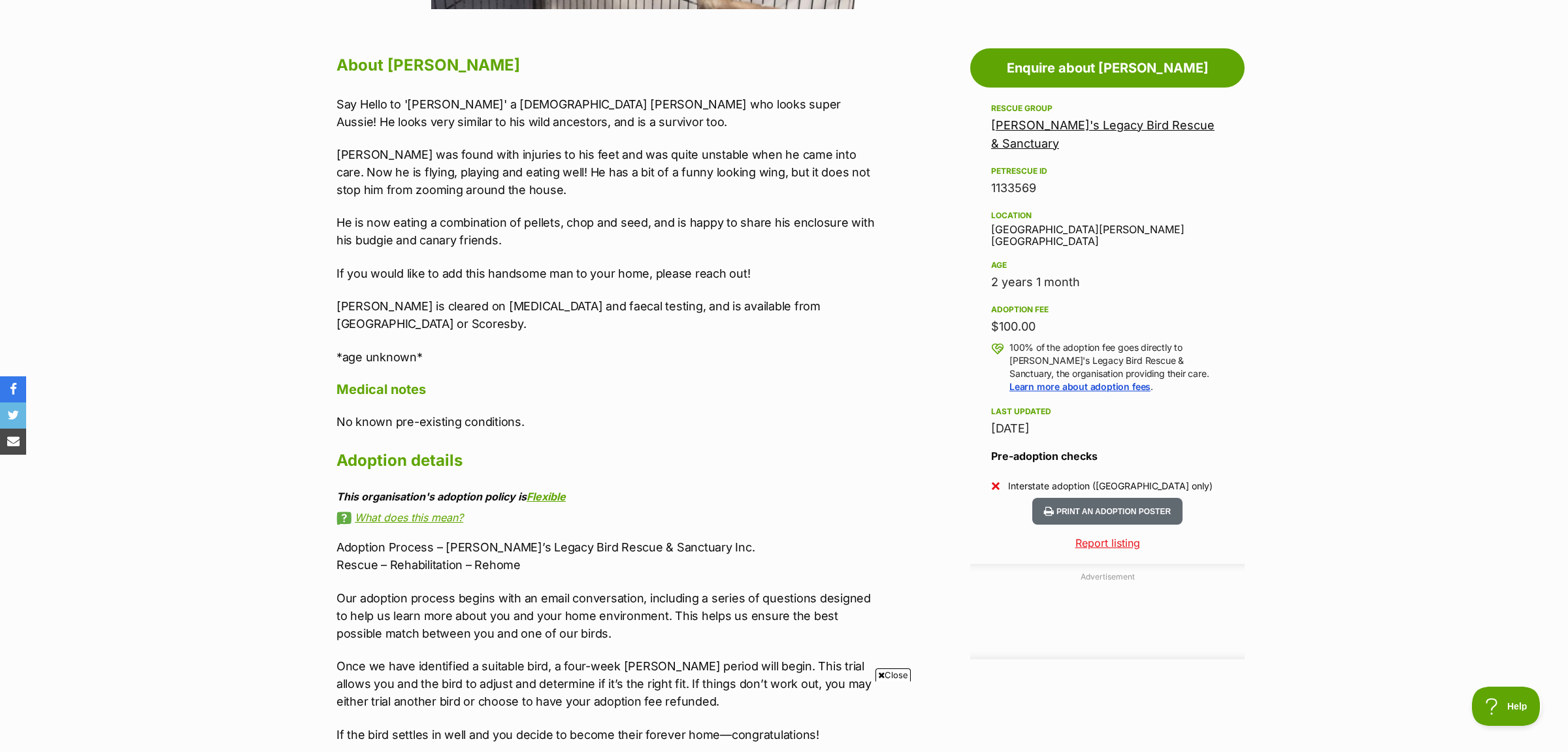
click at [1108, 130] on link "[PERSON_NAME]'s Legacy Bird Rescue & Sanctuary" at bounding box center [1103, 134] width 224 height 32
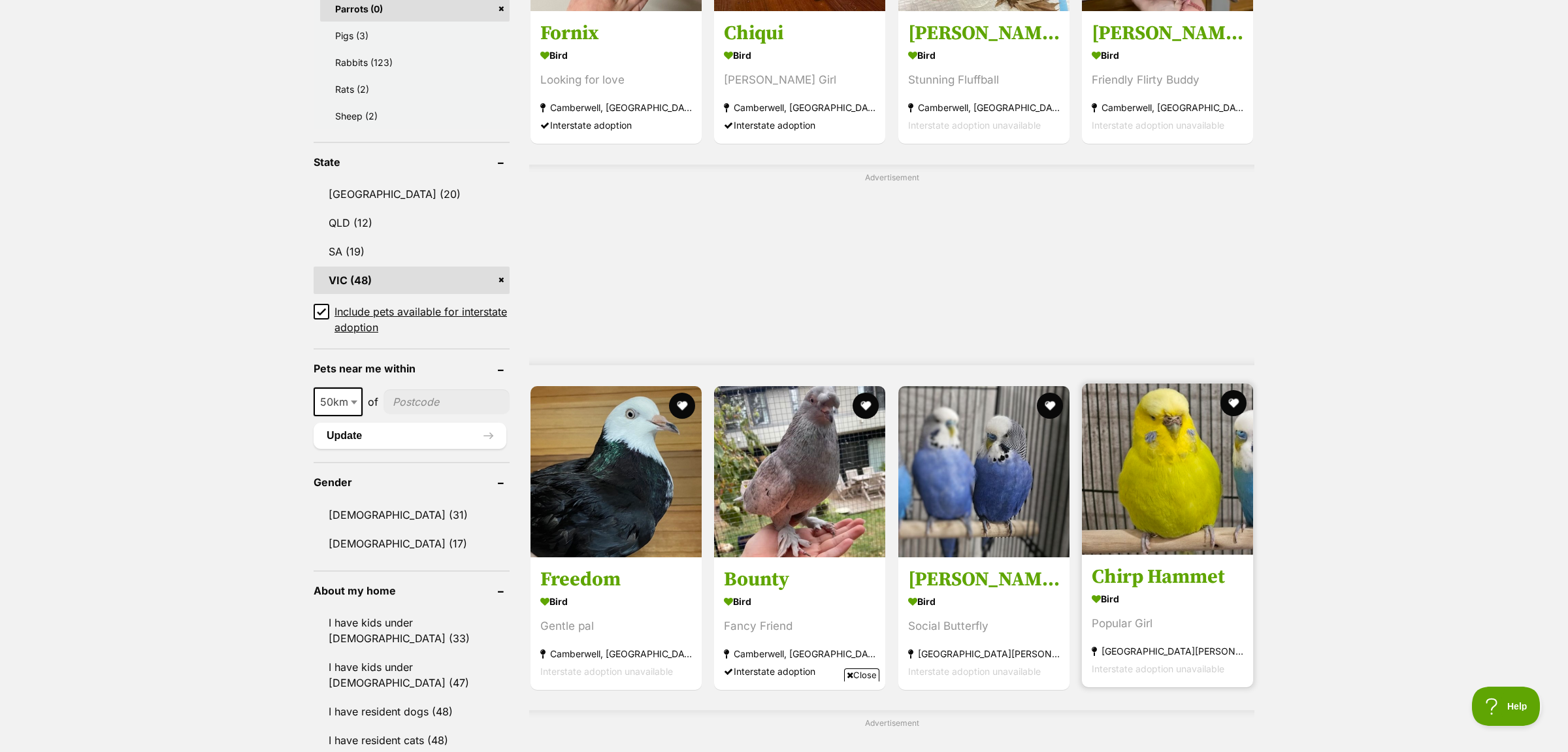
scroll to position [1177, 0]
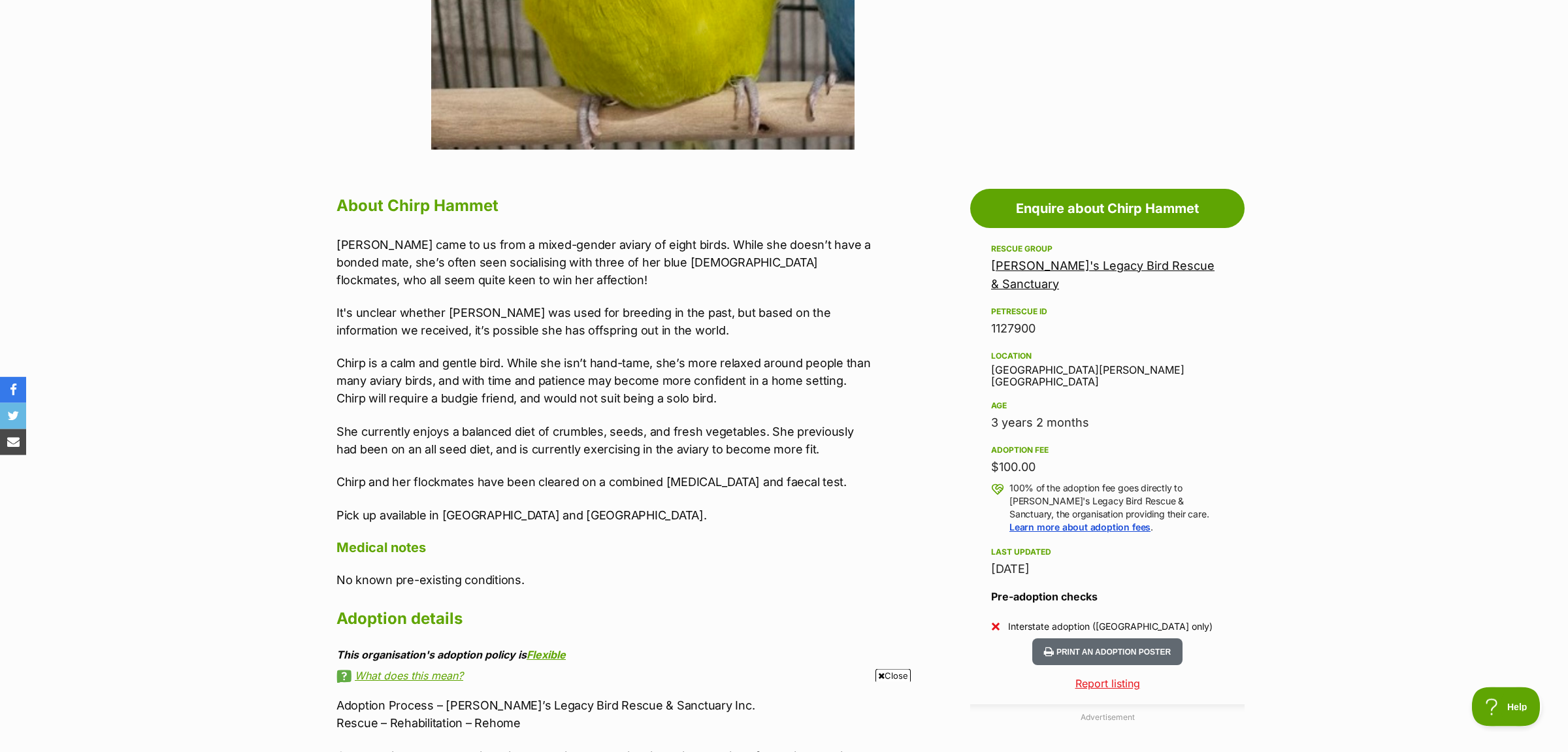
scroll to position [549, 0]
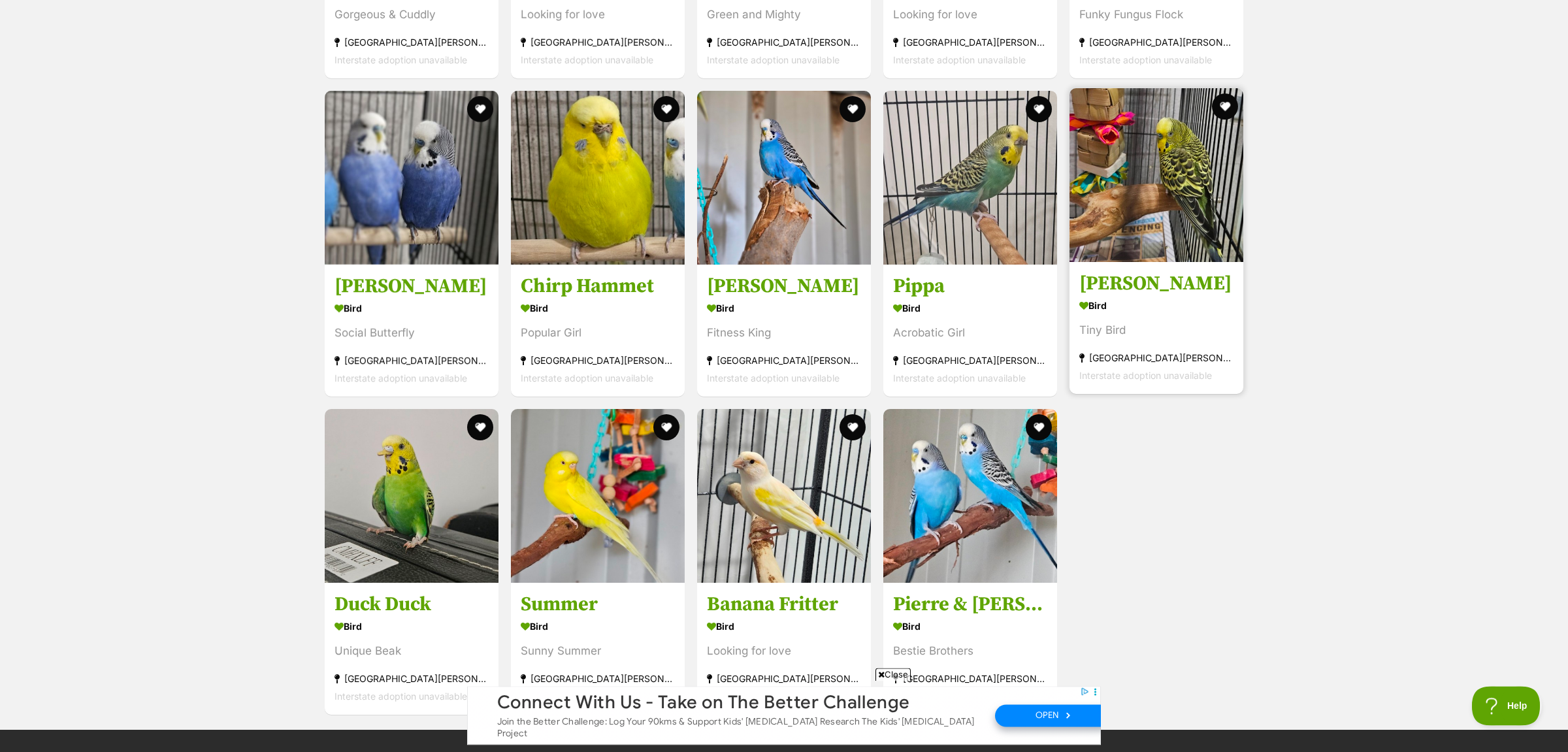
scroll to position [1921, 0]
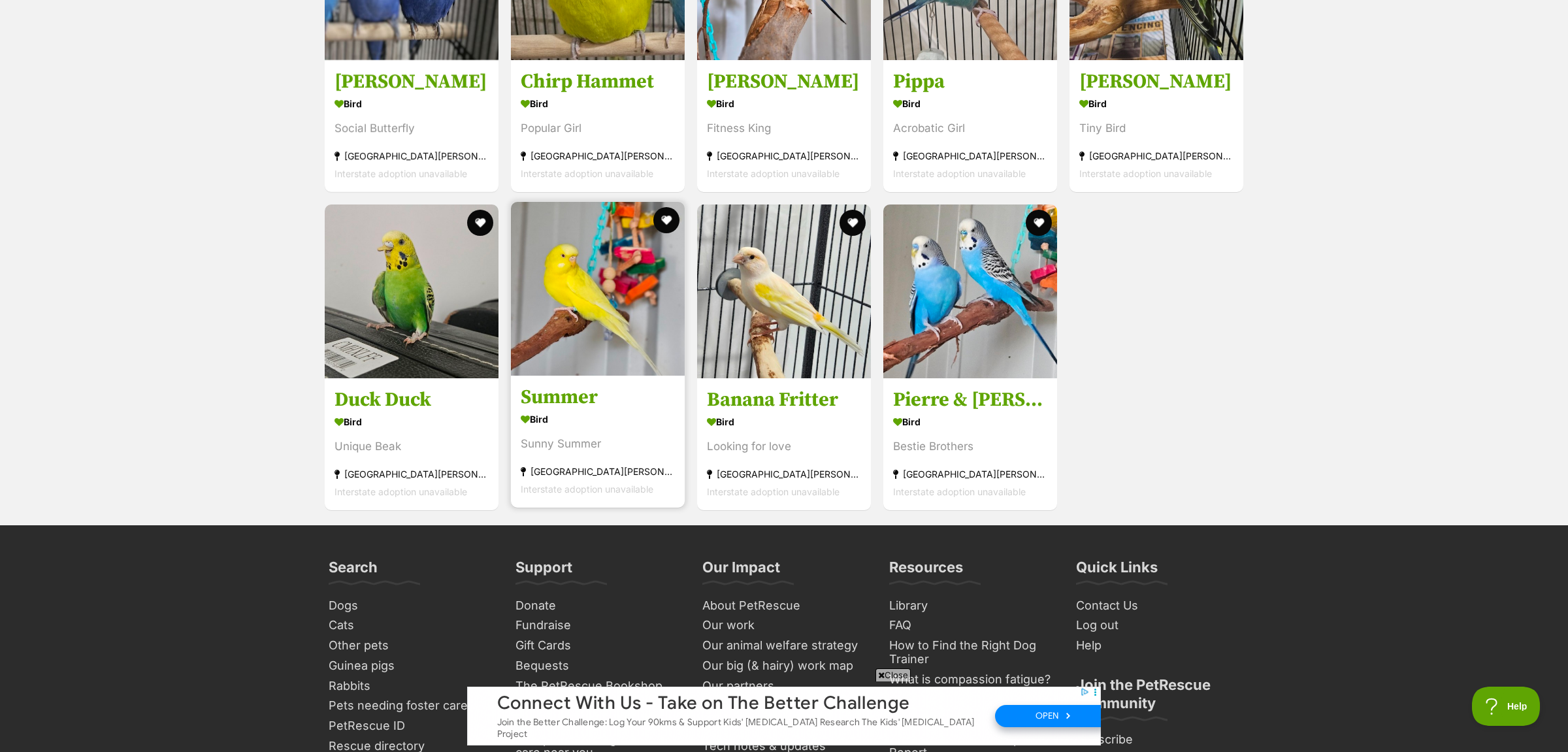
click at [618, 275] on img at bounding box center [598, 289] width 174 height 174
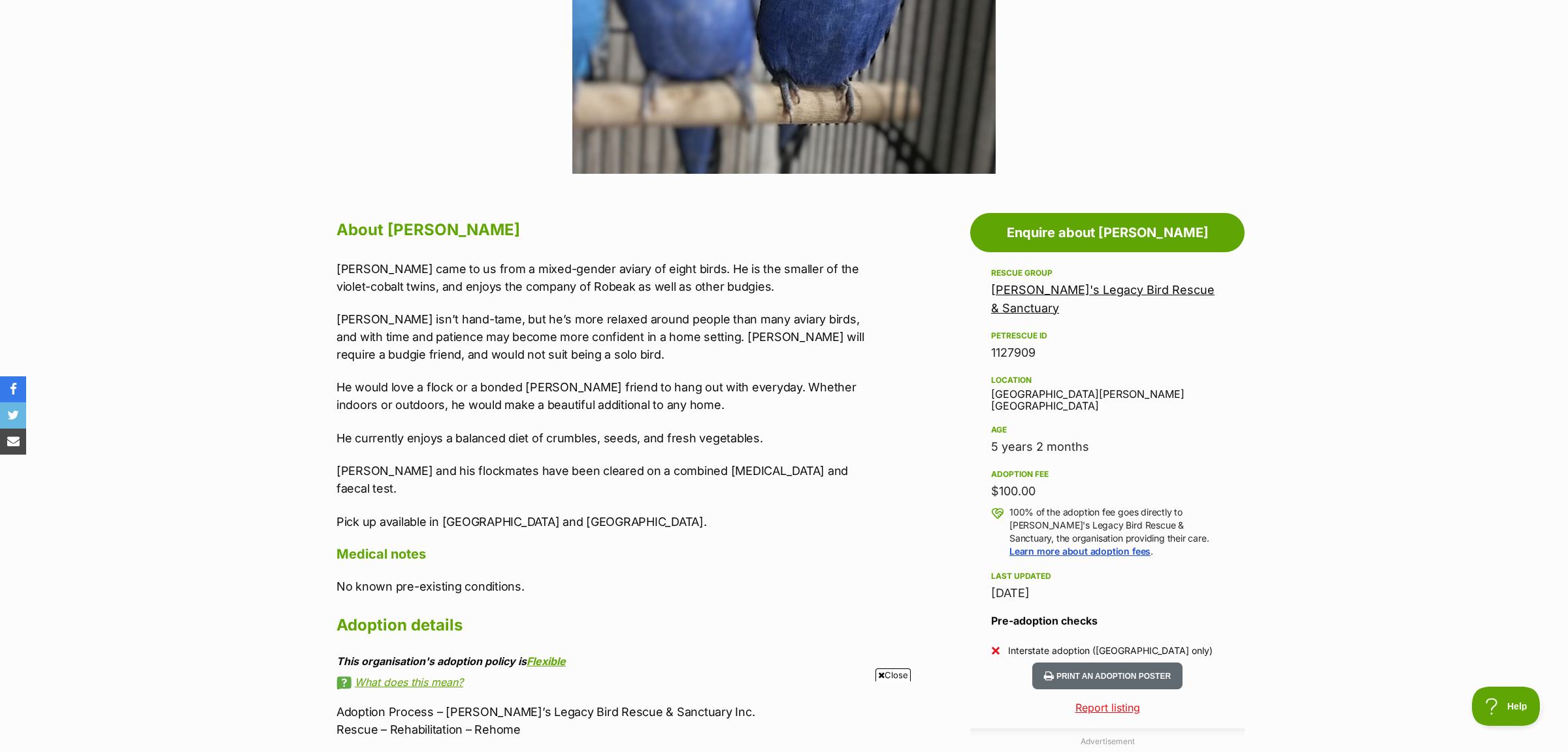
scroll to position [549, 0]
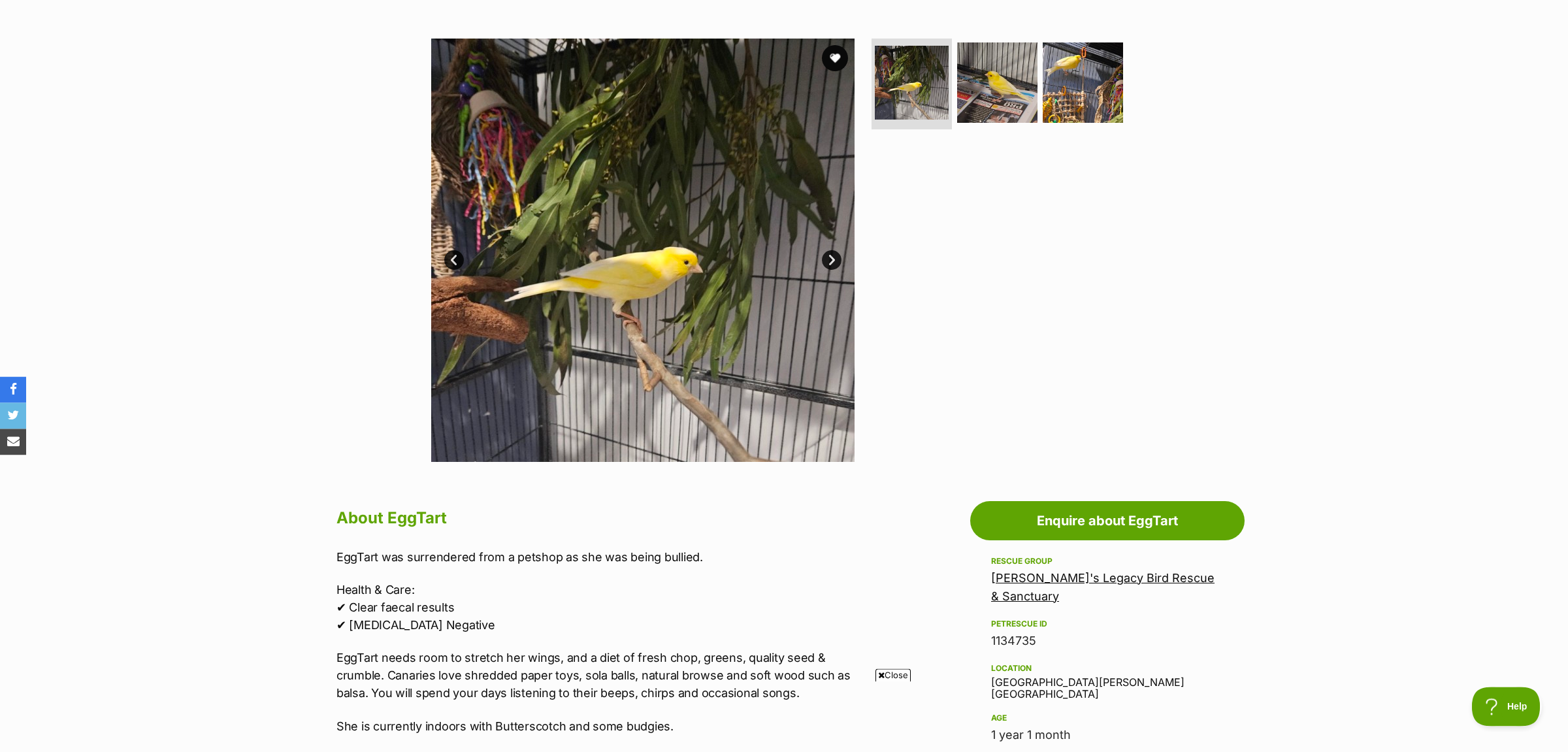
scroll to position [206, 0]
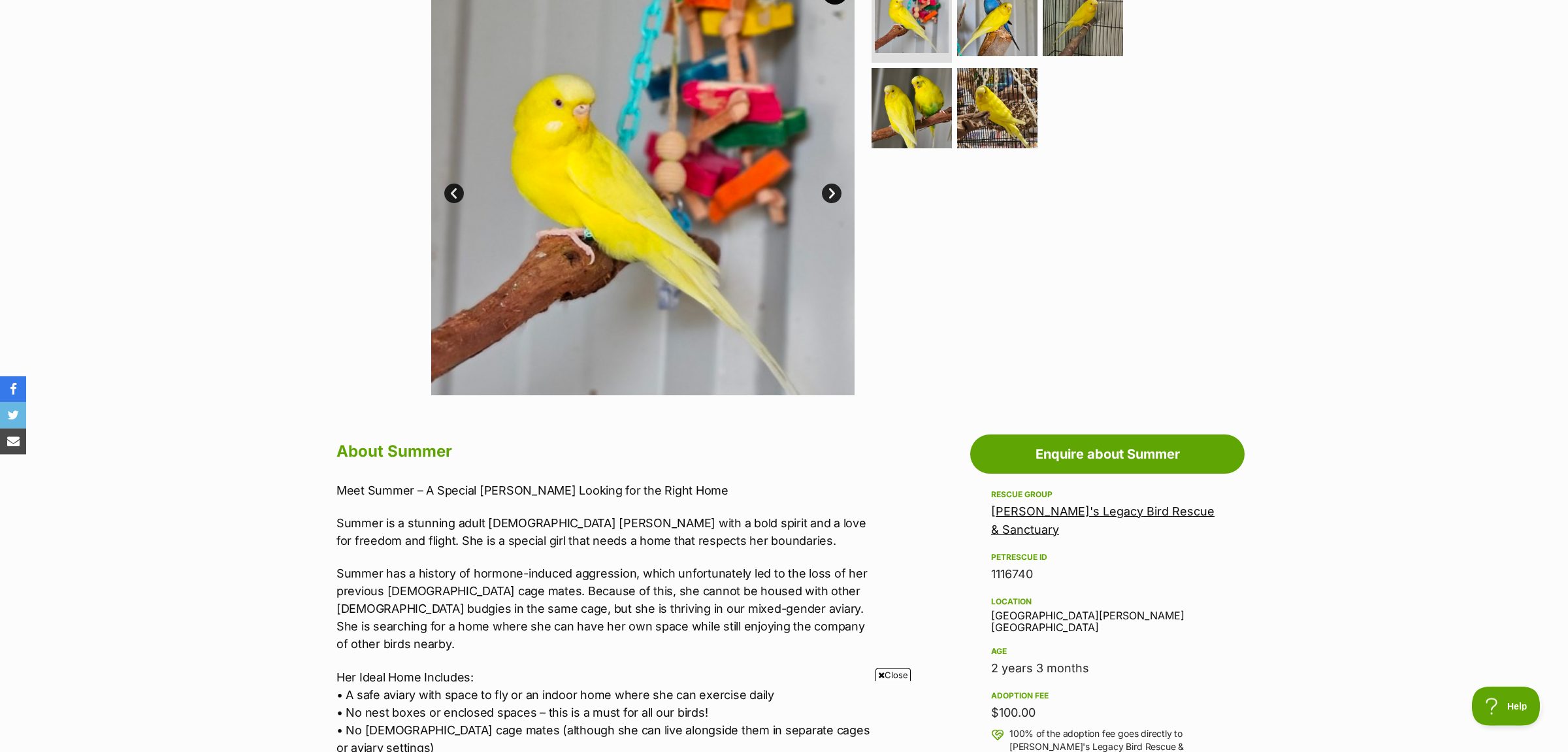
scroll to position [166, 0]
